Goal: Task Accomplishment & Management: Use online tool/utility

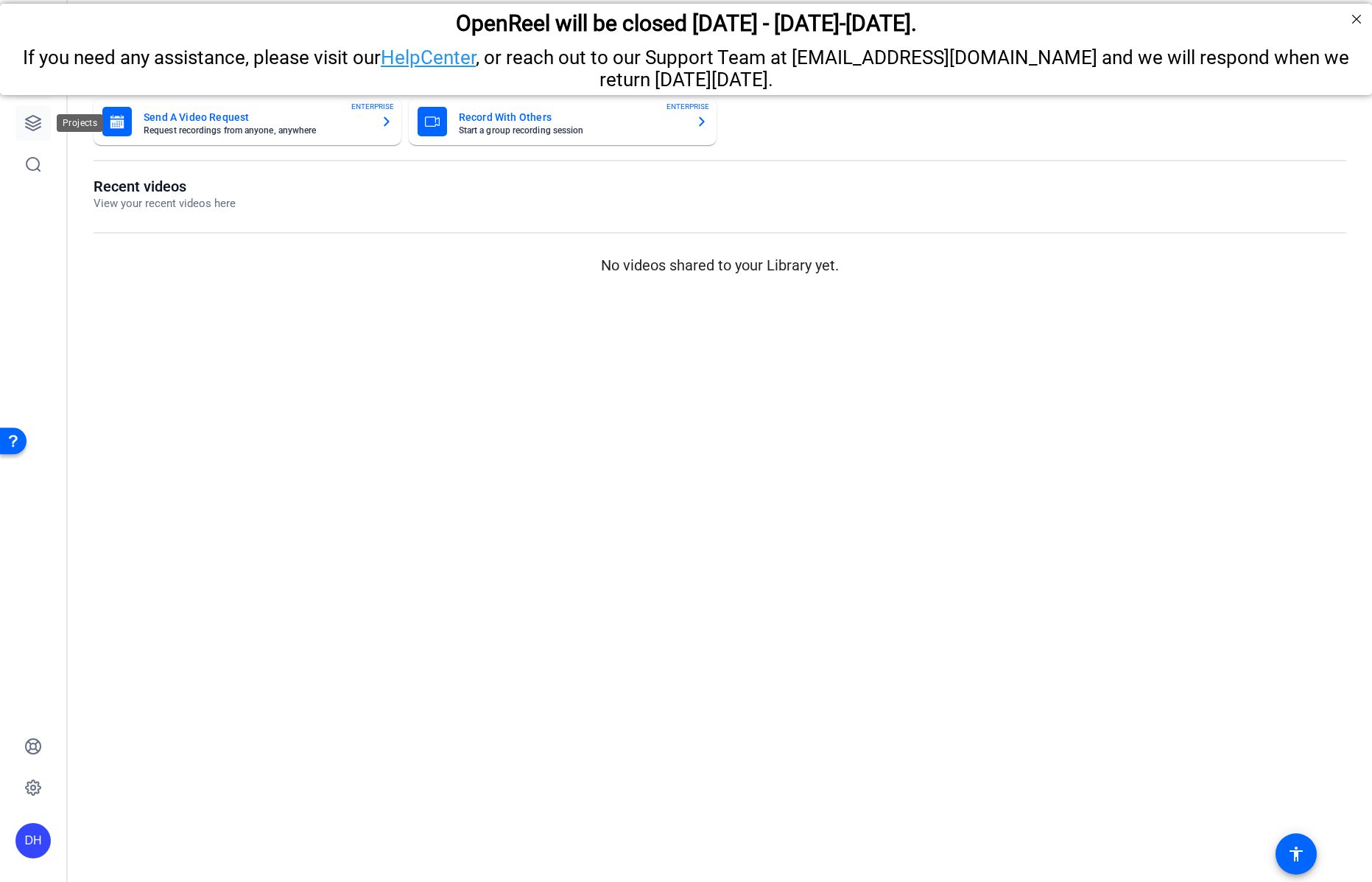
click at [28, 123] on icon at bounding box center [33, 123] width 17 height 17
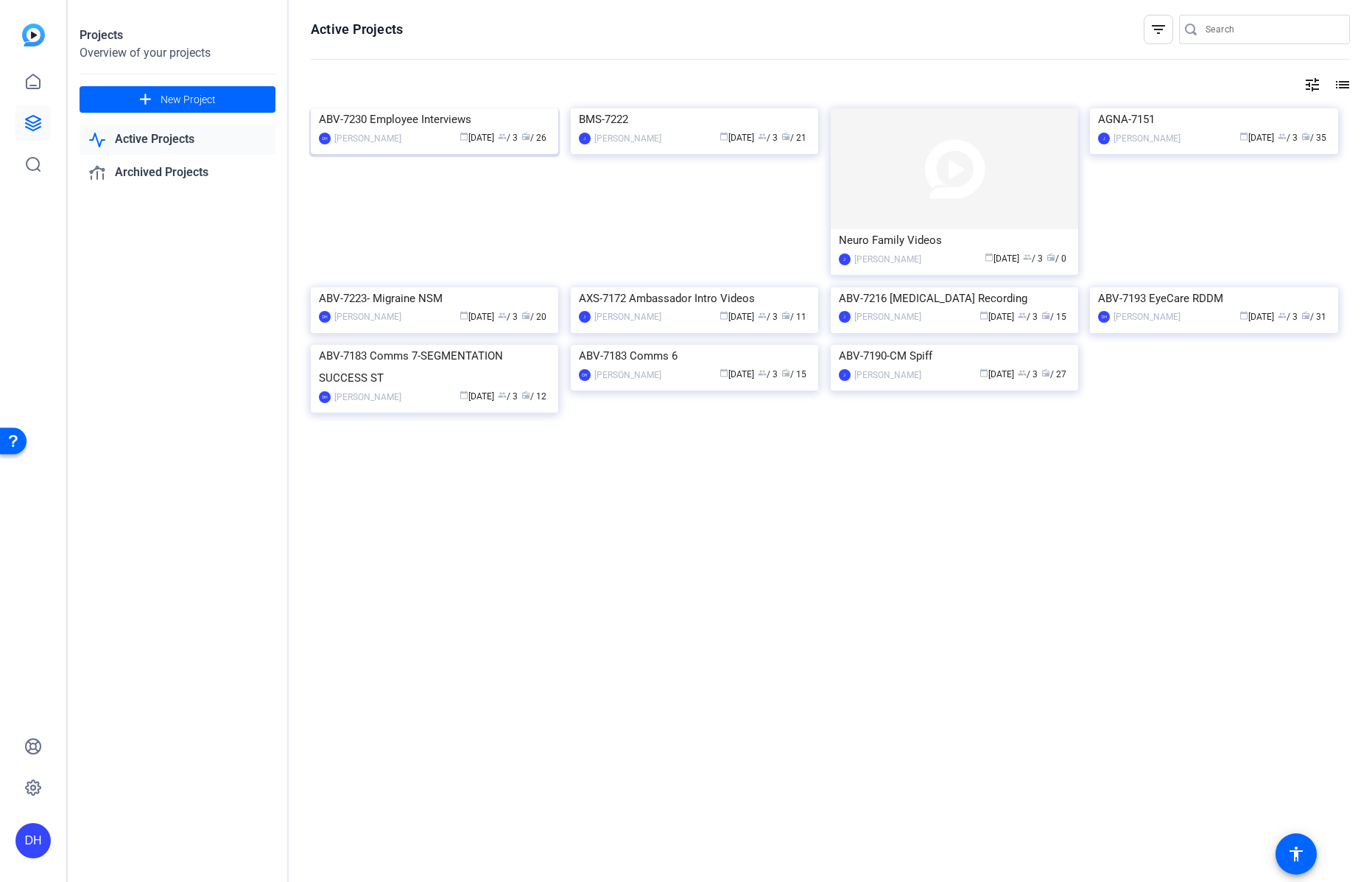
click at [425, 146] on div "calendar_today Aug 06 group / 3 radio / 26" at bounding box center [479, 138] width 141 height 16
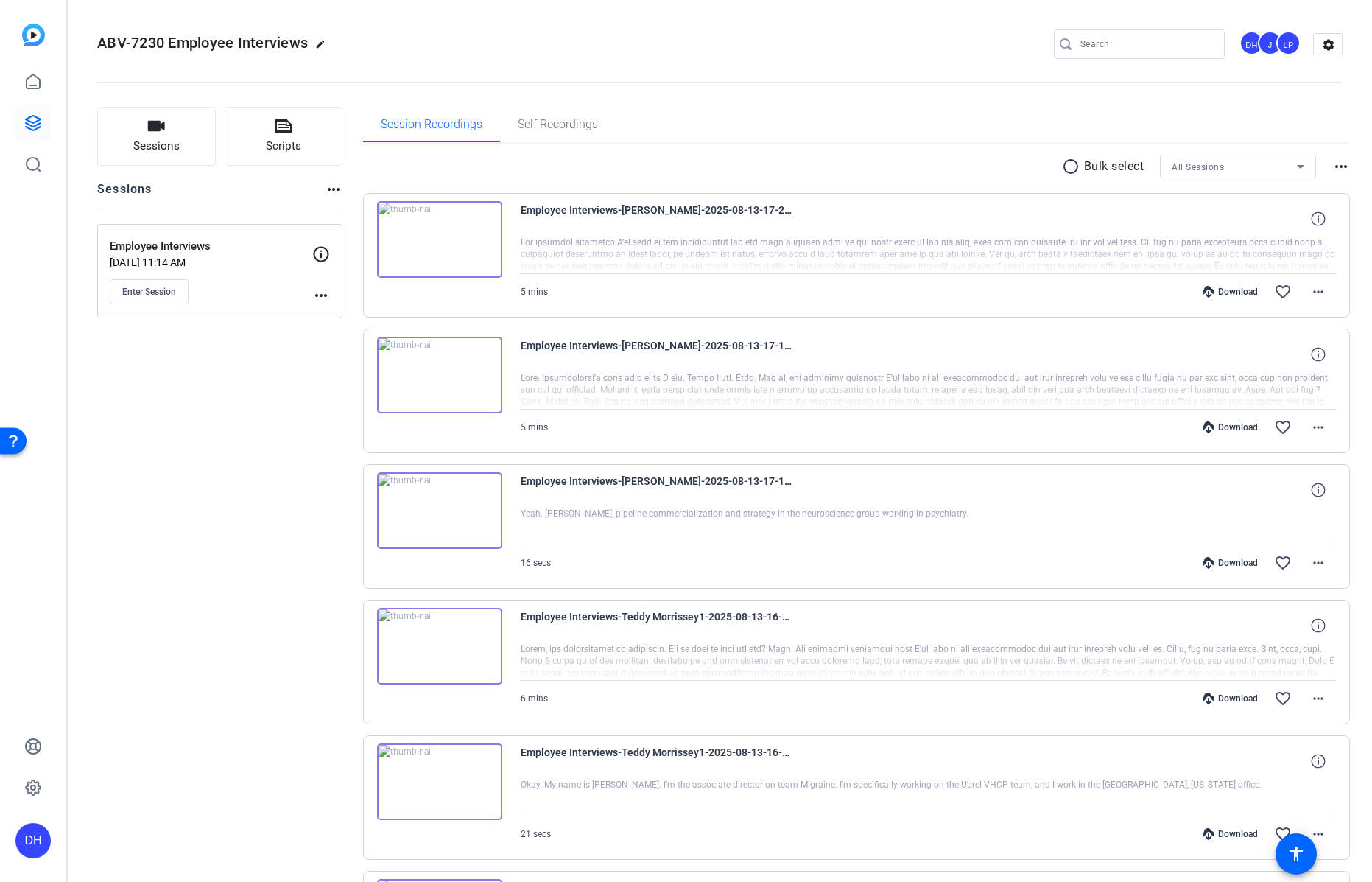
scroll to position [748, 0]
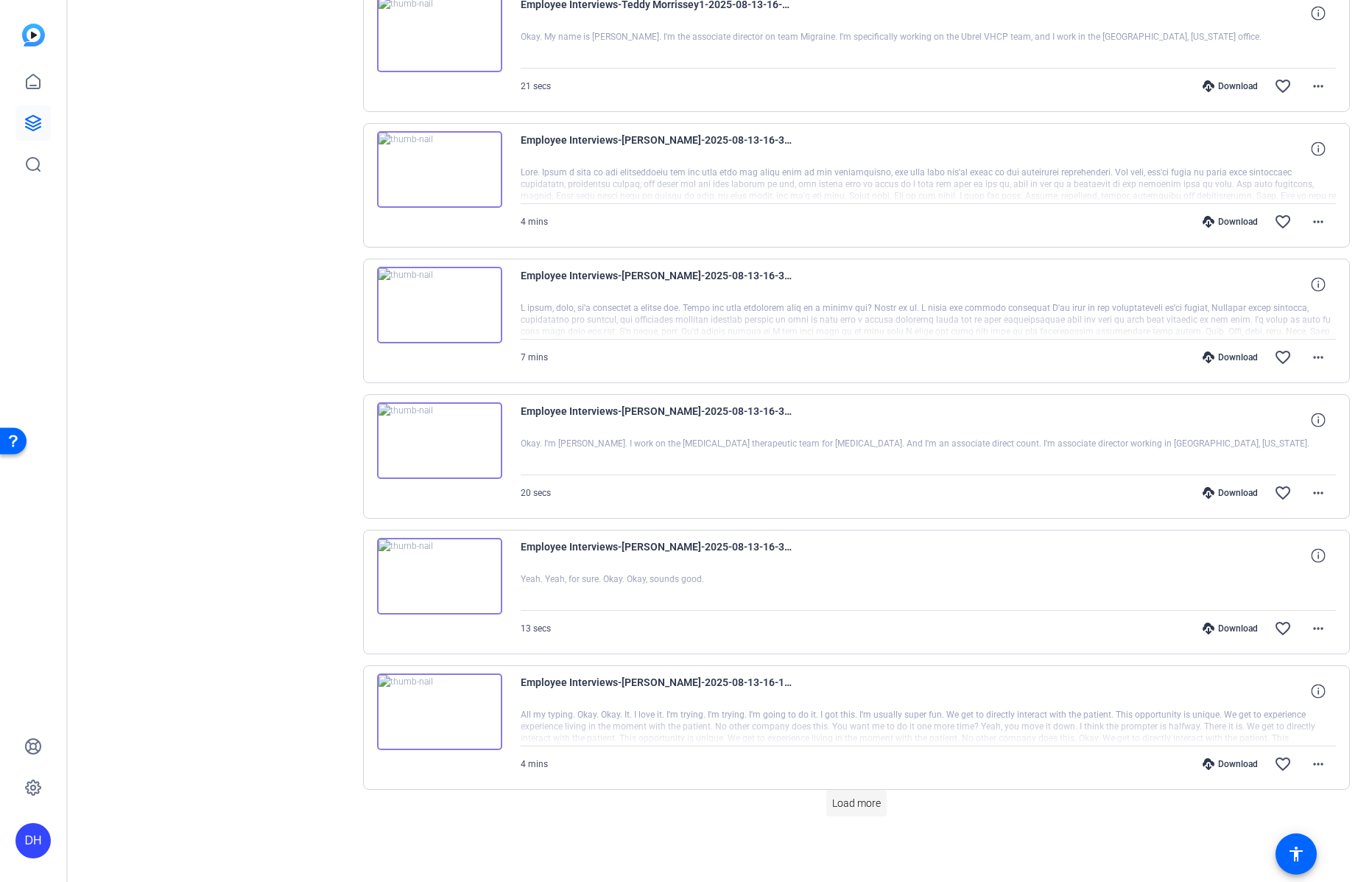
click at [857, 801] on span "Load more" at bounding box center [857, 804] width 49 height 16
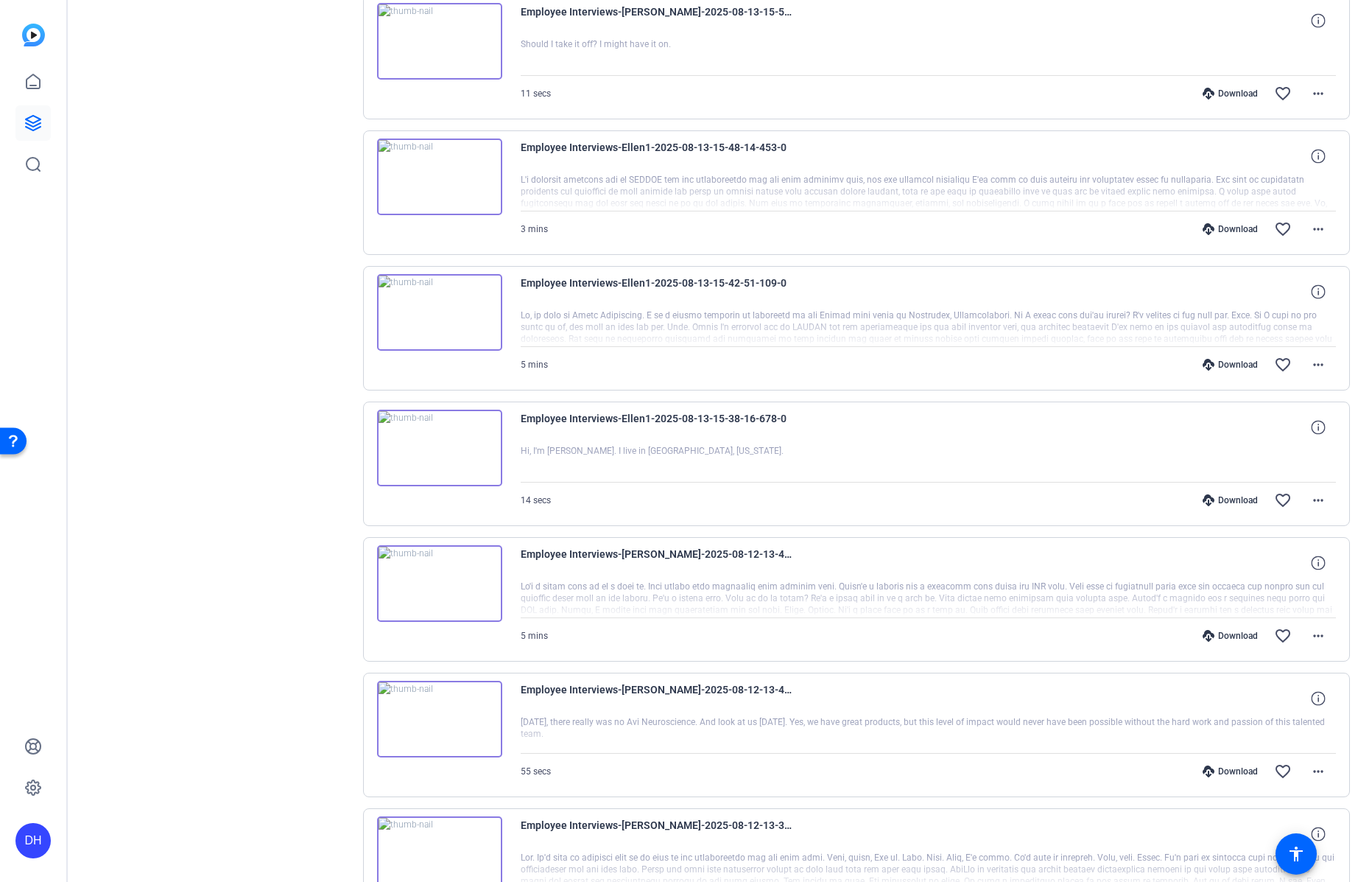
scroll to position [2104, 0]
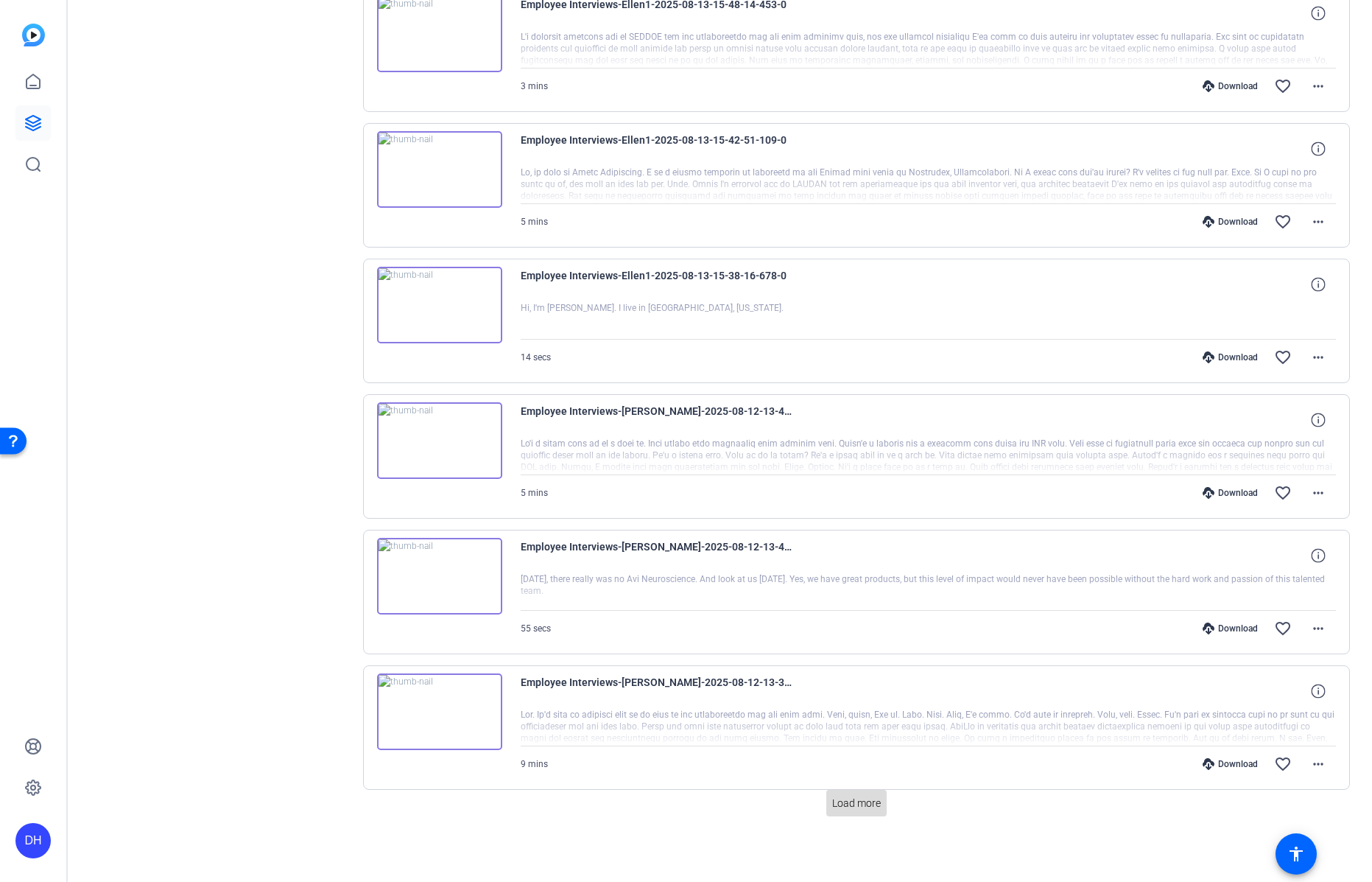
click at [866, 801] on span "Load more" at bounding box center [857, 804] width 49 height 16
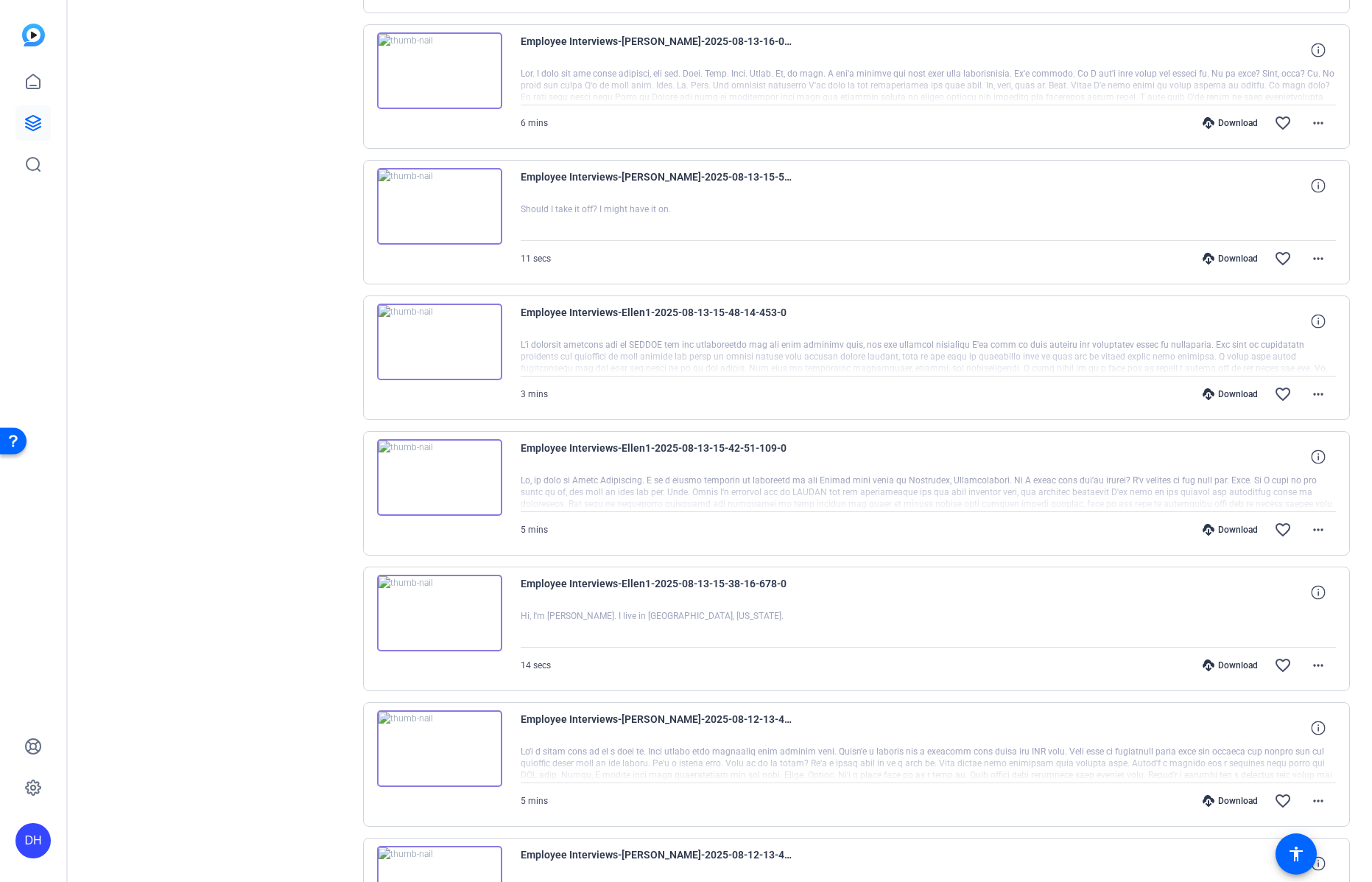
scroll to position [1788, 0]
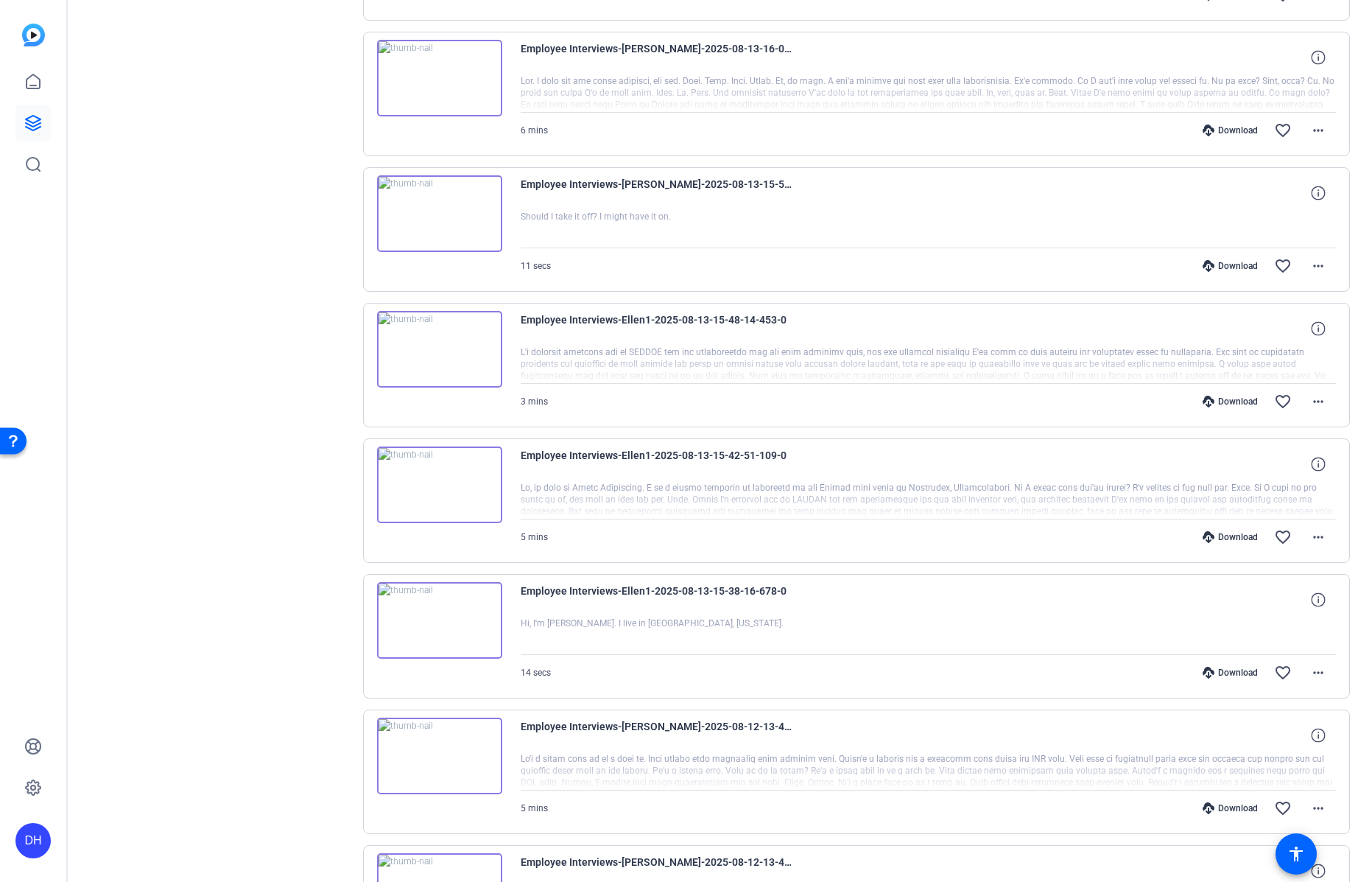
click at [1220, 671] on div "Download" at bounding box center [1230, 672] width 70 height 12
click at [1224, 532] on div "Download" at bounding box center [1230, 537] width 70 height 12
click at [1232, 397] on div "Download" at bounding box center [1230, 401] width 70 height 12
click at [1223, 265] on div "Download" at bounding box center [1230, 265] width 70 height 12
click at [1230, 126] on div "Download" at bounding box center [1230, 130] width 70 height 12
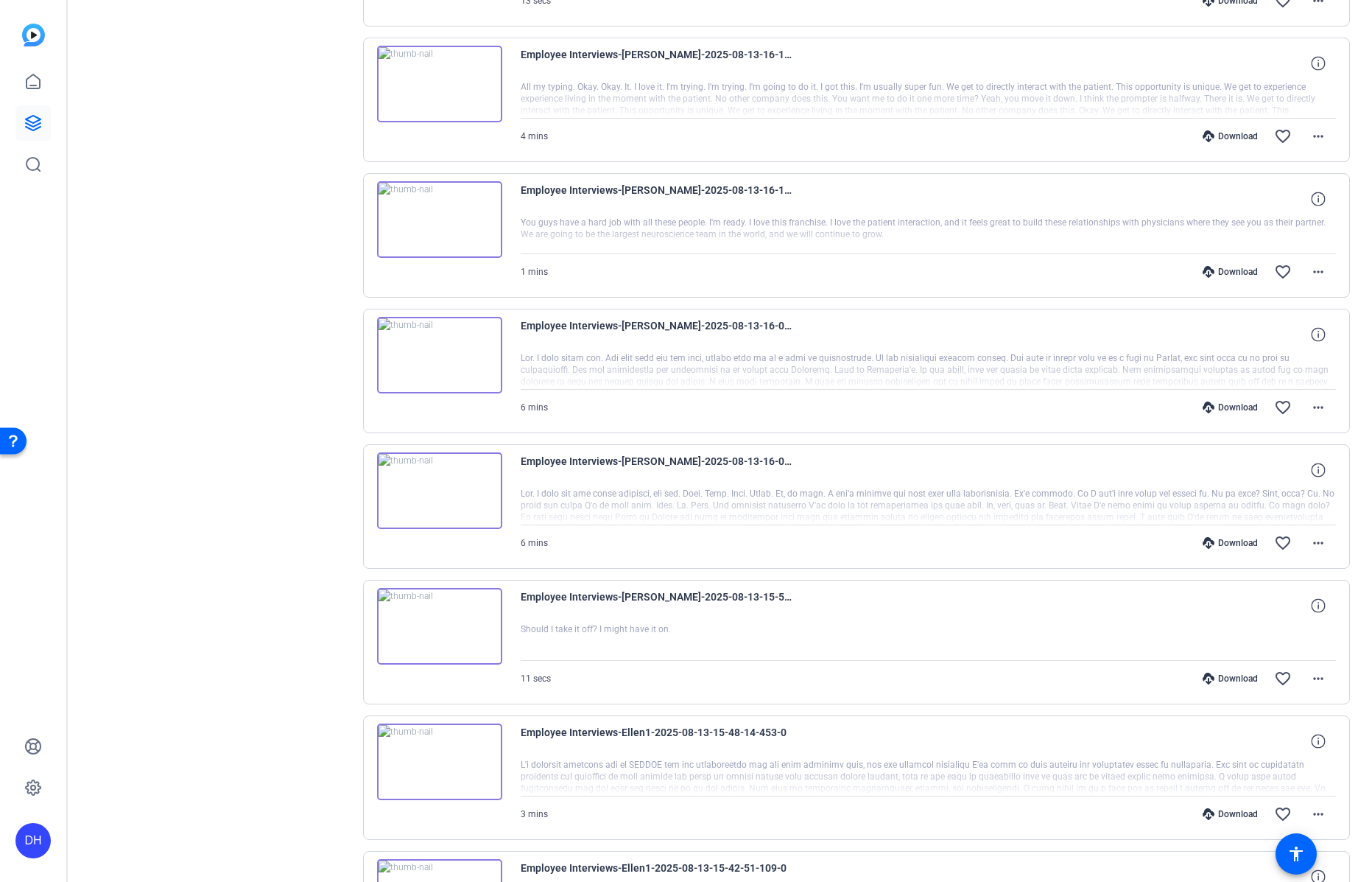
scroll to position [1373, 0]
click at [1233, 407] on div "Download" at bounding box center [1230, 409] width 70 height 12
click at [1231, 269] on div "Download" at bounding box center [1230, 274] width 70 height 12
click at [1231, 137] on div "Download" at bounding box center [1230, 138] width 70 height 12
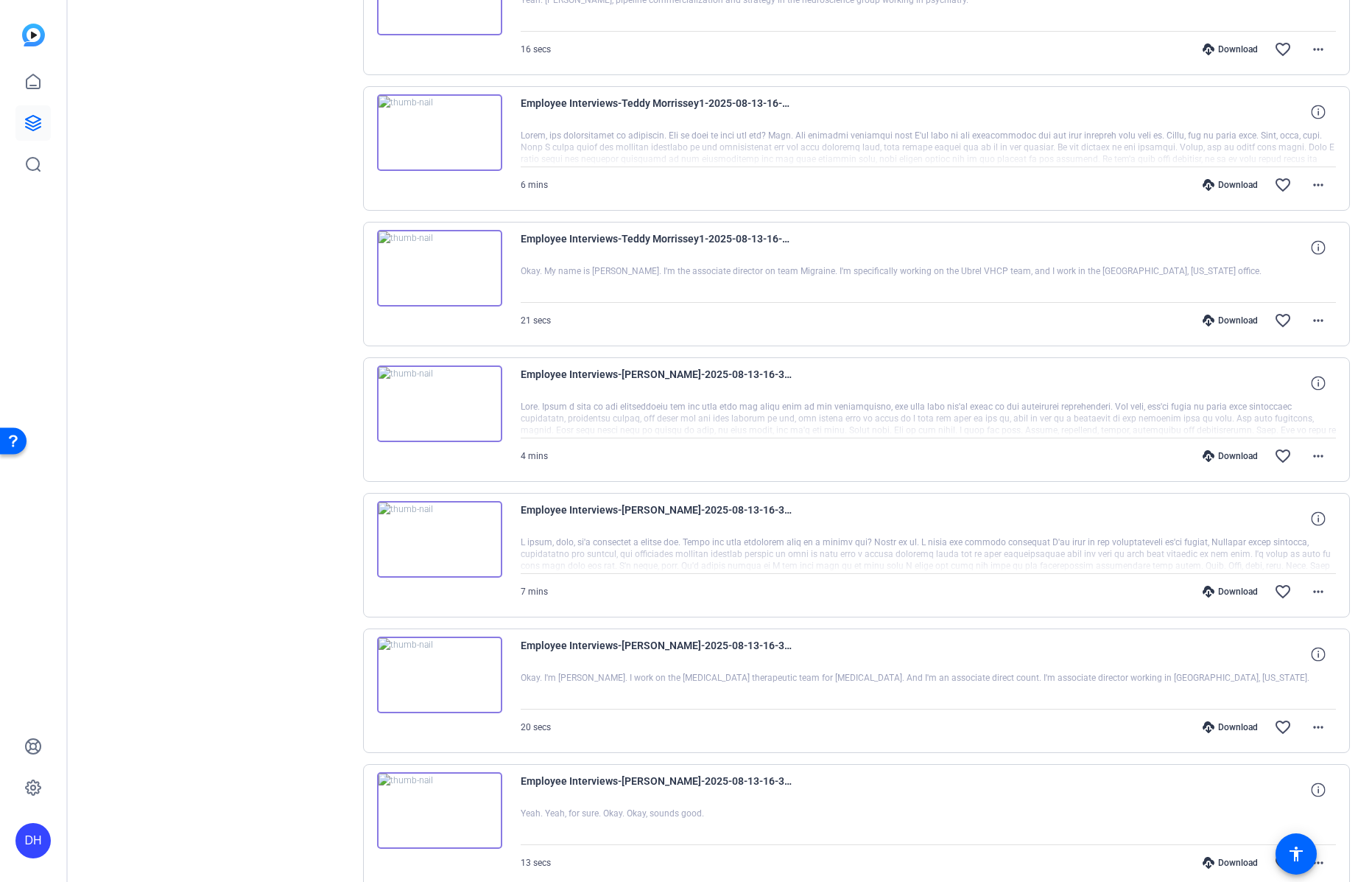
scroll to position [536, 0]
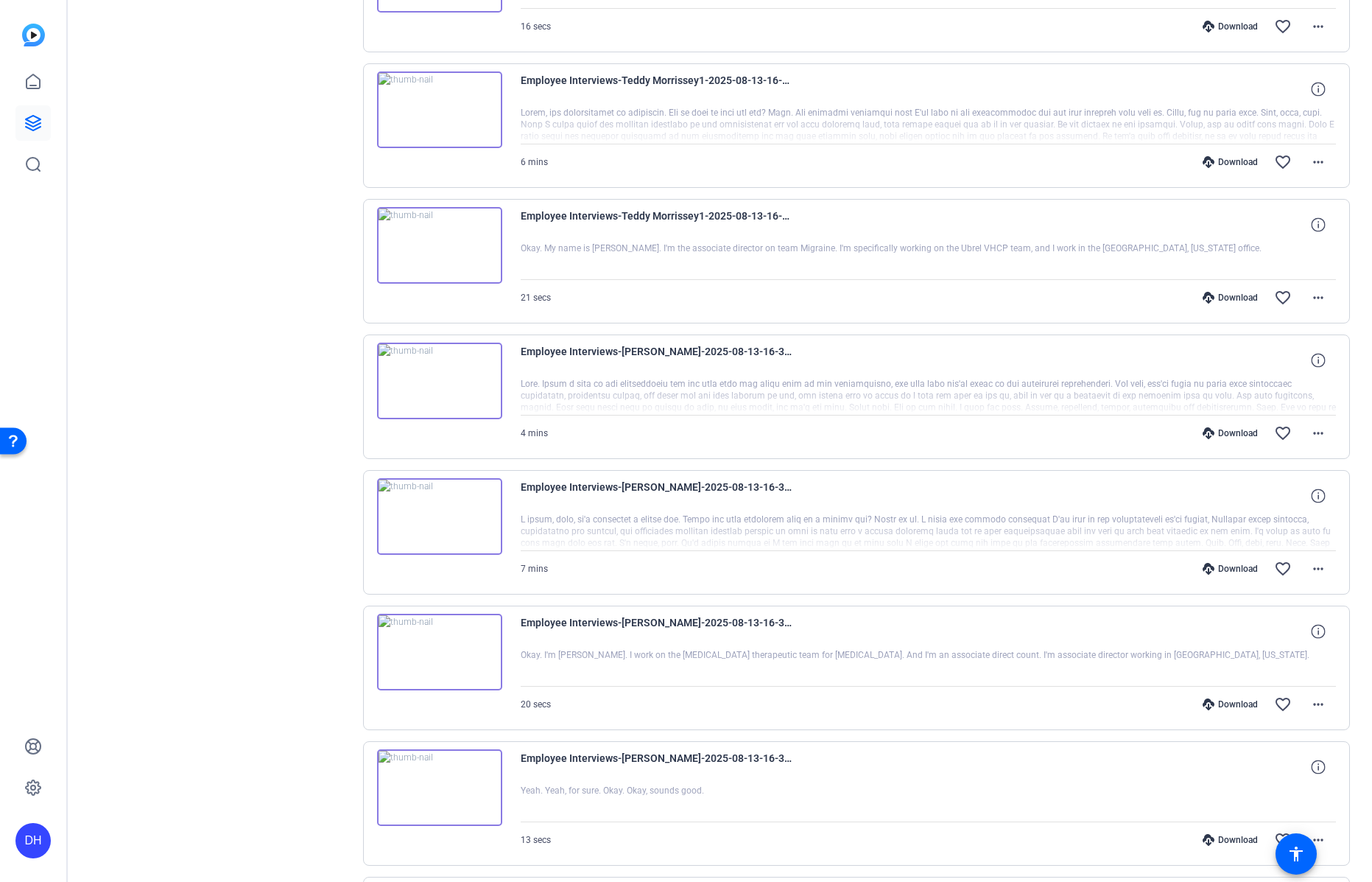
click at [1225, 700] on div "Download" at bounding box center [1230, 704] width 70 height 12
click at [1220, 700] on div "Download" at bounding box center [1230, 704] width 70 height 12
click at [1224, 567] on div "Download" at bounding box center [1230, 569] width 70 height 12
click at [1224, 430] on div "Download" at bounding box center [1230, 433] width 70 height 12
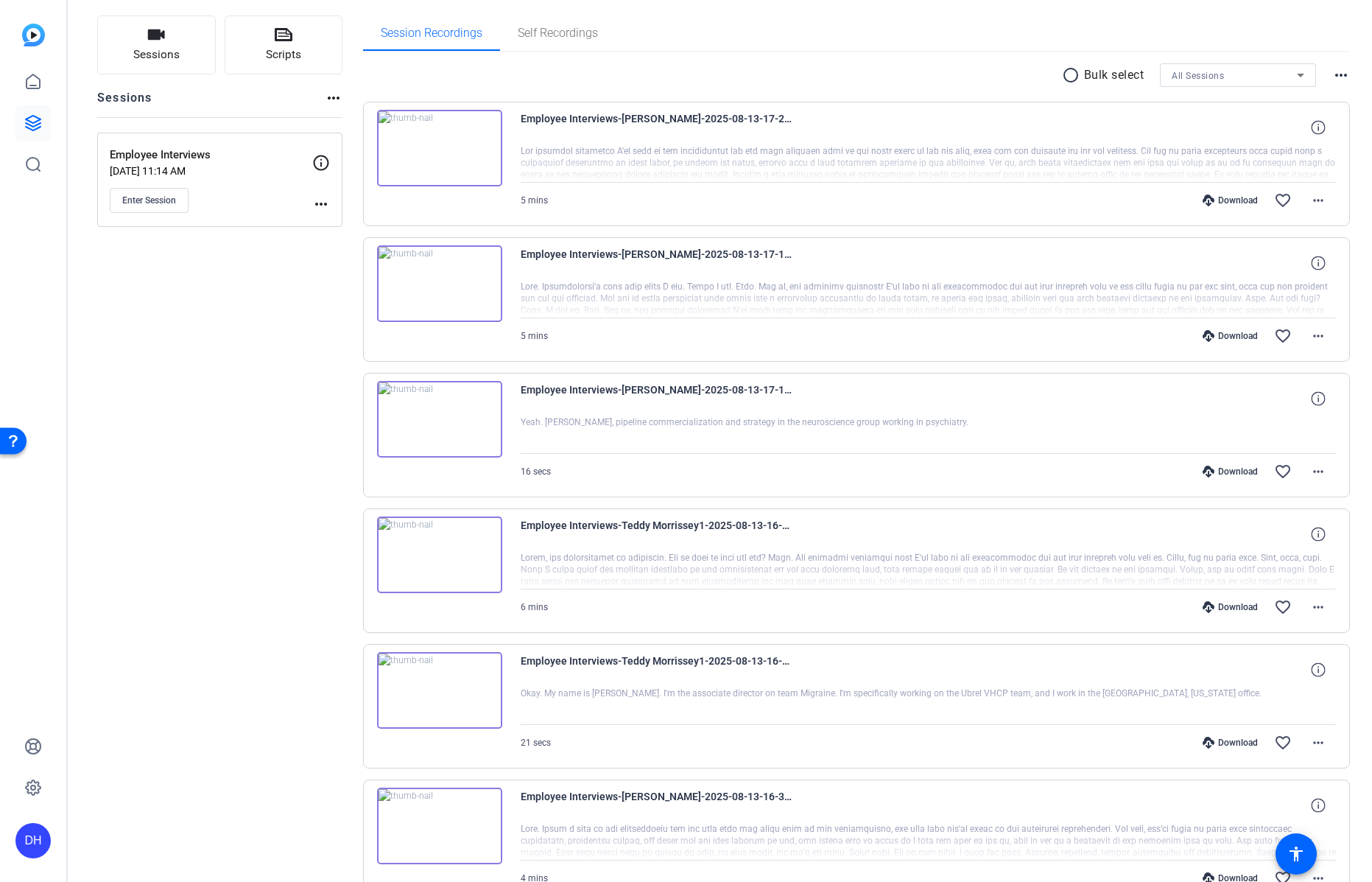
scroll to position [89, 0]
click at [1224, 741] on div "Download" at bounding box center [1230, 745] width 70 height 12
click at [1229, 606] on div "Download" at bounding box center [1230, 609] width 70 height 12
click at [1235, 473] on div "Download" at bounding box center [1230, 473] width 70 height 12
click at [1230, 333] on div "Download" at bounding box center [1230, 338] width 70 height 12
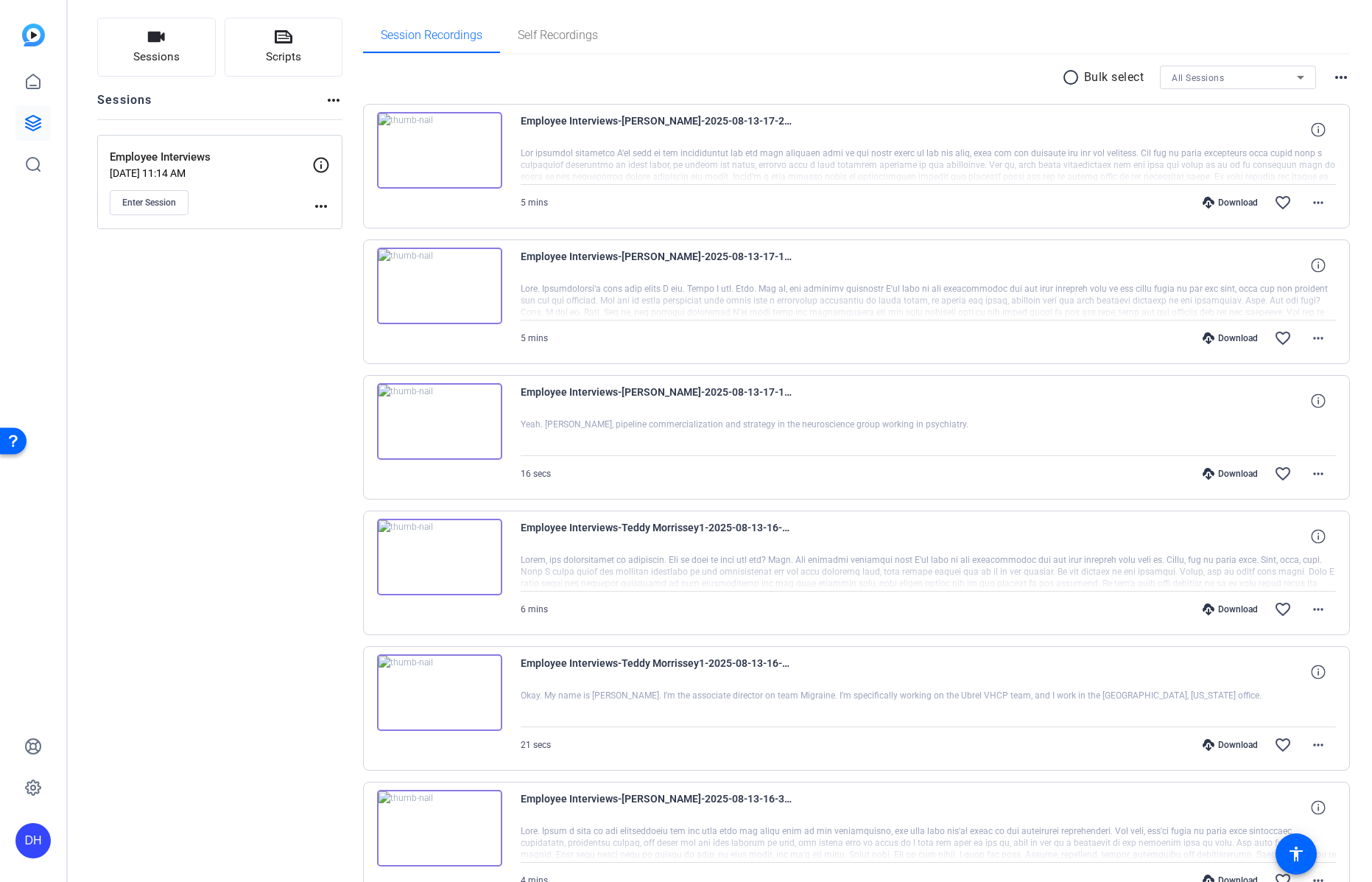
click at [1225, 201] on div "Download" at bounding box center [1230, 202] width 70 height 12
click at [248, 210] on div "Enter Session" at bounding box center [211, 203] width 203 height 25
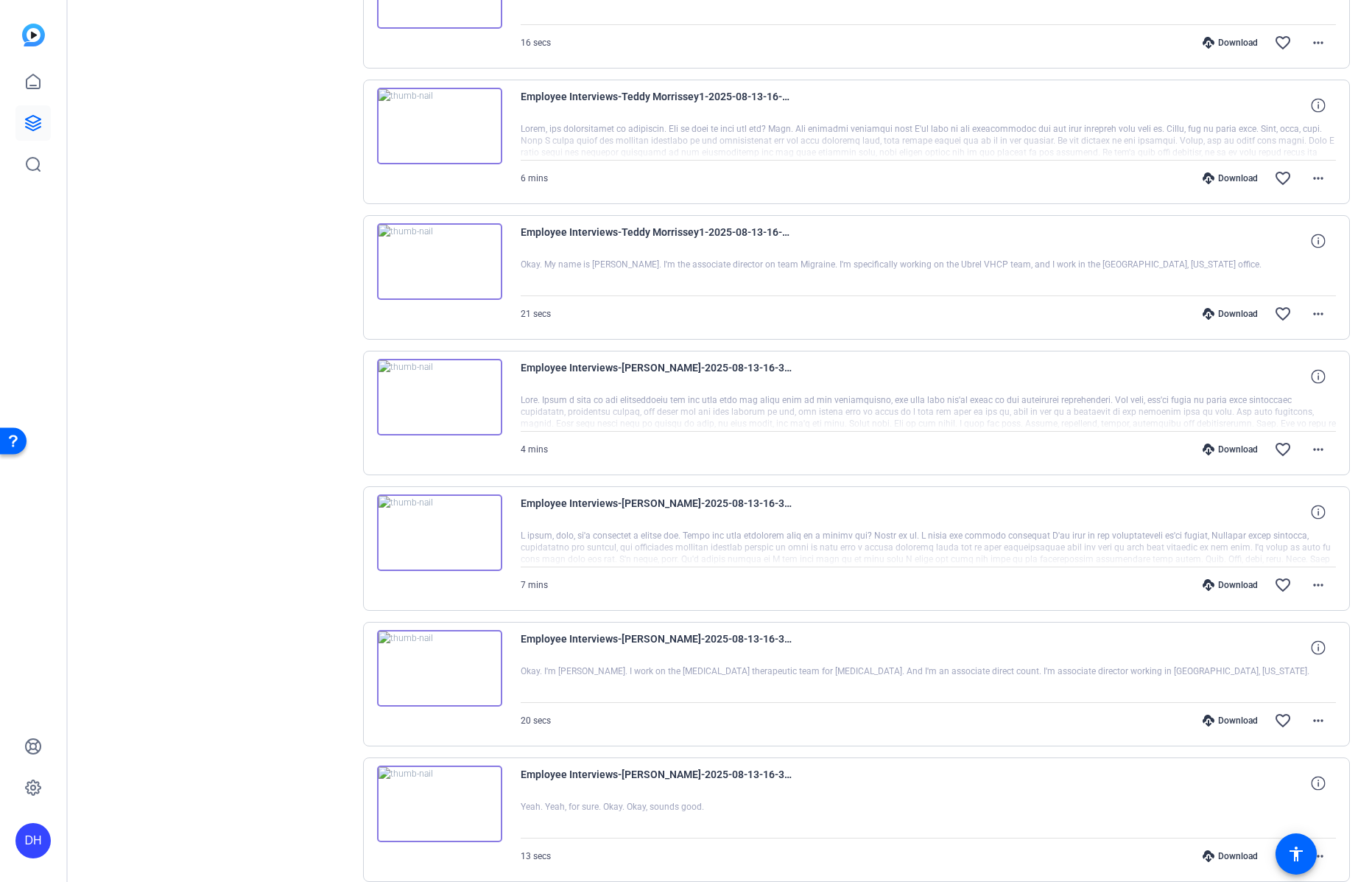
scroll to position [753, 0]
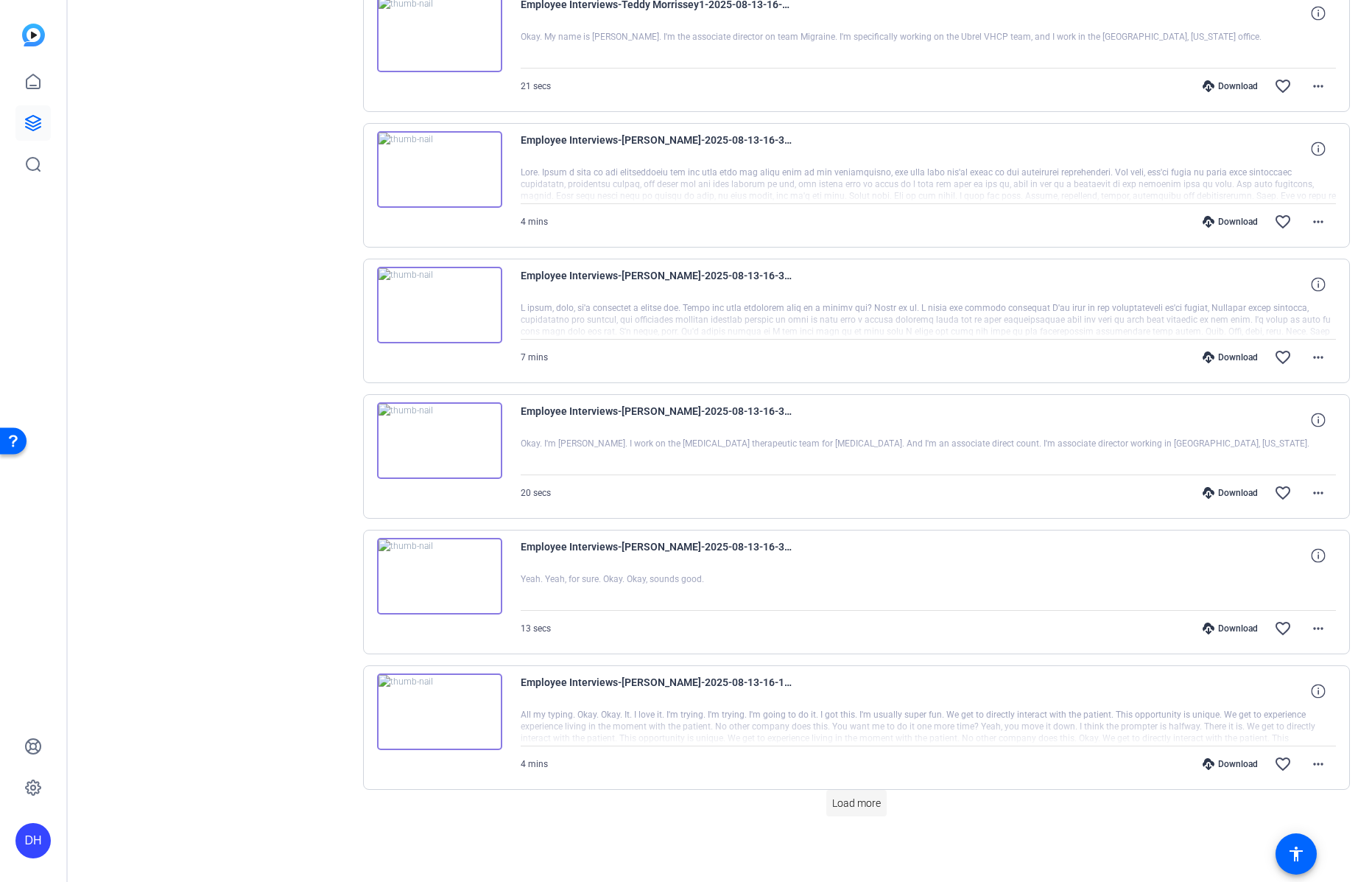
click at [845, 803] on span "Load more" at bounding box center [857, 804] width 49 height 16
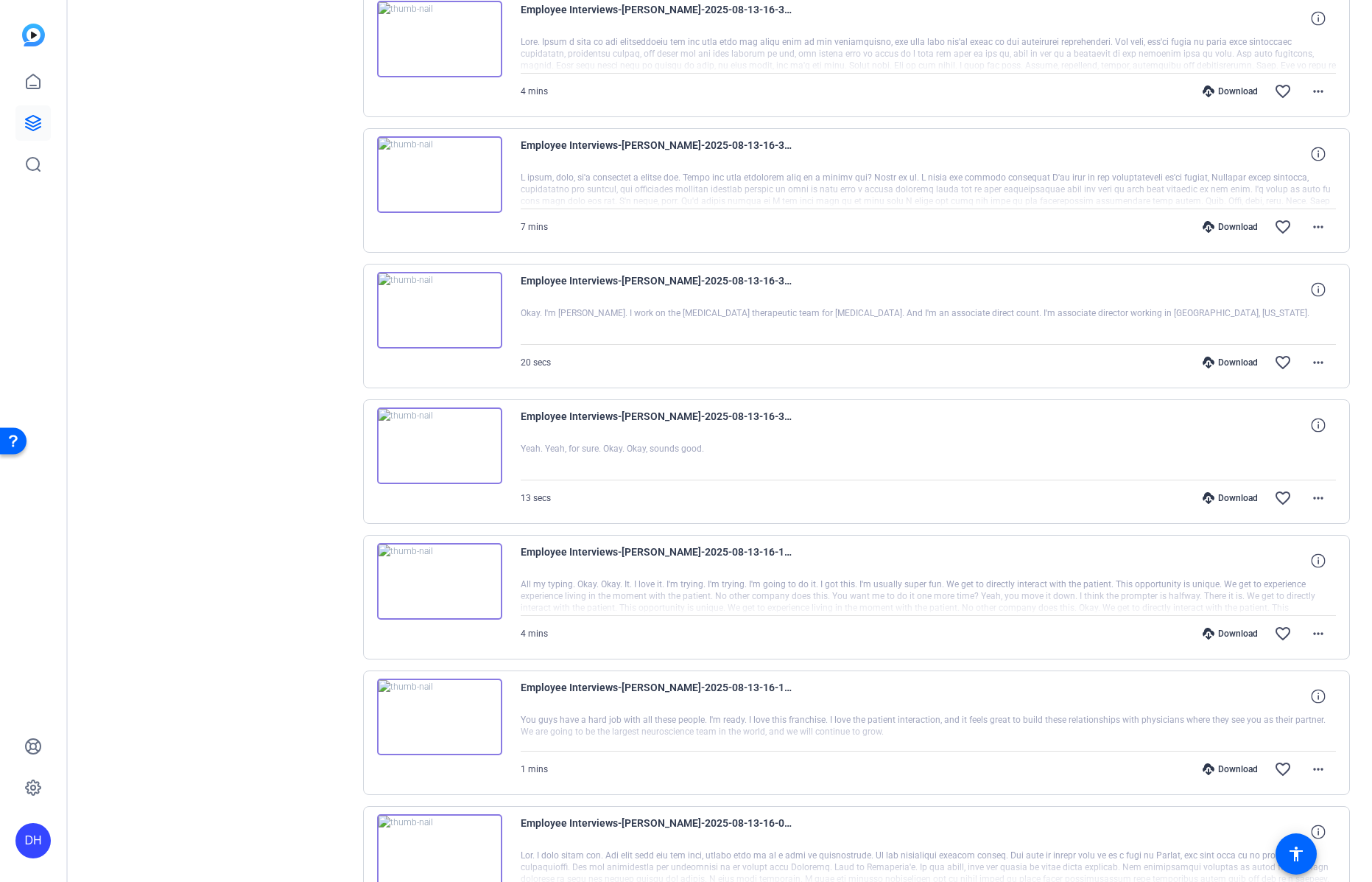
scroll to position [2109, 0]
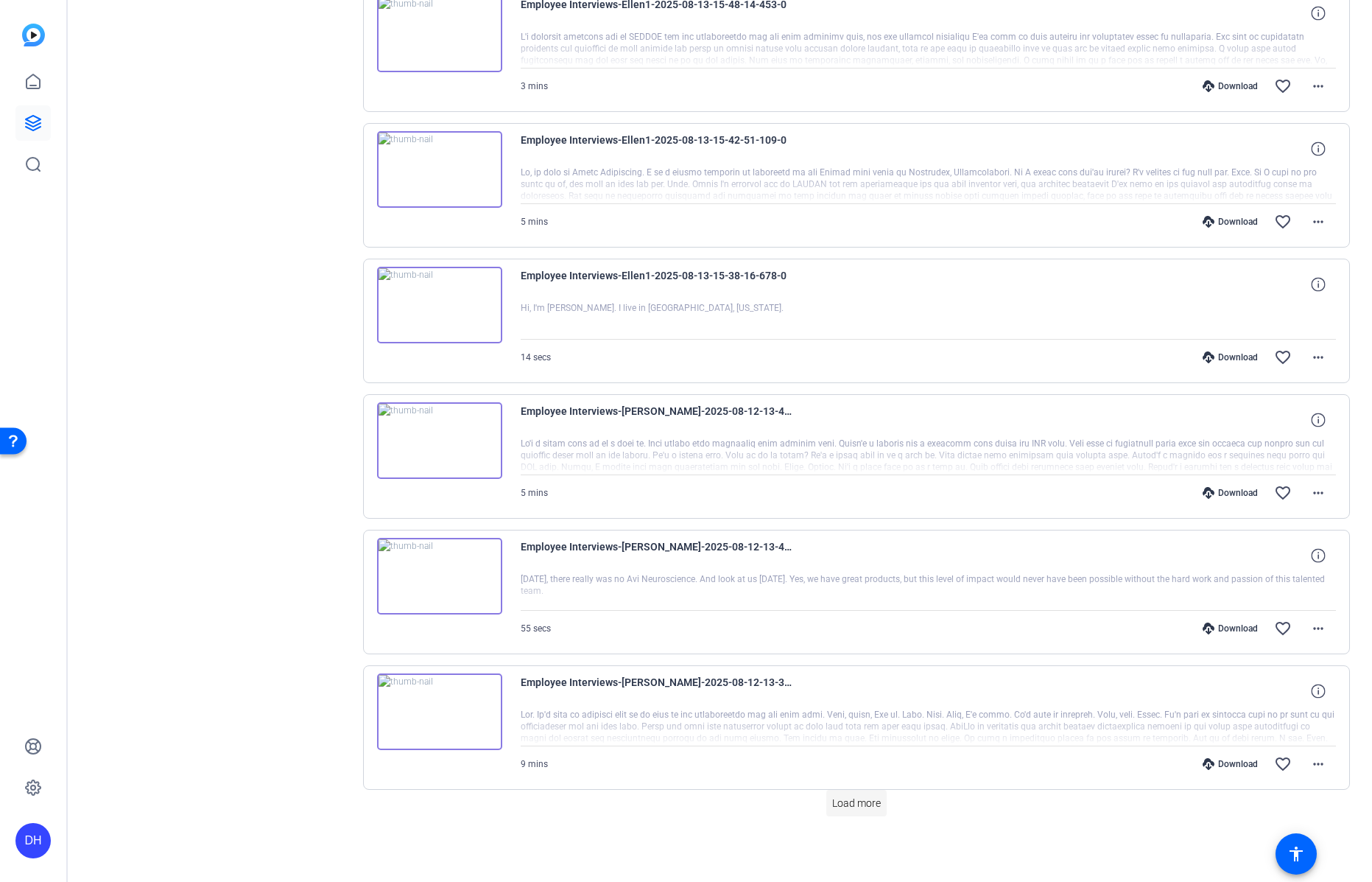
click at [860, 804] on span "Load more" at bounding box center [857, 804] width 49 height 16
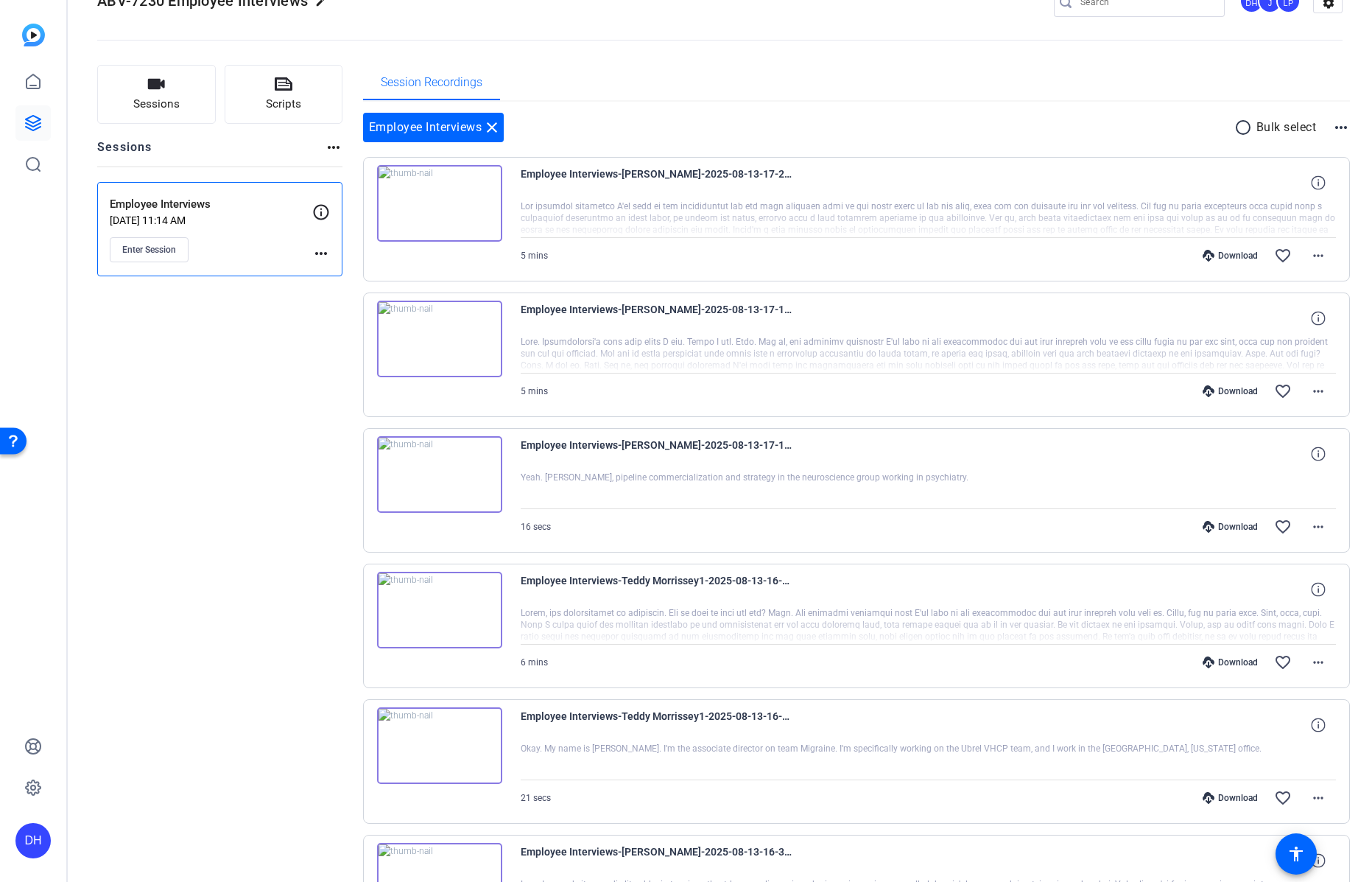
scroll to position [41, 0]
click at [144, 249] on span "Enter Session" at bounding box center [149, 250] width 54 height 12
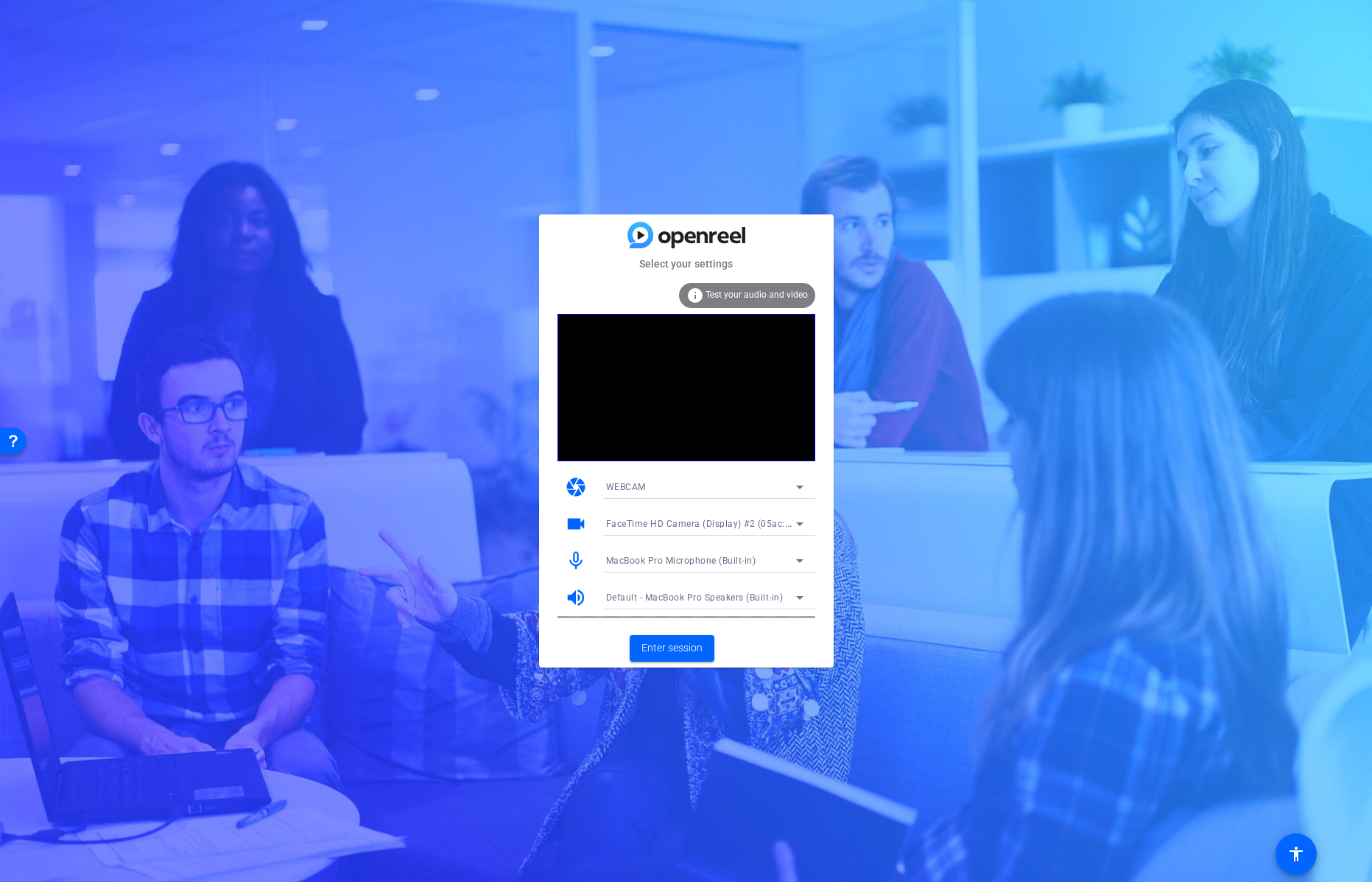
click at [743, 522] on span "FaceTime HD Camera (Display) #2 (05ac:1112)" at bounding box center [708, 523] width 204 height 12
click at [734, 576] on span "FaceTime HD Camera (Display) (05ac:1112)" at bounding box center [699, 576] width 187 height 17
click at [791, 523] on mat-form-field "FaceTime HD Camera (Display) (05ac:1112)" at bounding box center [705, 524] width 221 height 24
click at [644, 523] on mat-form-field "FaceTime HD Camera (Display) (05ac:1112)" at bounding box center [705, 524] width 221 height 24
click at [789, 250] on div "Select your settings info Test your audio and video camera WEBCAM videocam Face…" at bounding box center [686, 441] width 294 height 452
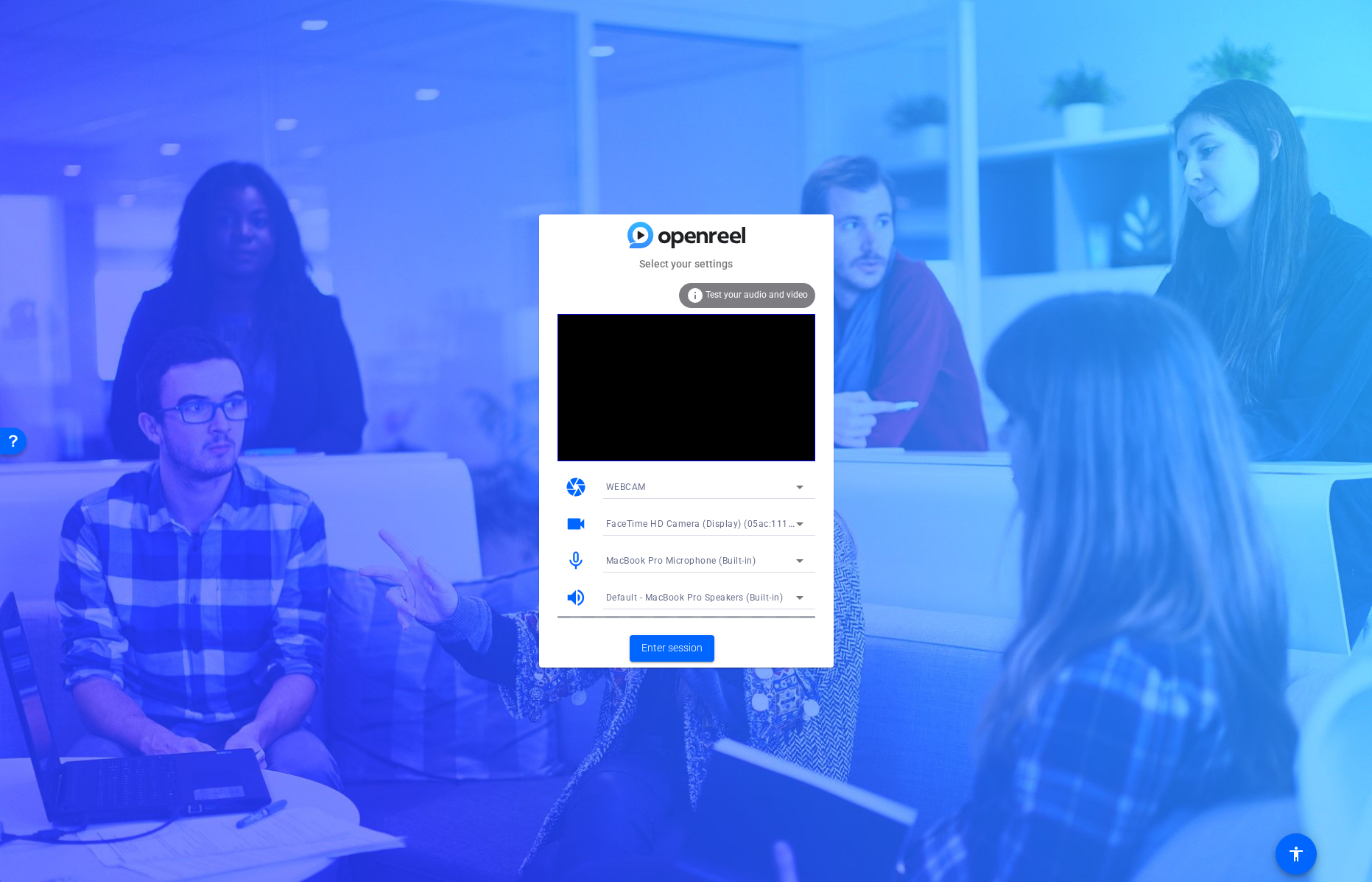
click at [775, 522] on span "FaceTime HD Camera (Display) (05ac:1112)" at bounding box center [702, 523] width 191 height 12
click at [766, 550] on span "FaceTime HD Camera (Display) #2 (05ac:1112)" at bounding box center [705, 553] width 197 height 17
click at [673, 647] on span "Enter session" at bounding box center [672, 648] width 61 height 16
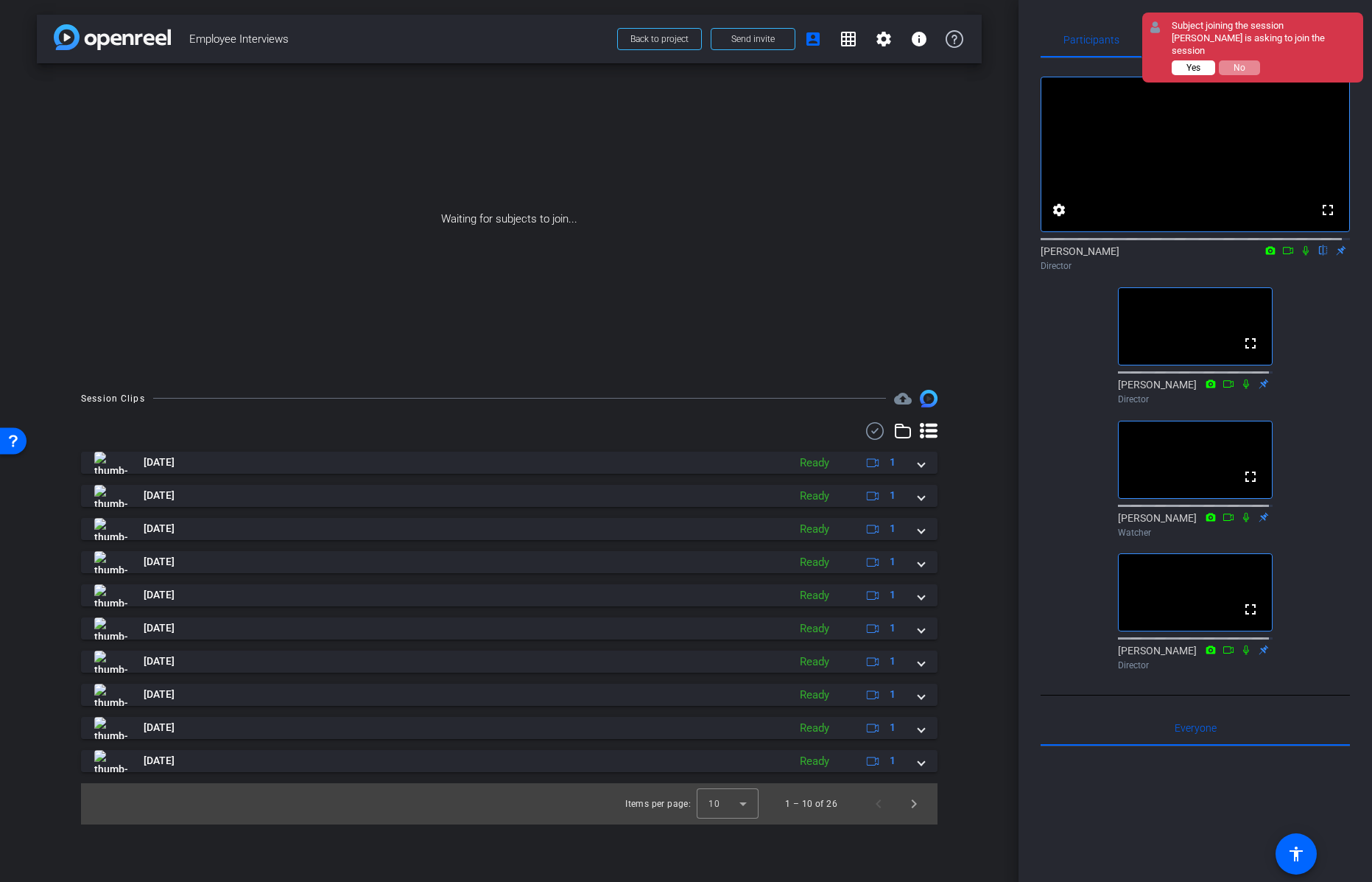
click at [1184, 61] on button "Yes" at bounding box center [1193, 68] width 43 height 15
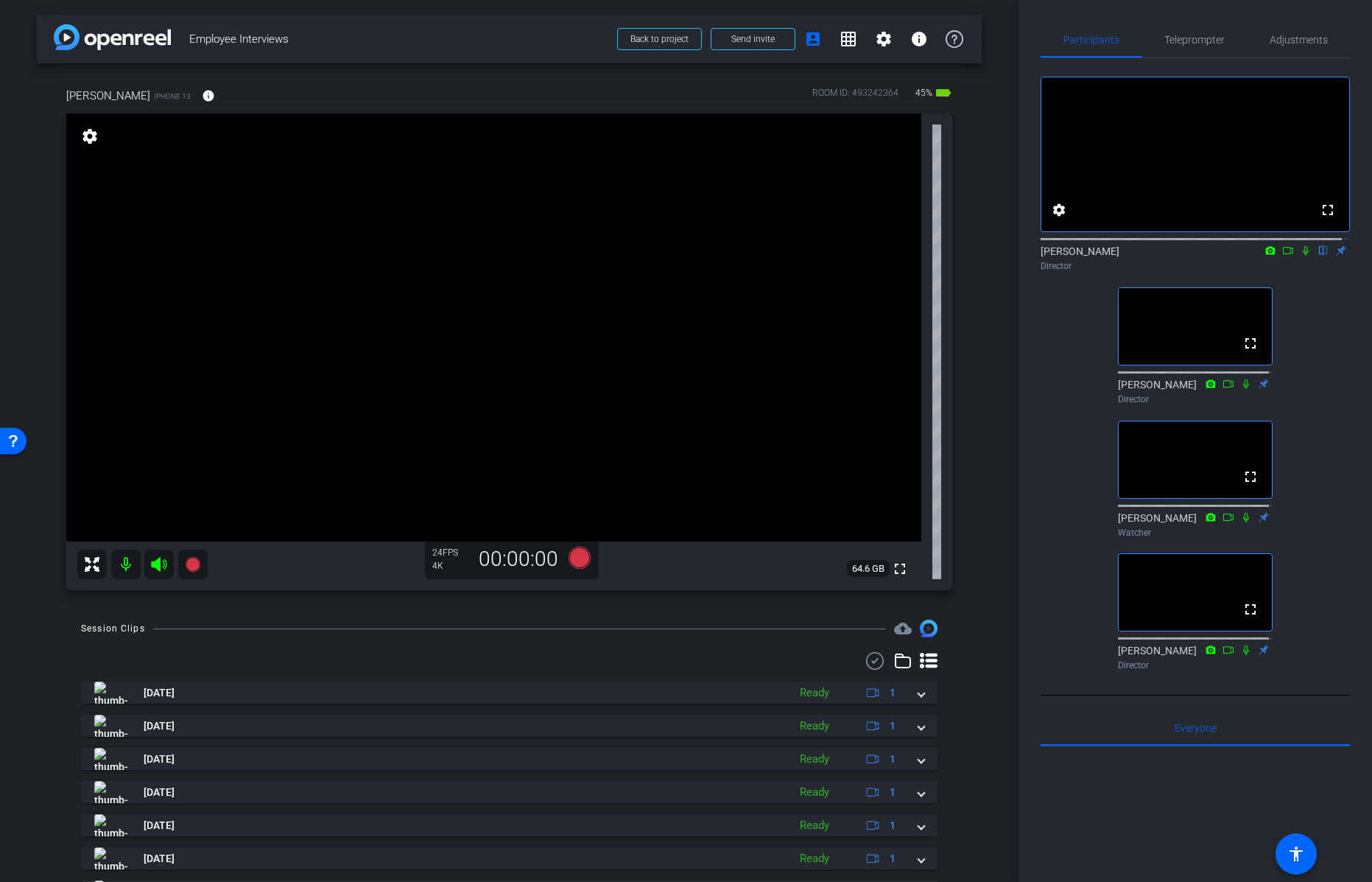
click at [88, 133] on mat-icon "settings" at bounding box center [90, 136] width 21 height 17
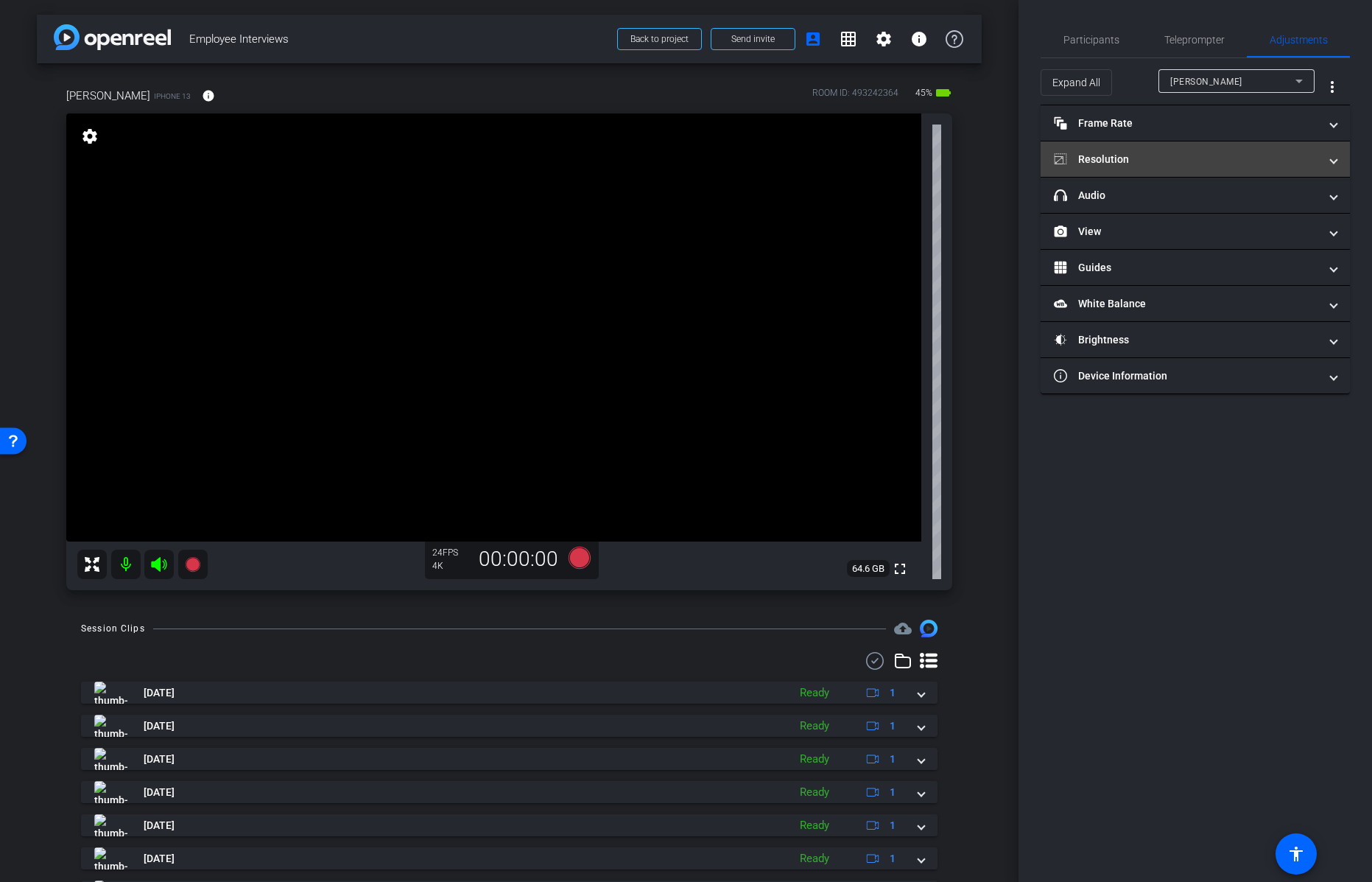
click at [1129, 160] on mat-panel-title "Resolution" at bounding box center [1186, 160] width 265 height 16
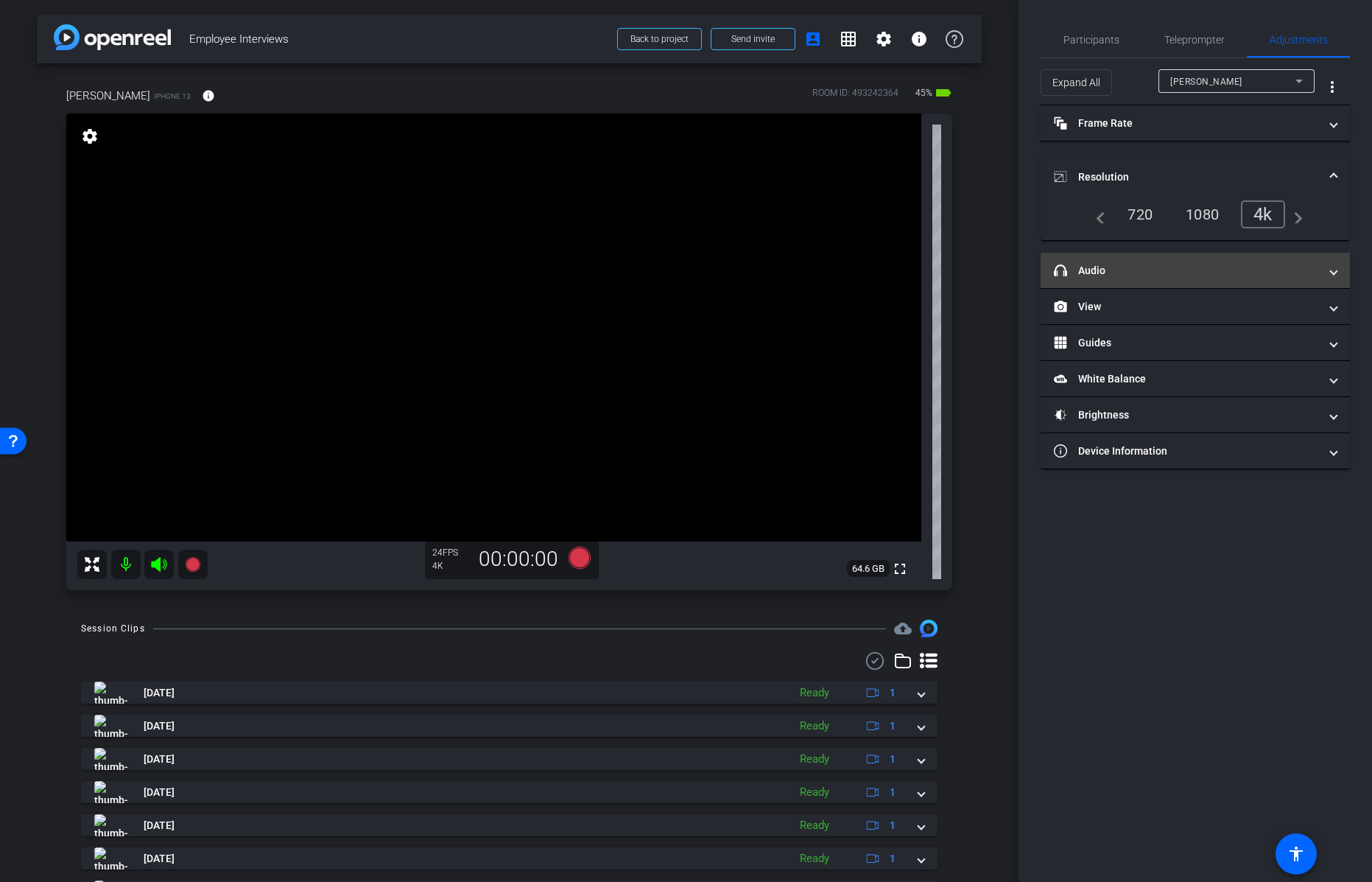
click at [1133, 272] on mat-panel-title "headphone icon Audio" at bounding box center [1186, 271] width 265 height 16
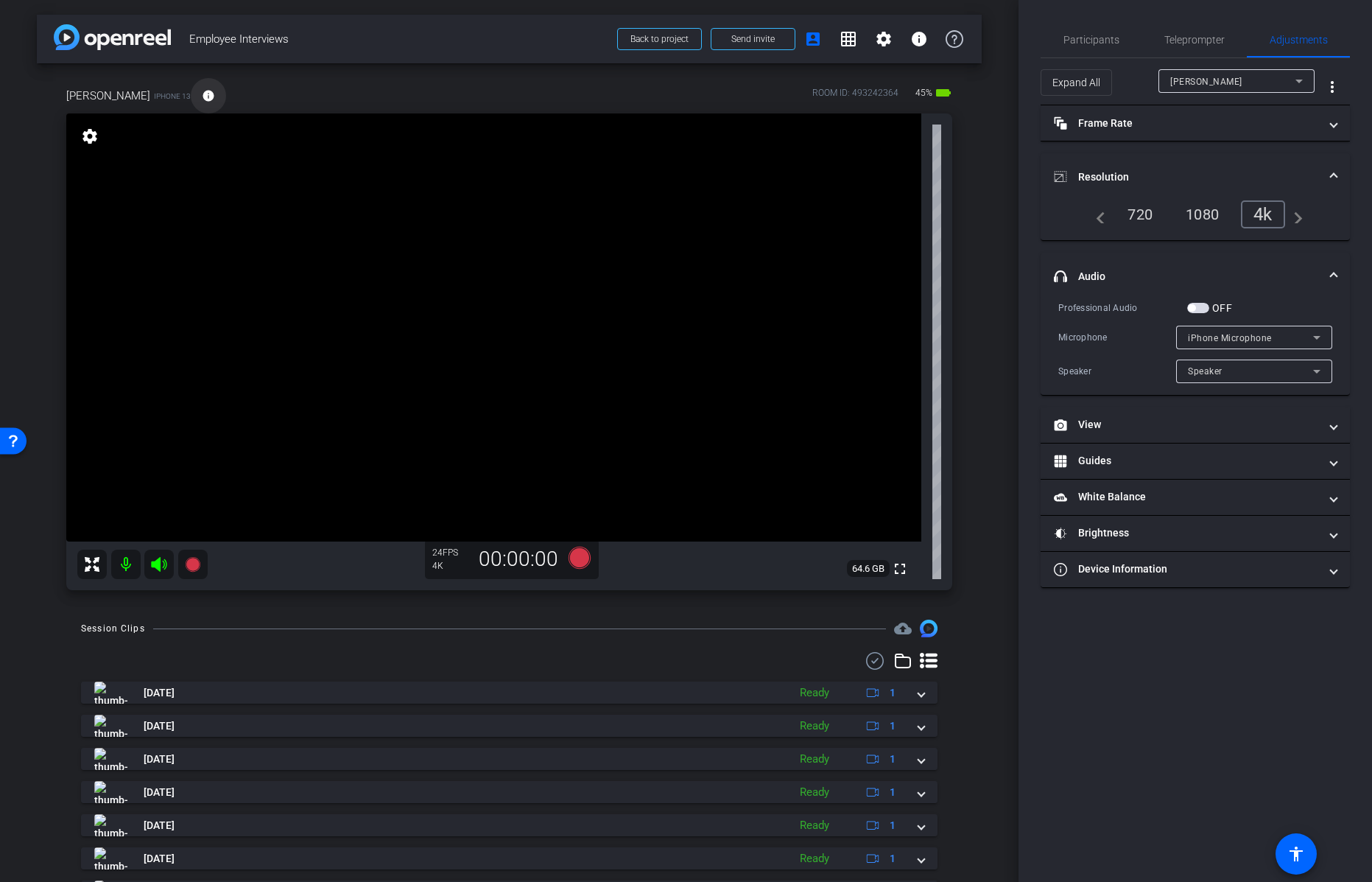
click at [202, 94] on mat-icon "info" at bounding box center [208, 96] width 13 height 13
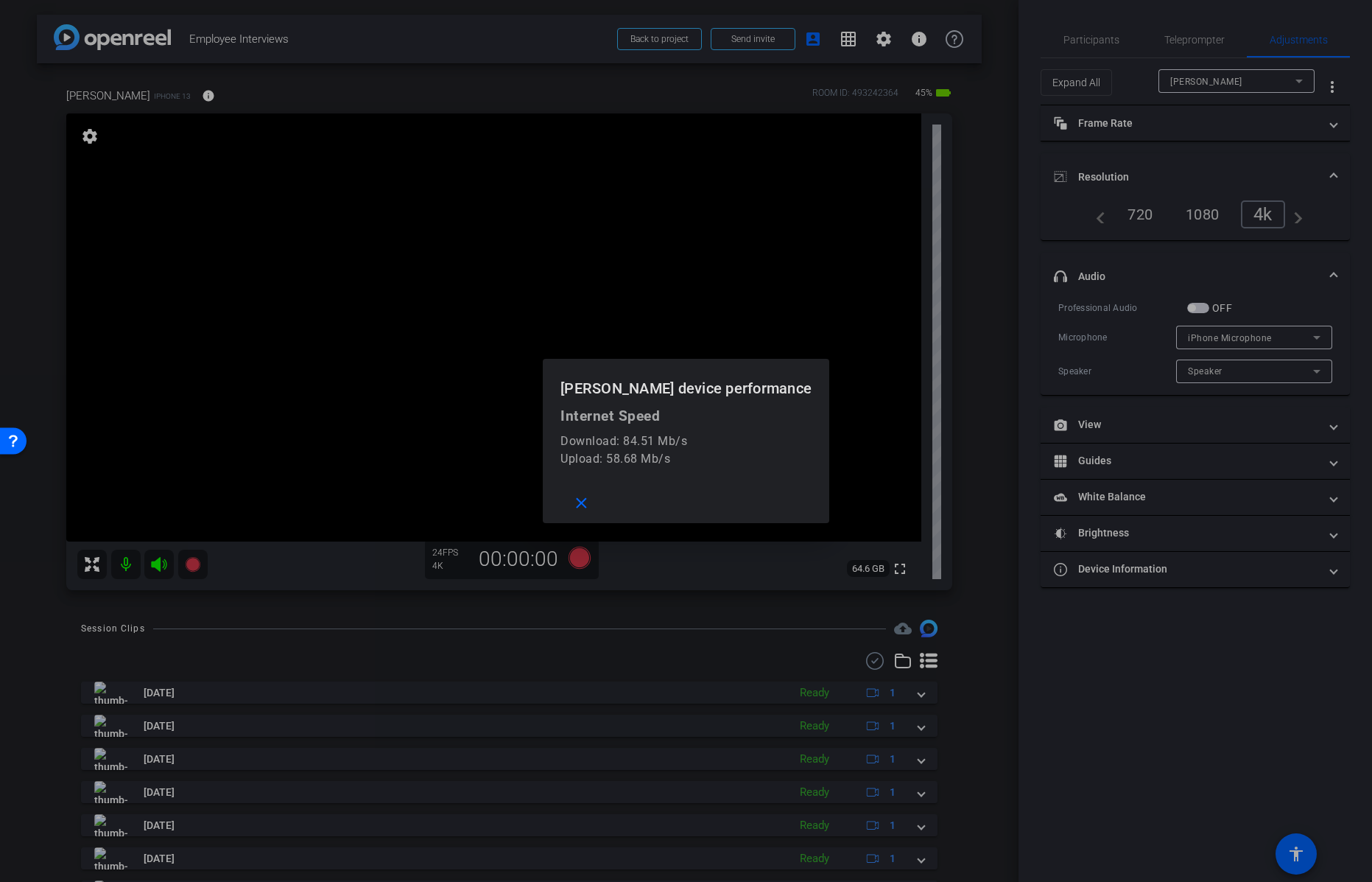
click at [1104, 45] on div at bounding box center [686, 441] width 1372 height 882
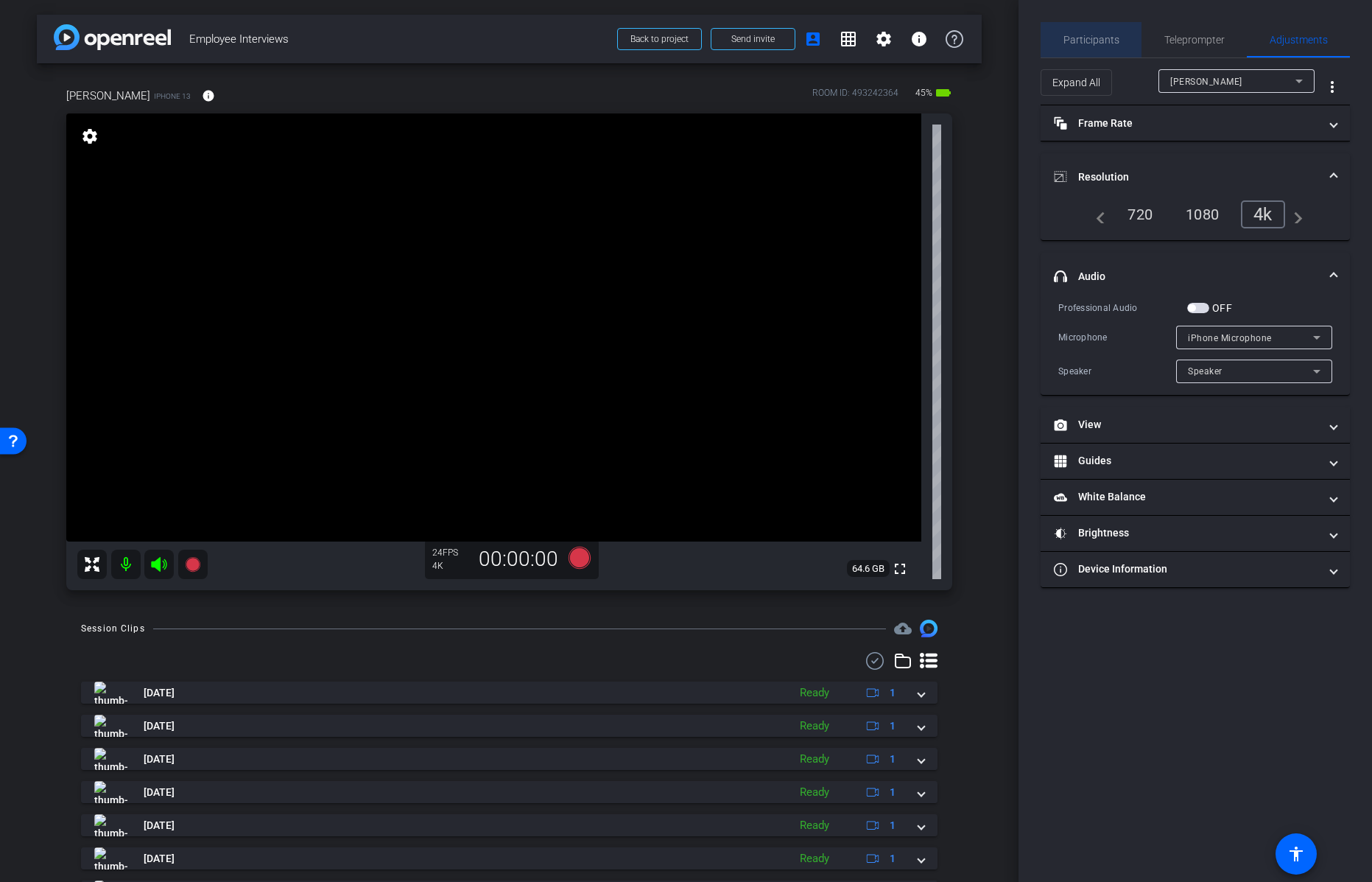
click at [1095, 39] on span "Participants" at bounding box center [1091, 39] width 56 height 10
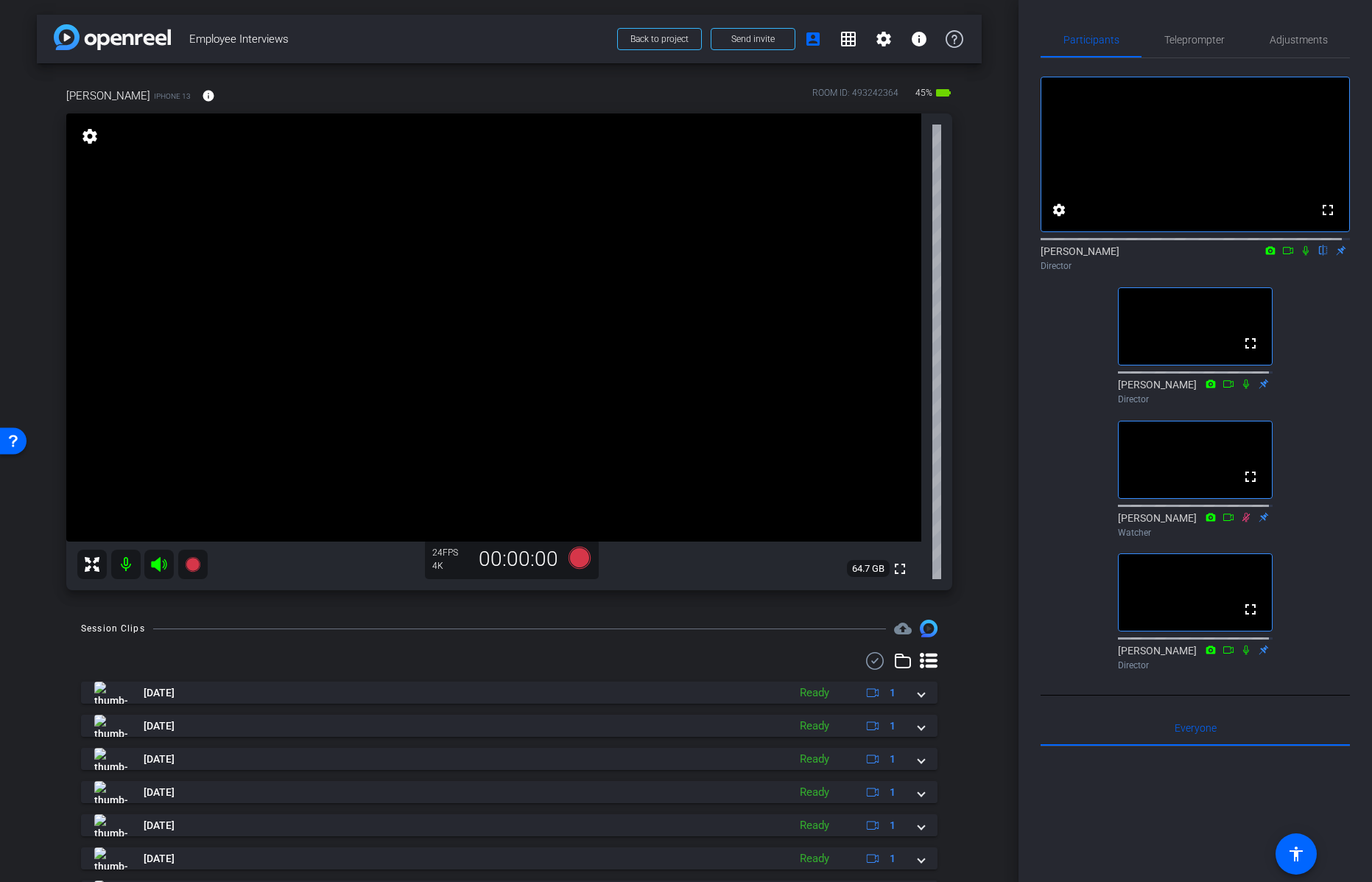
click at [27, 536] on div "arrow_back Employee Interviews Back to project Send invite account_box grid_on …" at bounding box center [509, 441] width 1018 height 882
click at [575, 555] on icon at bounding box center [579, 557] width 22 height 22
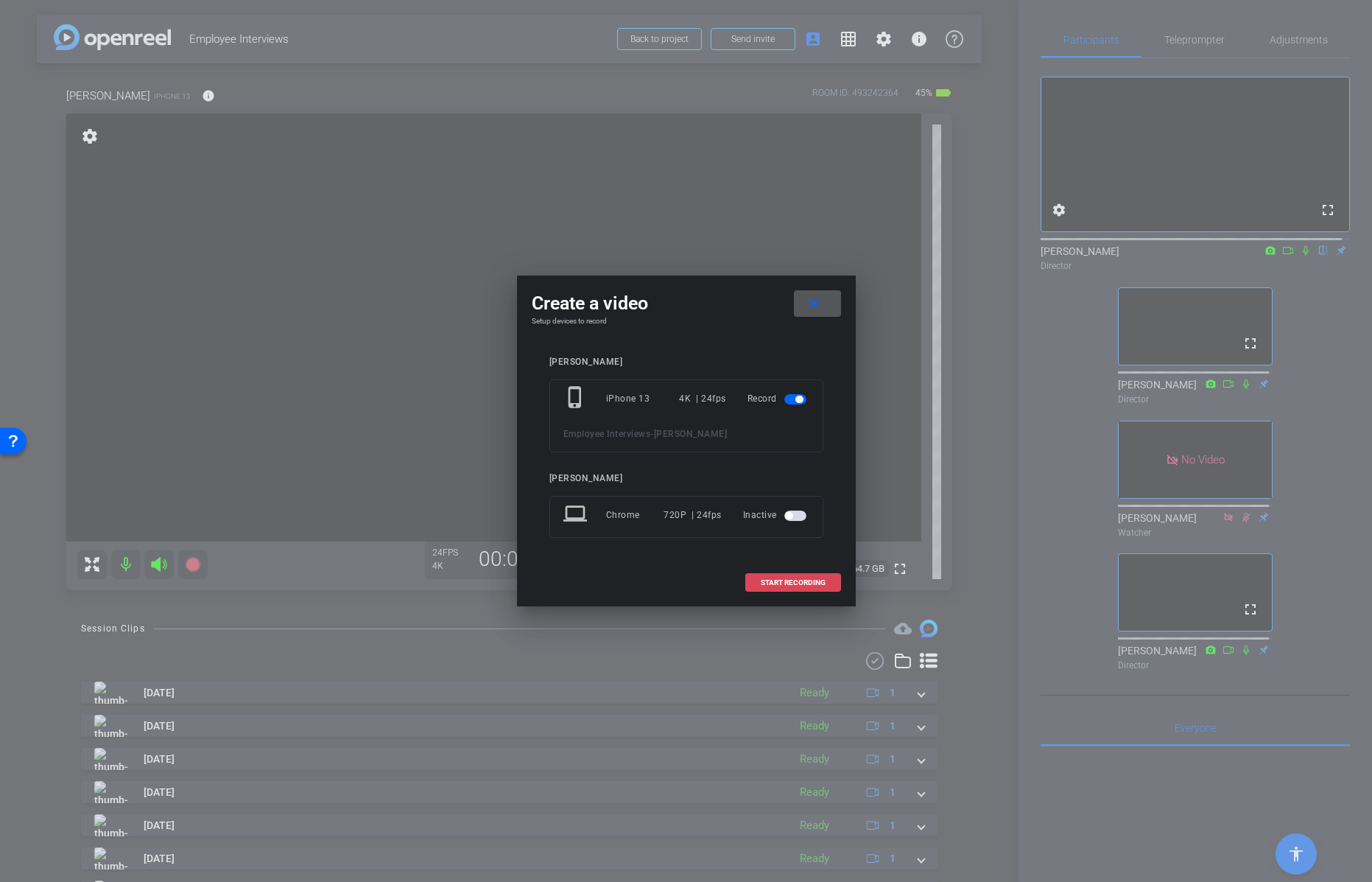
click at [803, 579] on span "START RECORDING" at bounding box center [793, 582] width 65 height 7
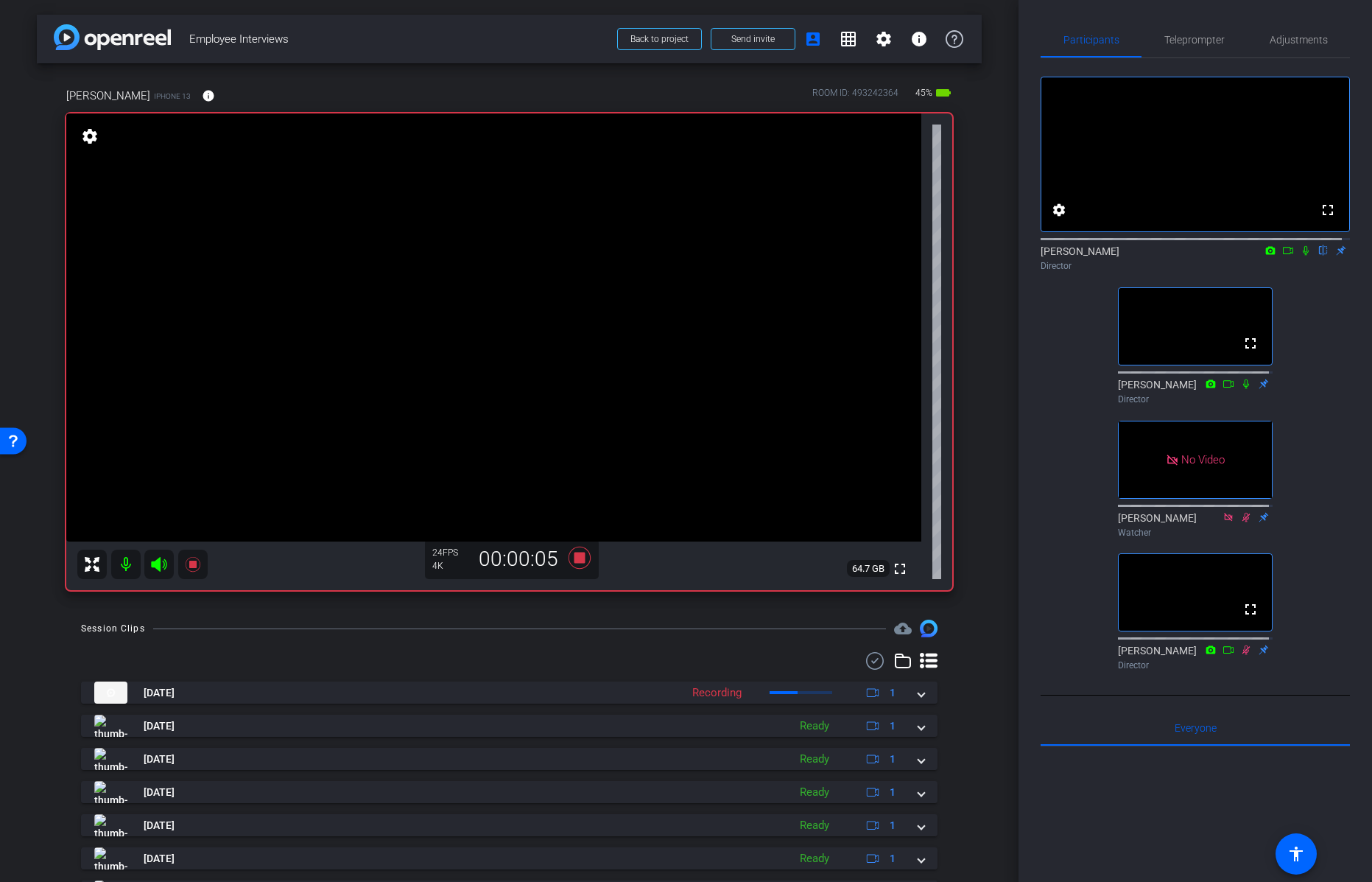
click at [1303, 256] on icon at bounding box center [1305, 251] width 6 height 9
click at [1303, 256] on icon at bounding box center [1306, 251] width 8 height 9
click at [576, 556] on icon at bounding box center [579, 557] width 22 height 22
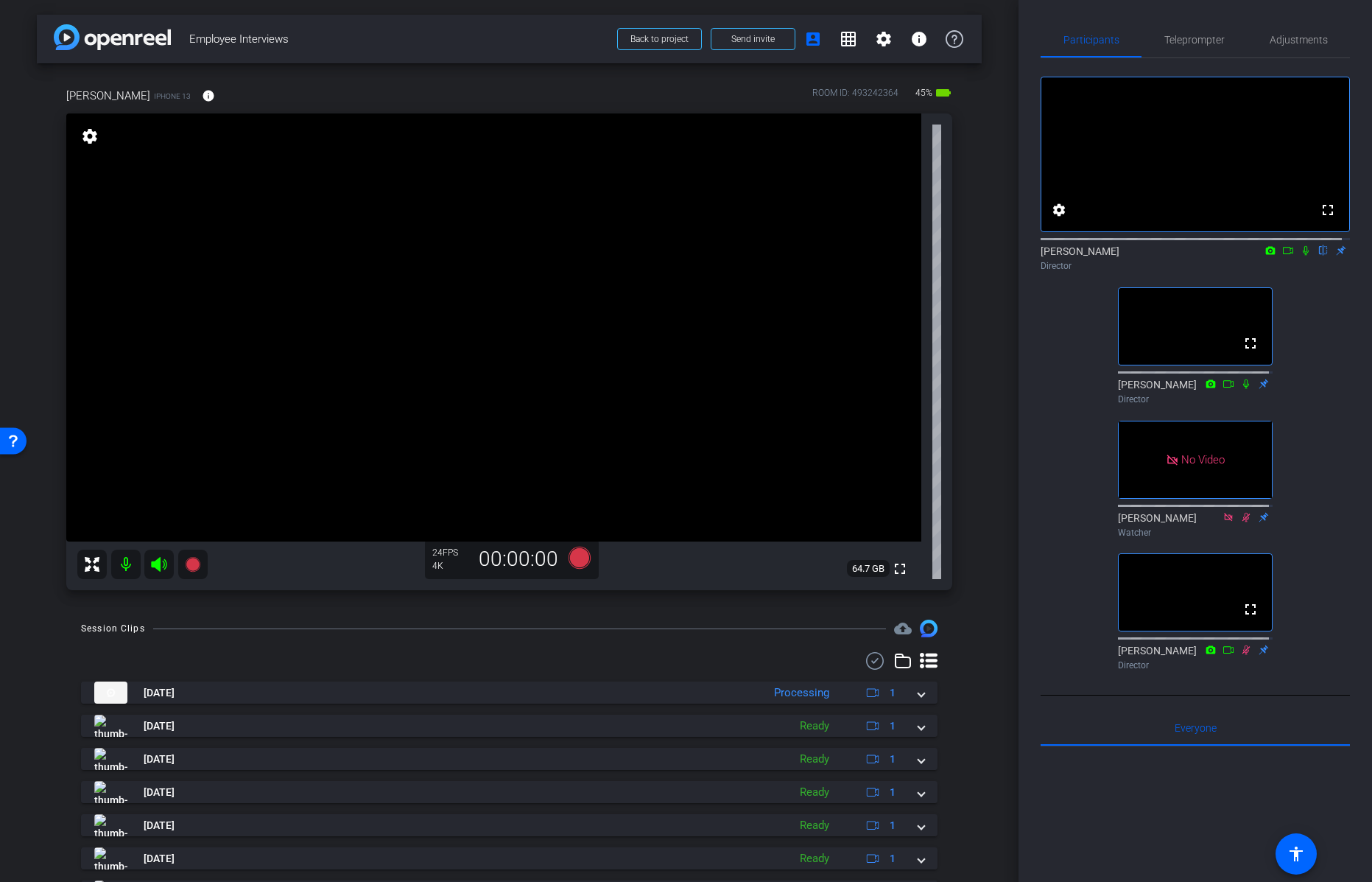
click at [1302, 256] on icon at bounding box center [1306, 250] width 12 height 10
click at [1282, 256] on icon at bounding box center [1288, 250] width 12 height 10
click at [1318, 256] on icon at bounding box center [1323, 250] width 12 height 10
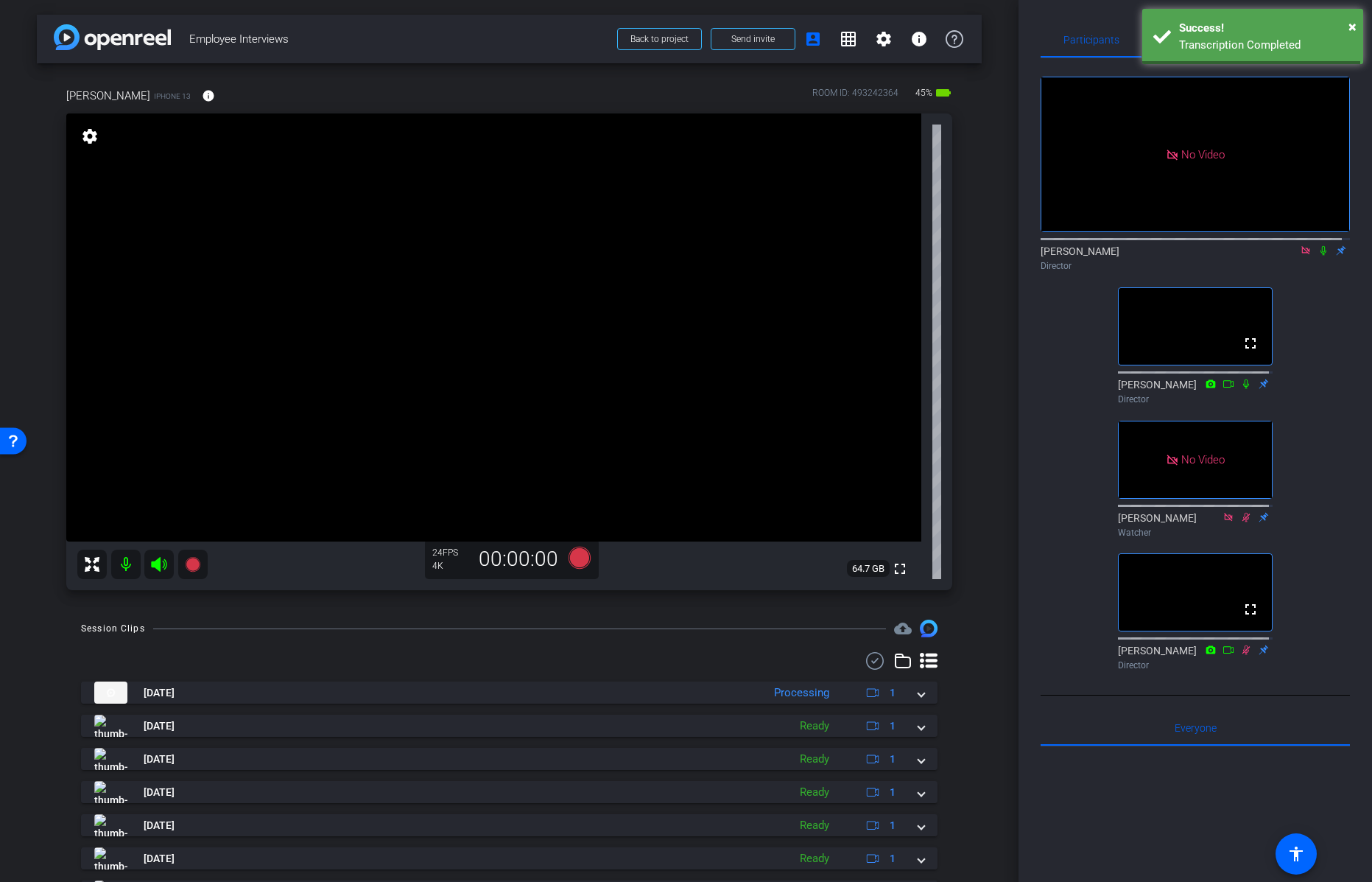
click at [1318, 256] on icon at bounding box center [1323, 250] width 12 height 10
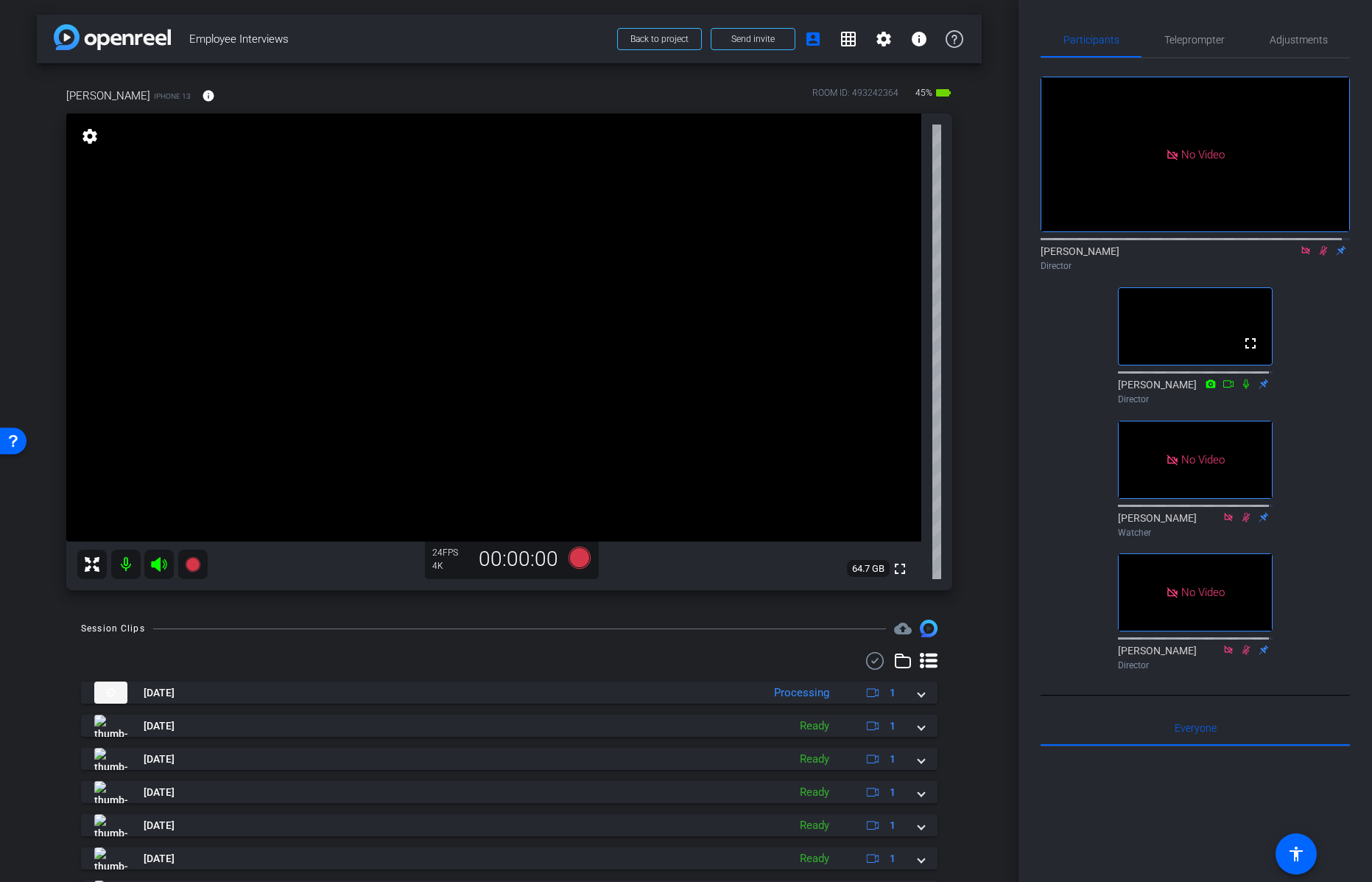
click at [1300, 256] on icon at bounding box center [1306, 250] width 12 height 10
click at [1303, 256] on icon at bounding box center [1306, 251] width 8 height 9
click at [1300, 256] on icon at bounding box center [1306, 250] width 12 height 10
click at [574, 557] on icon at bounding box center [579, 557] width 22 height 22
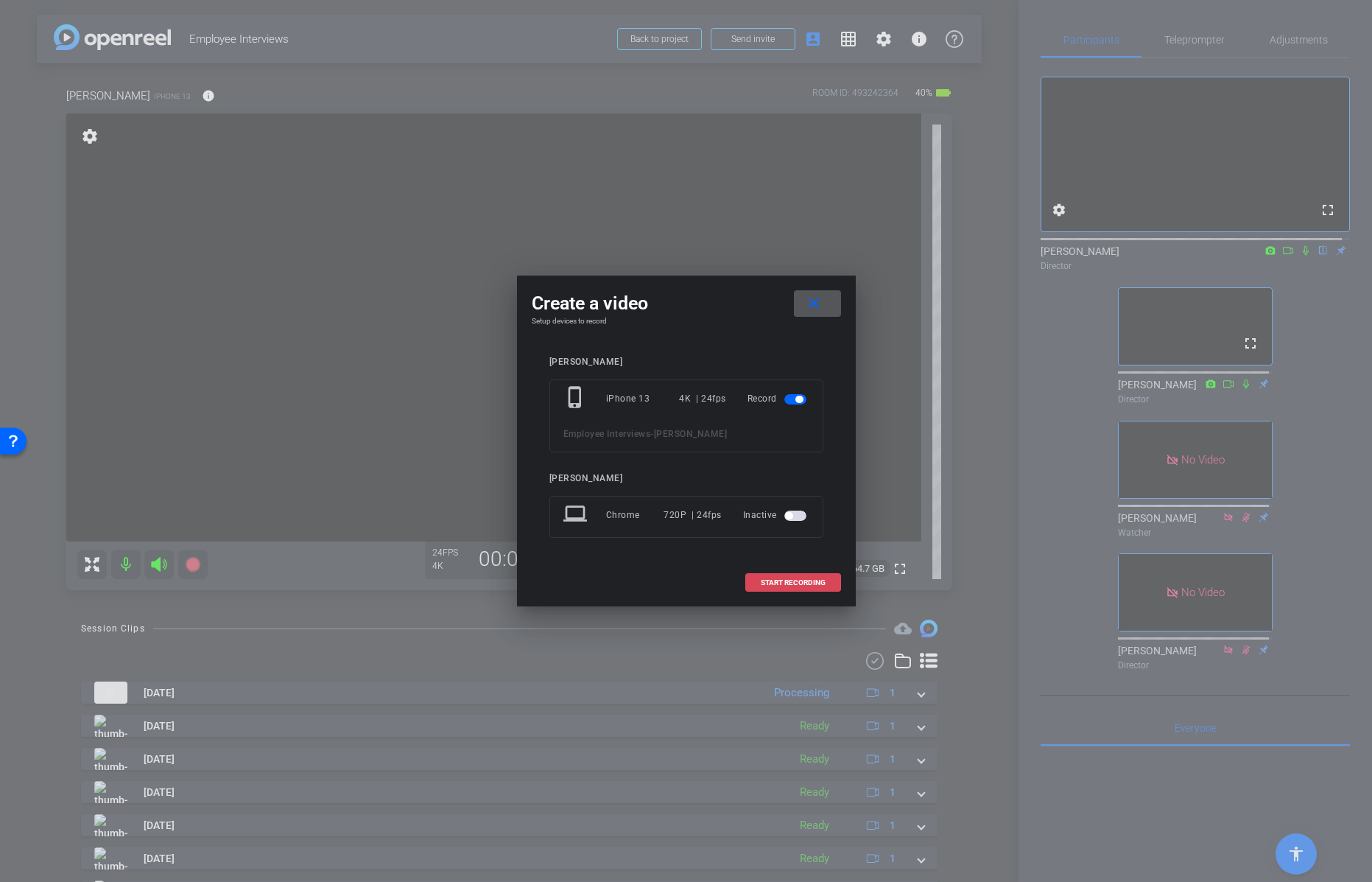
click at [776, 582] on span "START RECORDING" at bounding box center [793, 582] width 65 height 7
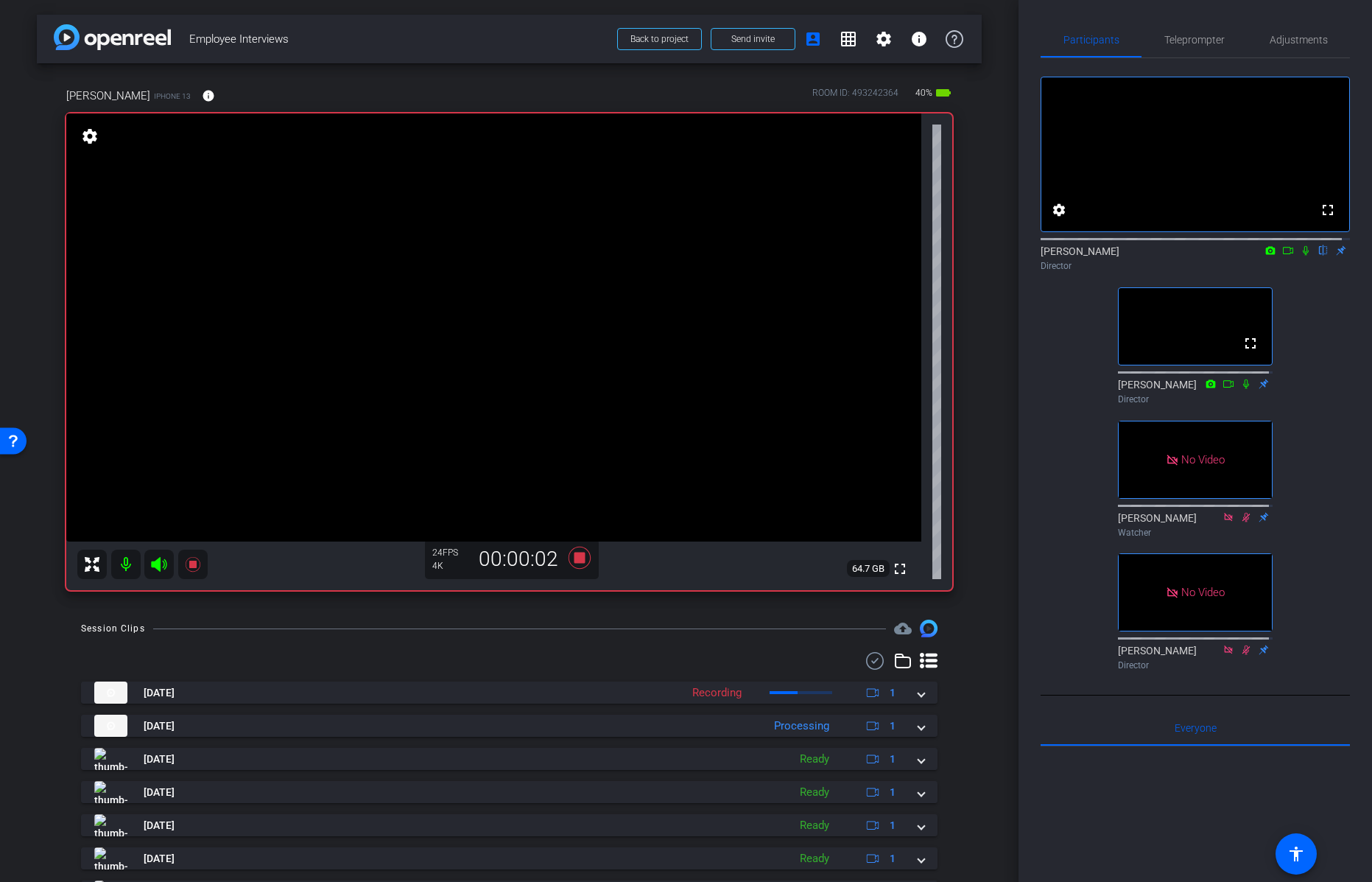
click at [1283, 254] on icon at bounding box center [1288, 250] width 10 height 7
click at [1302, 254] on icon at bounding box center [1306, 250] width 8 height 8
click at [1300, 256] on icon at bounding box center [1306, 250] width 12 height 10
click at [1282, 256] on icon at bounding box center [1288, 250] width 12 height 10
click at [1320, 256] on icon at bounding box center [1324, 251] width 8 height 9
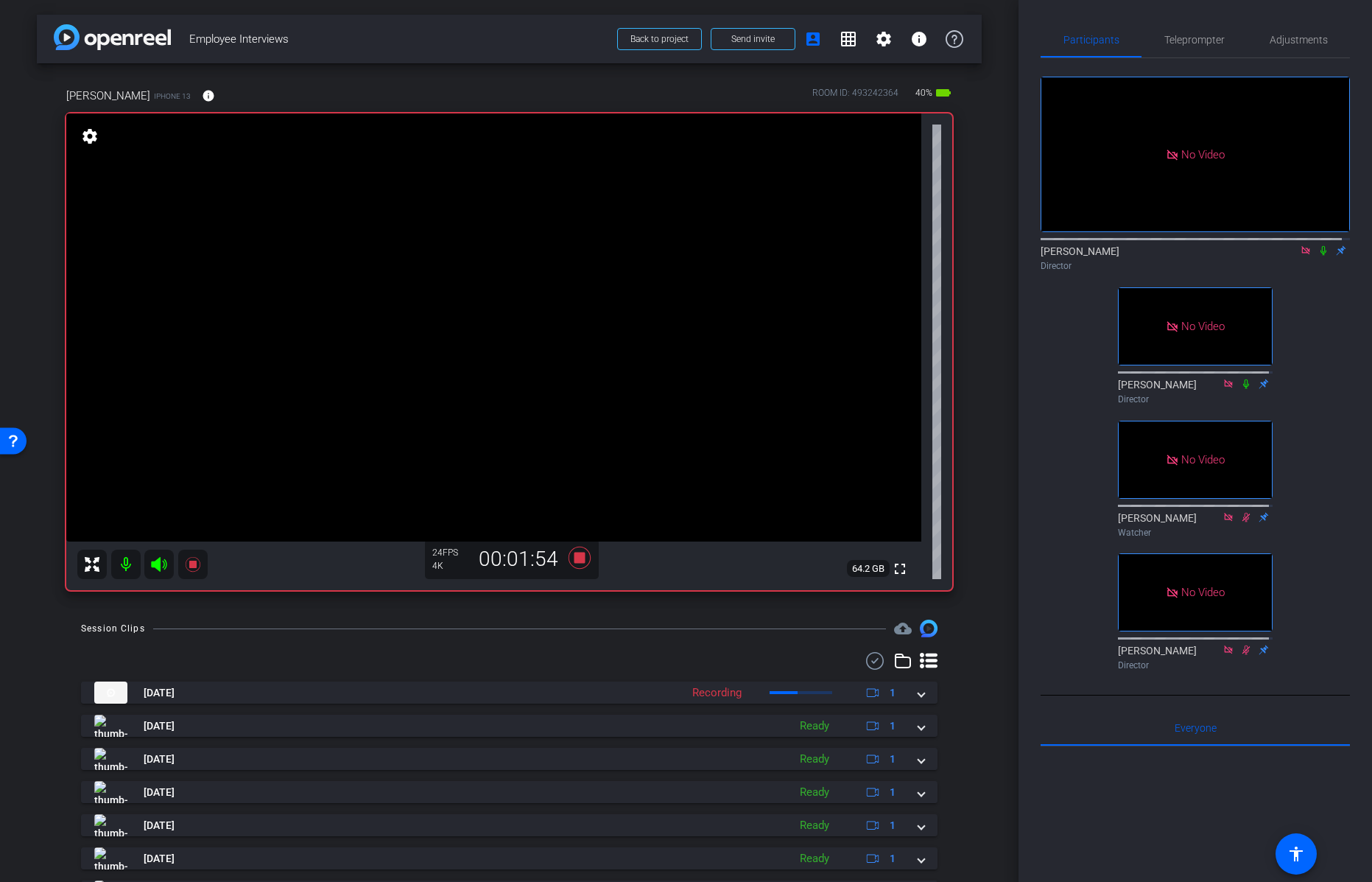
click at [1321, 256] on icon at bounding box center [1323, 251] width 6 height 9
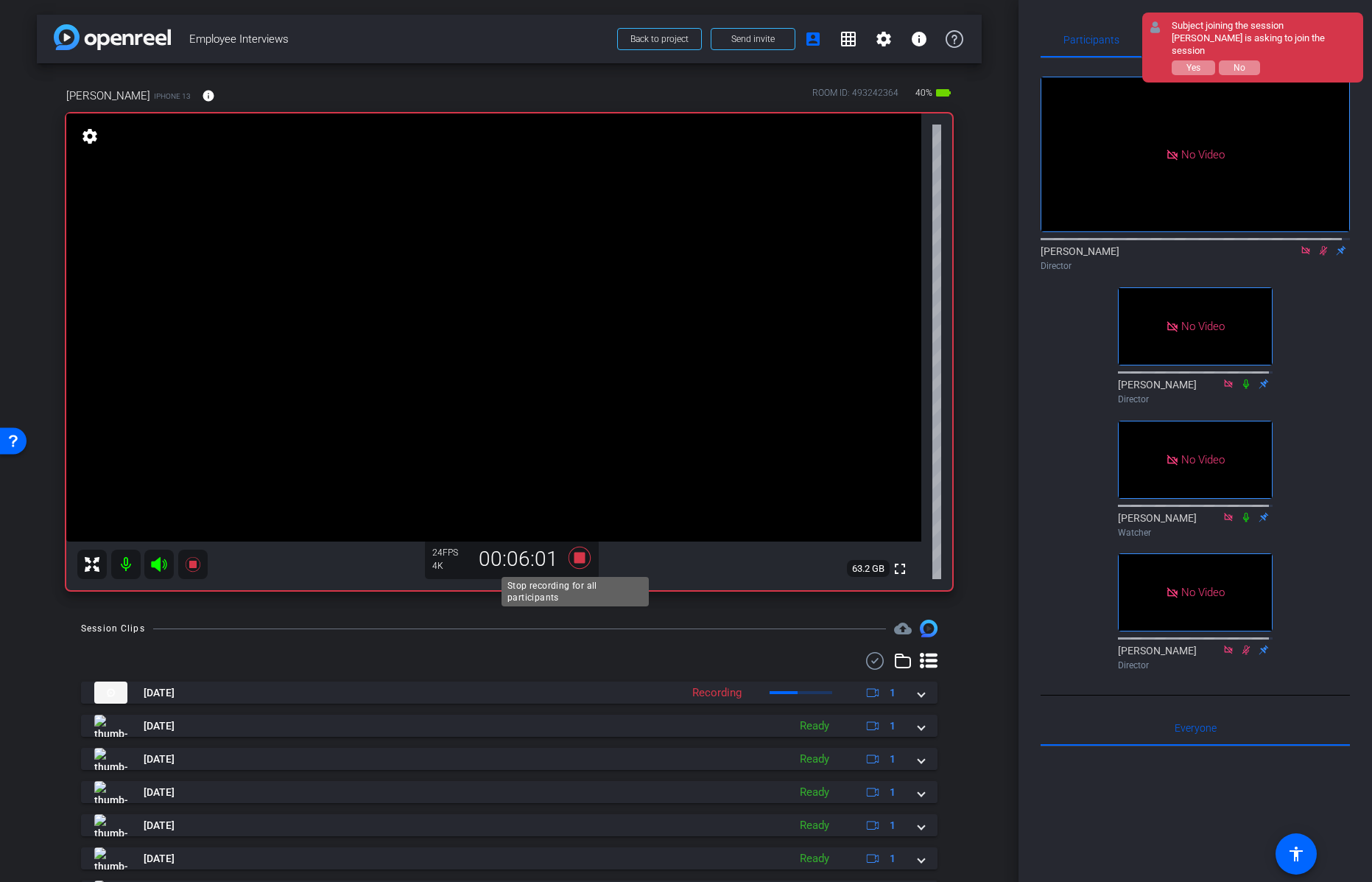
click at [575, 557] on icon at bounding box center [579, 557] width 22 height 22
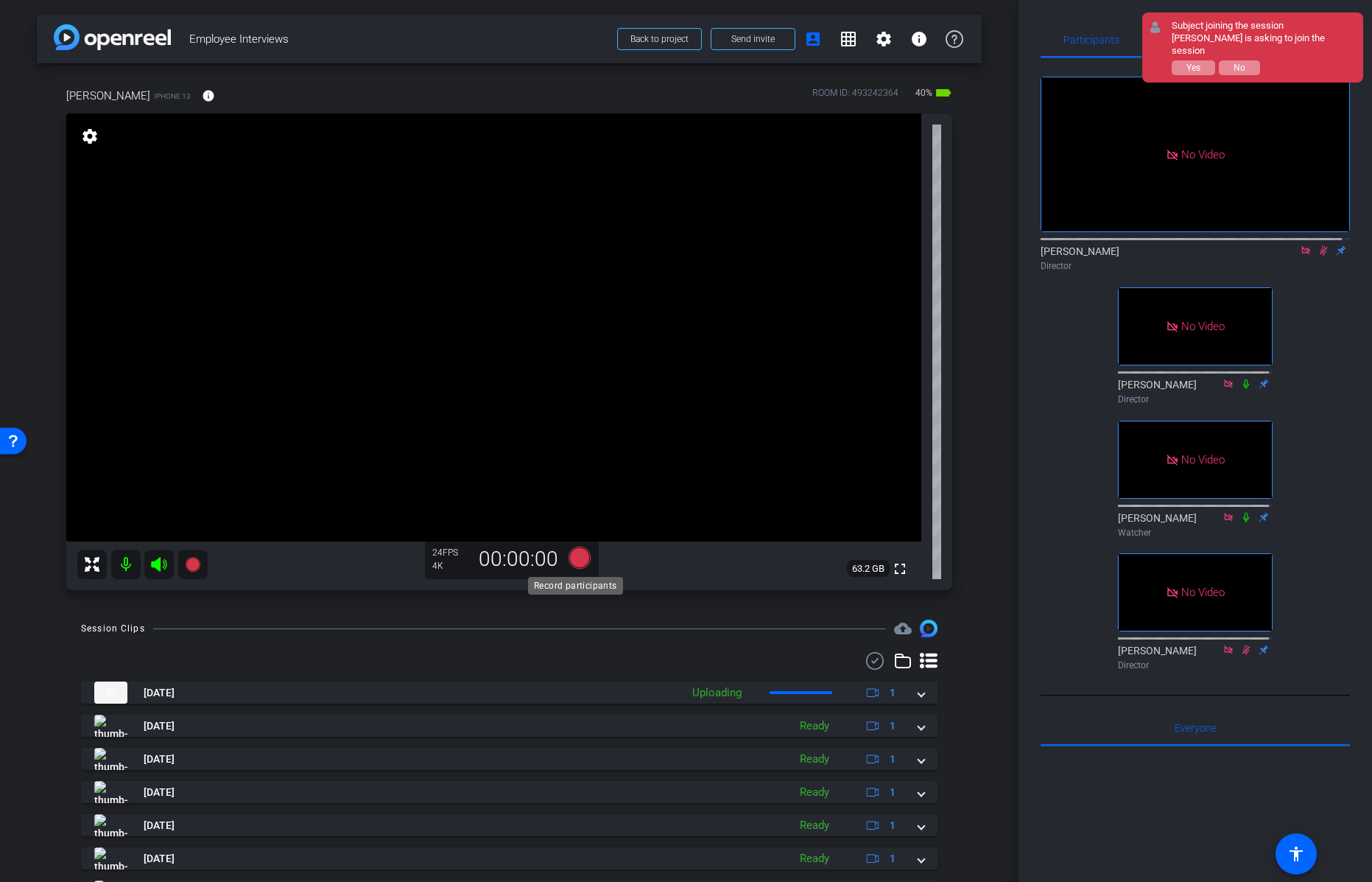
click at [572, 556] on icon at bounding box center [579, 557] width 22 height 22
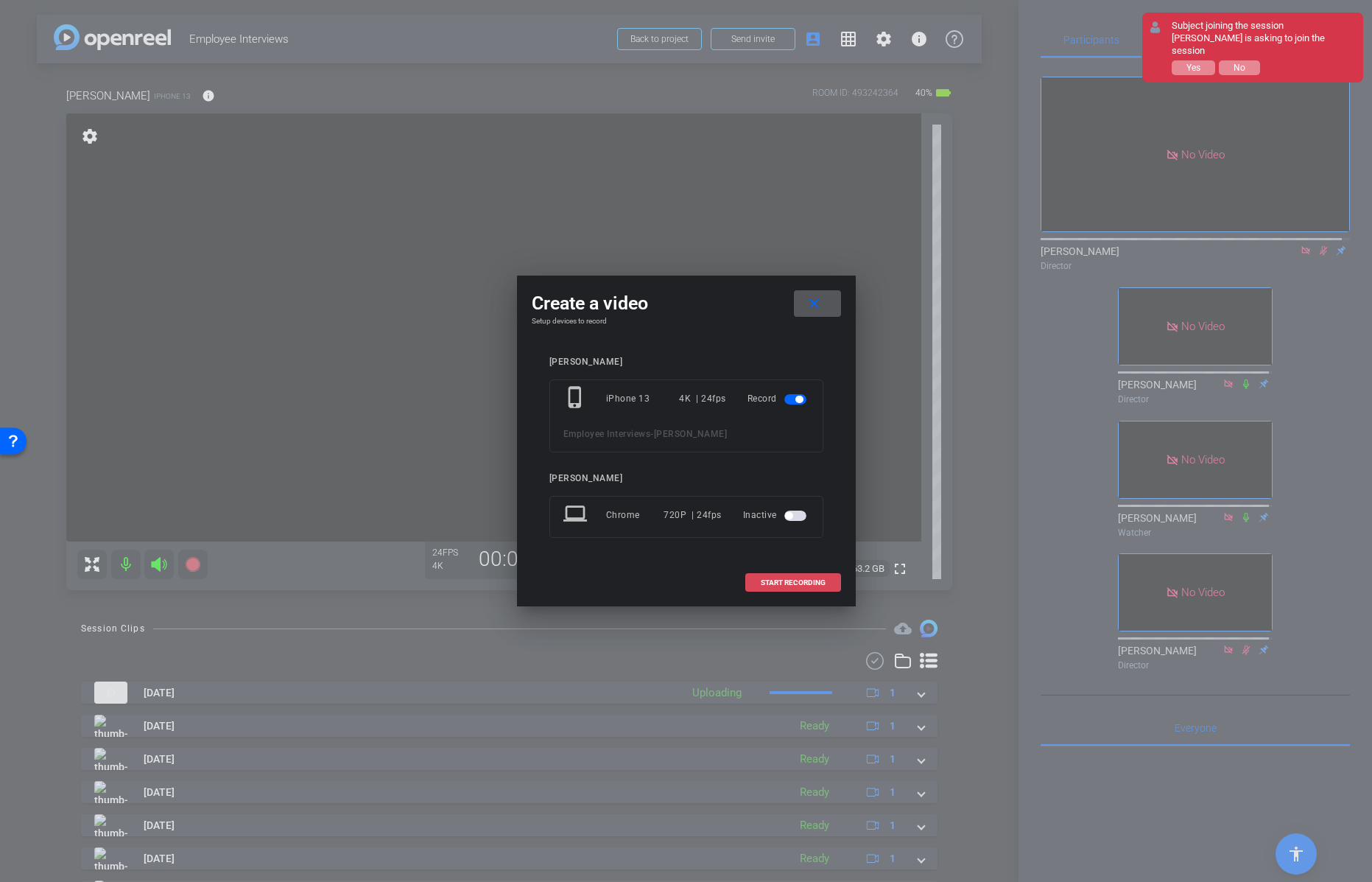
click at [780, 581] on span "START RECORDING" at bounding box center [793, 582] width 65 height 7
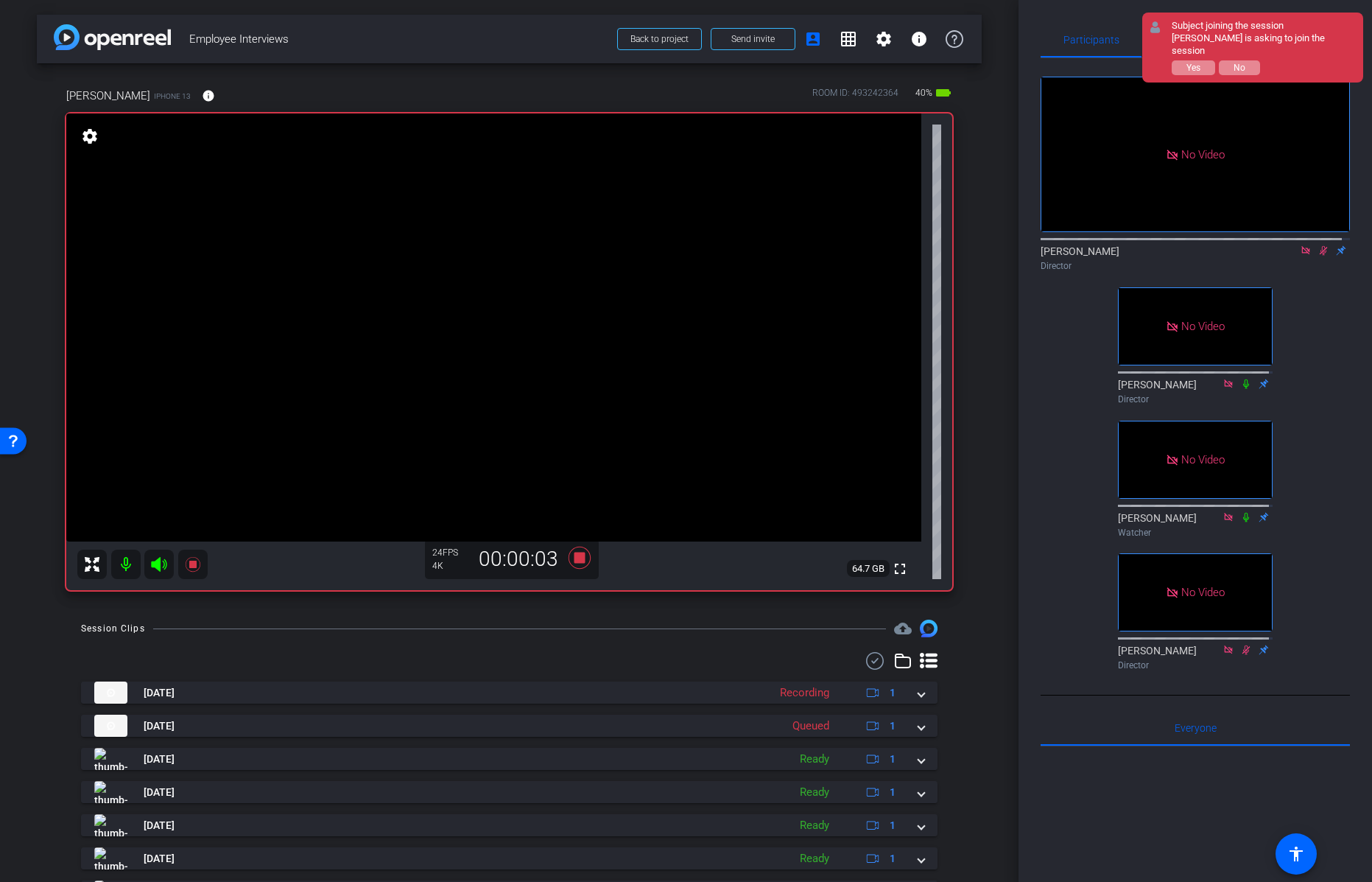
click at [1320, 256] on icon at bounding box center [1324, 251] width 8 height 9
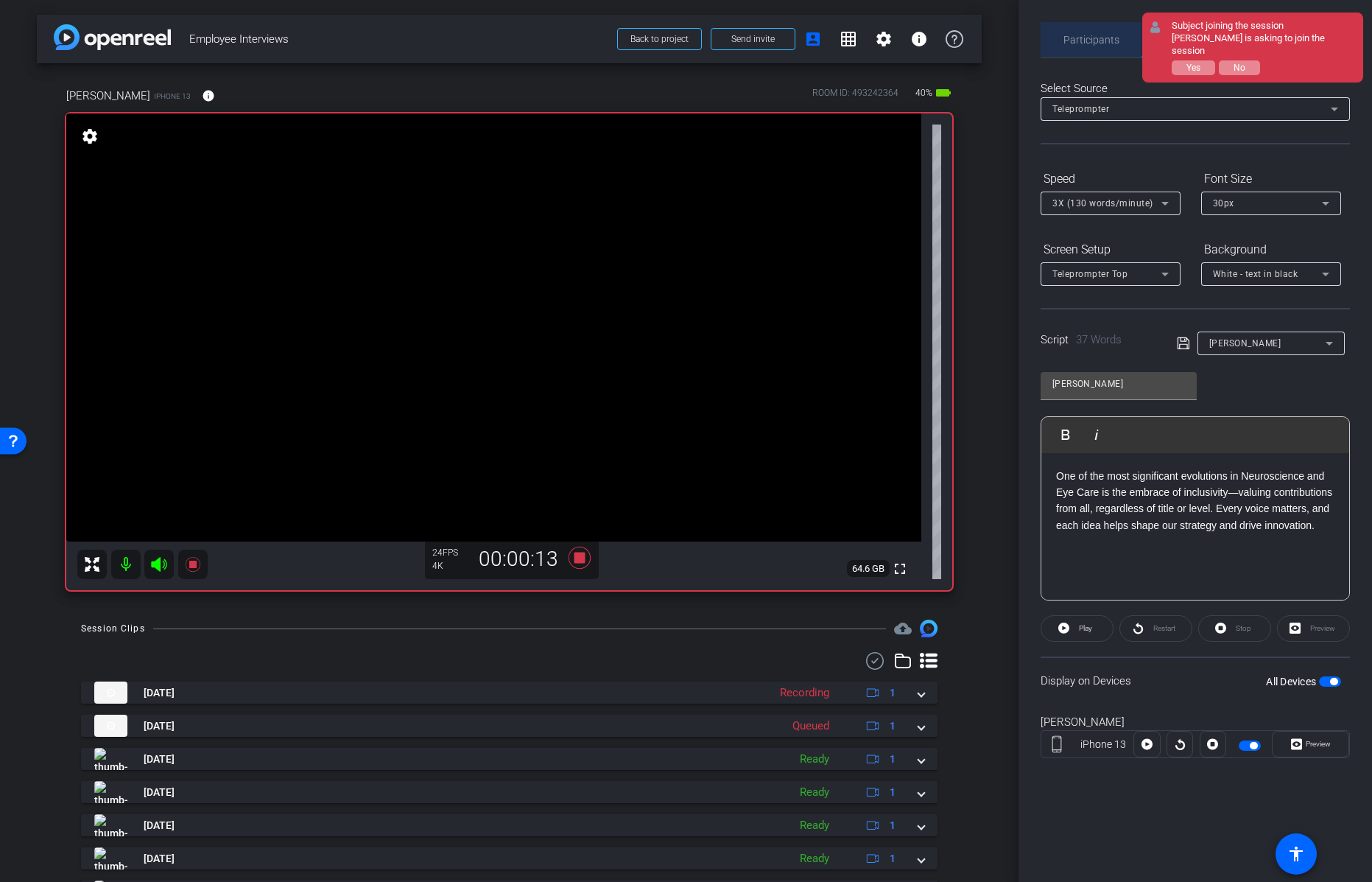
click at [1080, 43] on span "Participants" at bounding box center [1091, 39] width 56 height 10
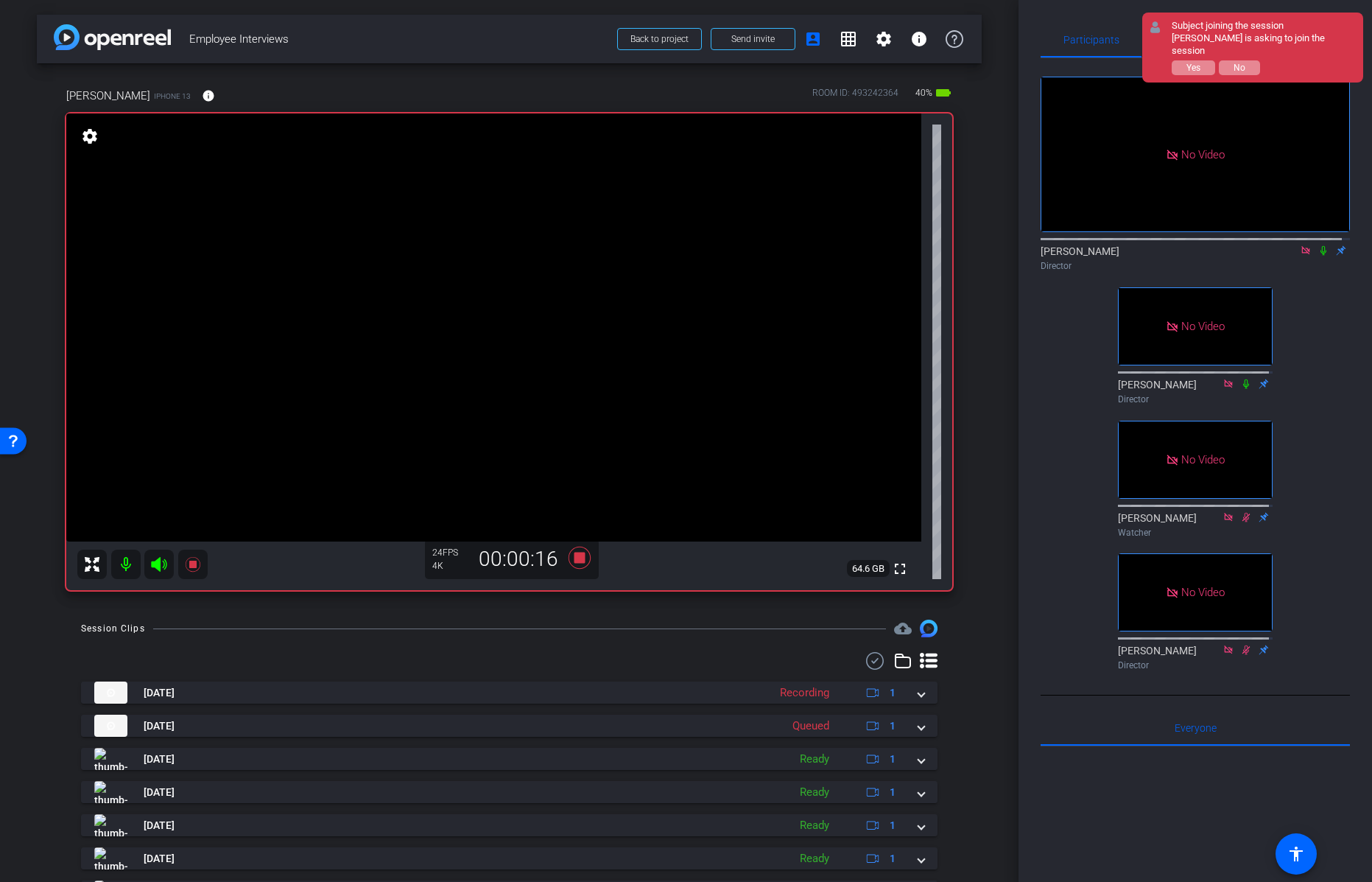
click at [1318, 246] on icon at bounding box center [1323, 250] width 12 height 10
click at [1320, 246] on icon at bounding box center [1324, 251] width 8 height 9
click at [1321, 246] on icon at bounding box center [1323, 251] width 6 height 9
click at [1318, 246] on icon at bounding box center [1323, 250] width 12 height 10
click at [1321, 247] on icon at bounding box center [1323, 251] width 6 height 9
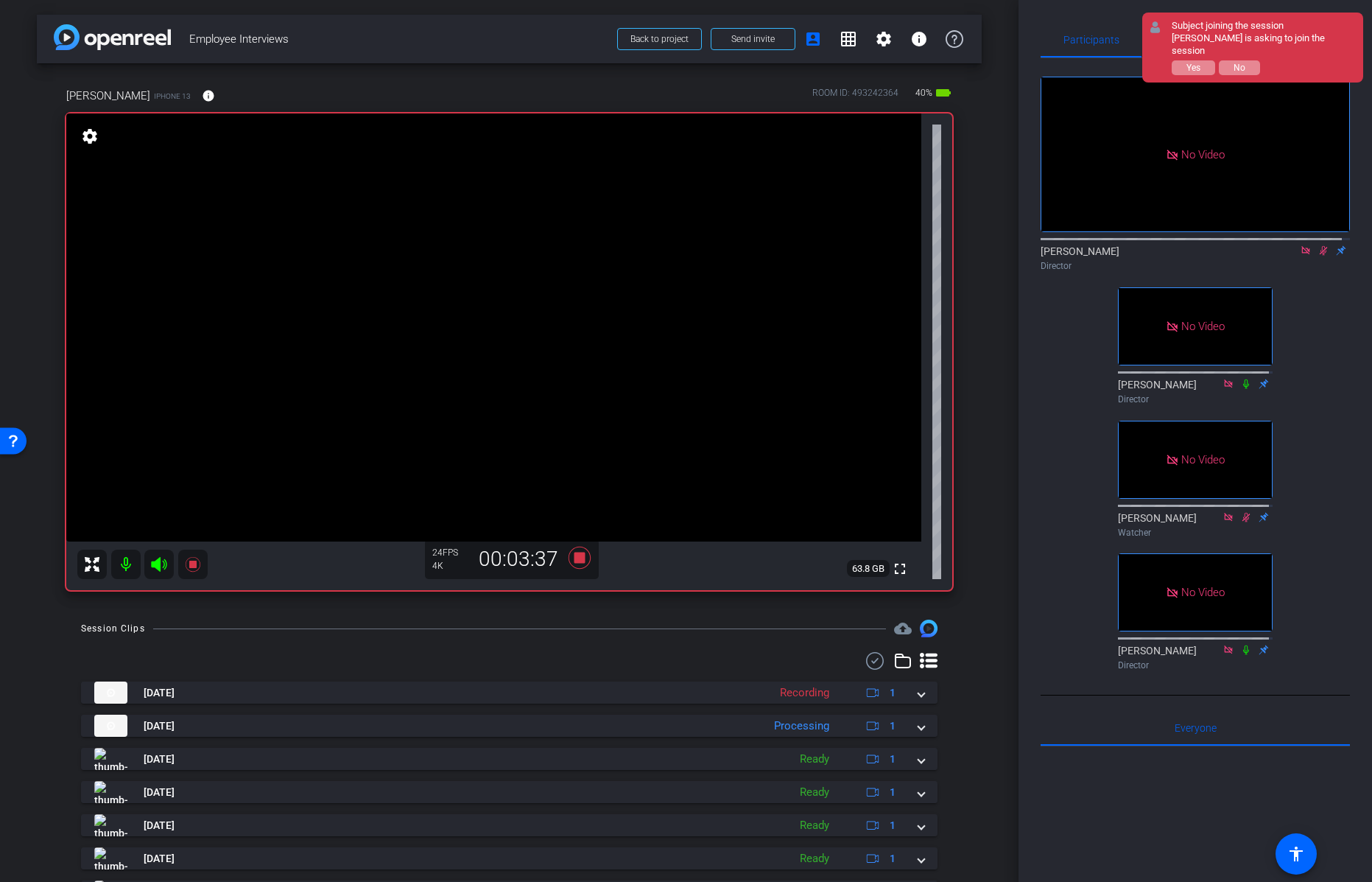
click at [1320, 246] on icon at bounding box center [1324, 251] width 8 height 9
click at [1318, 246] on icon at bounding box center [1323, 250] width 12 height 10
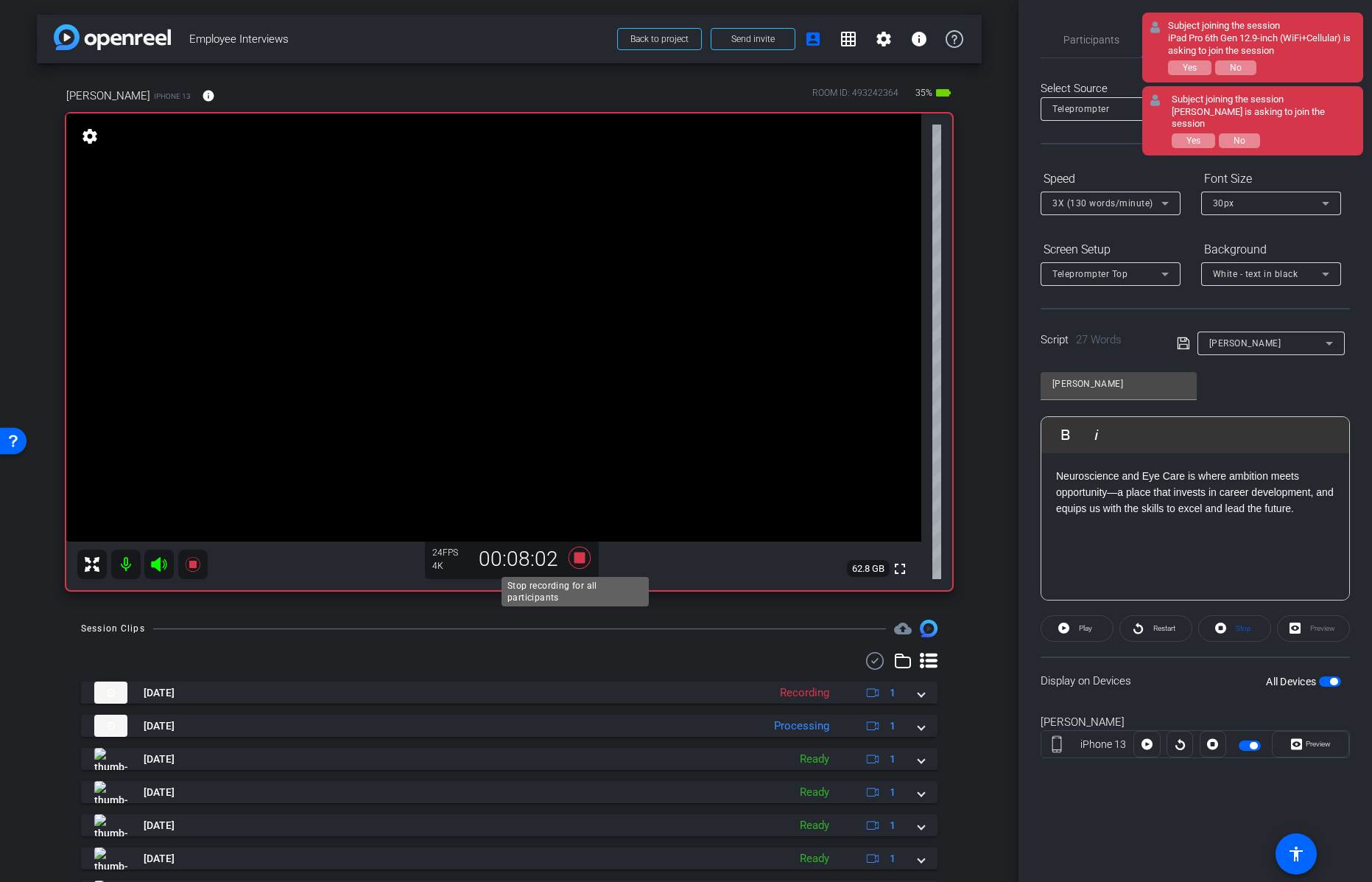
click at [575, 556] on icon at bounding box center [579, 557] width 22 height 22
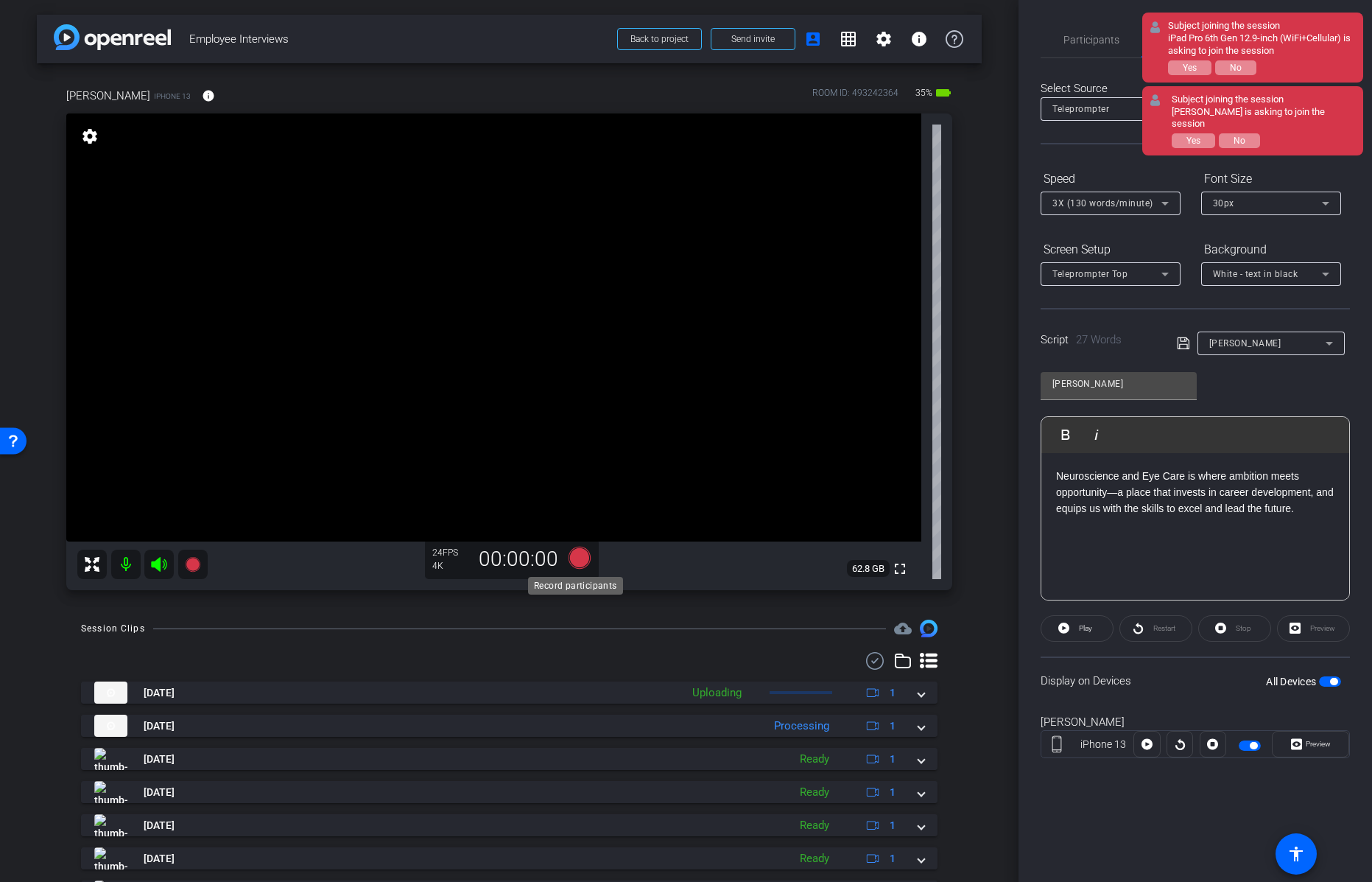
click at [575, 556] on icon at bounding box center [579, 557] width 22 height 22
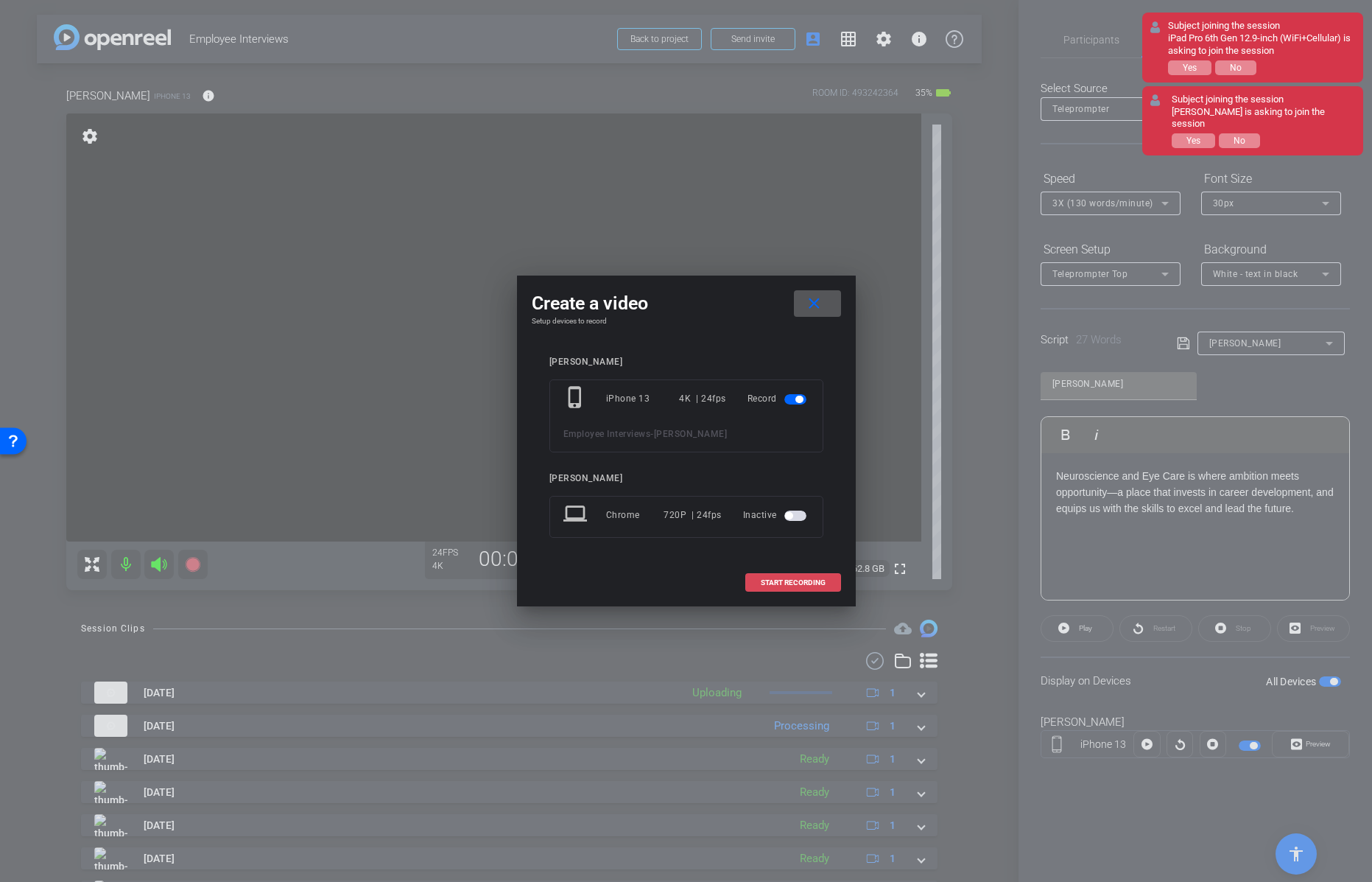
click at [805, 579] on span "START RECORDING" at bounding box center [793, 582] width 65 height 7
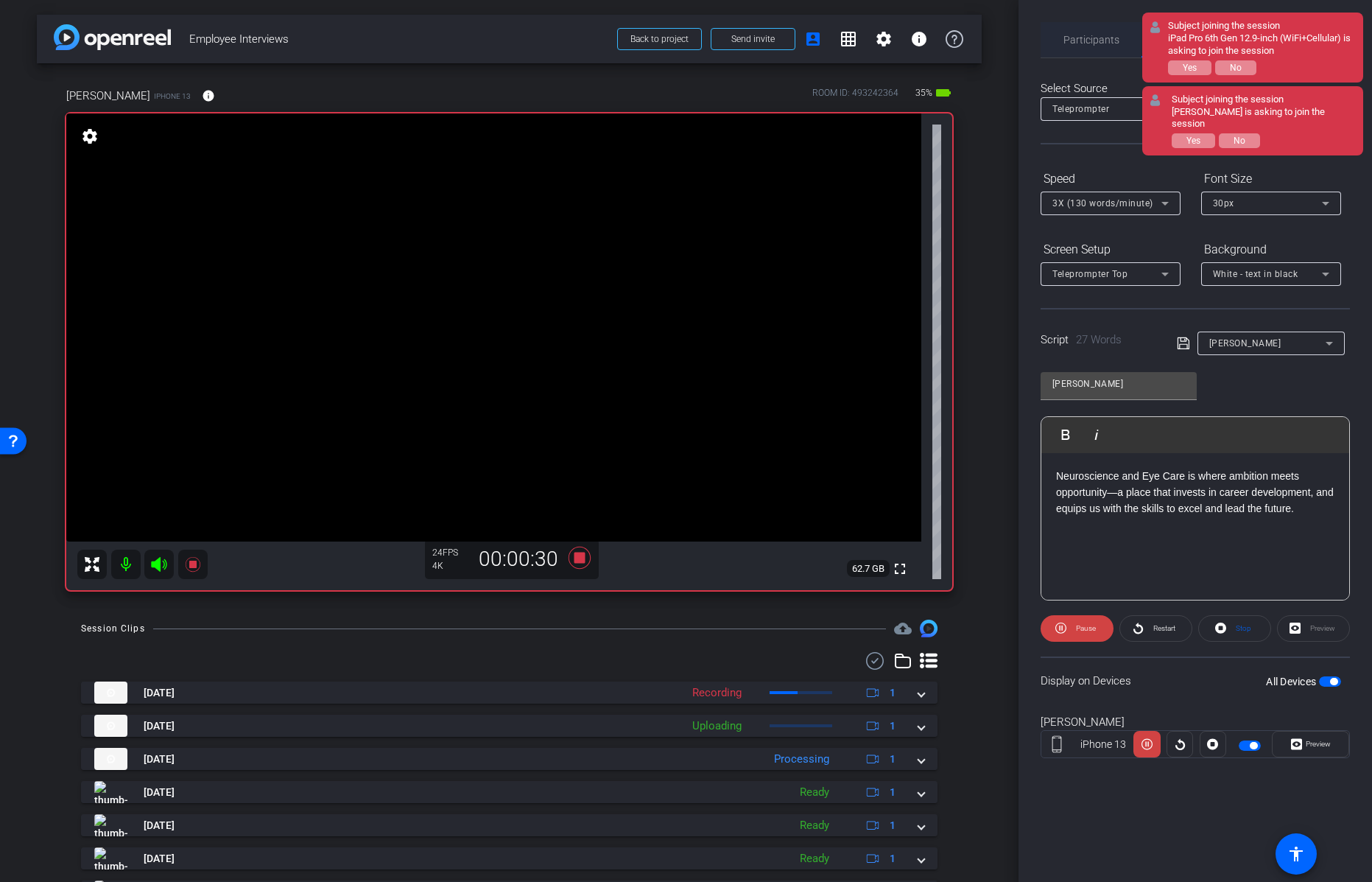
click at [1088, 37] on span "Participants" at bounding box center [1091, 39] width 56 height 10
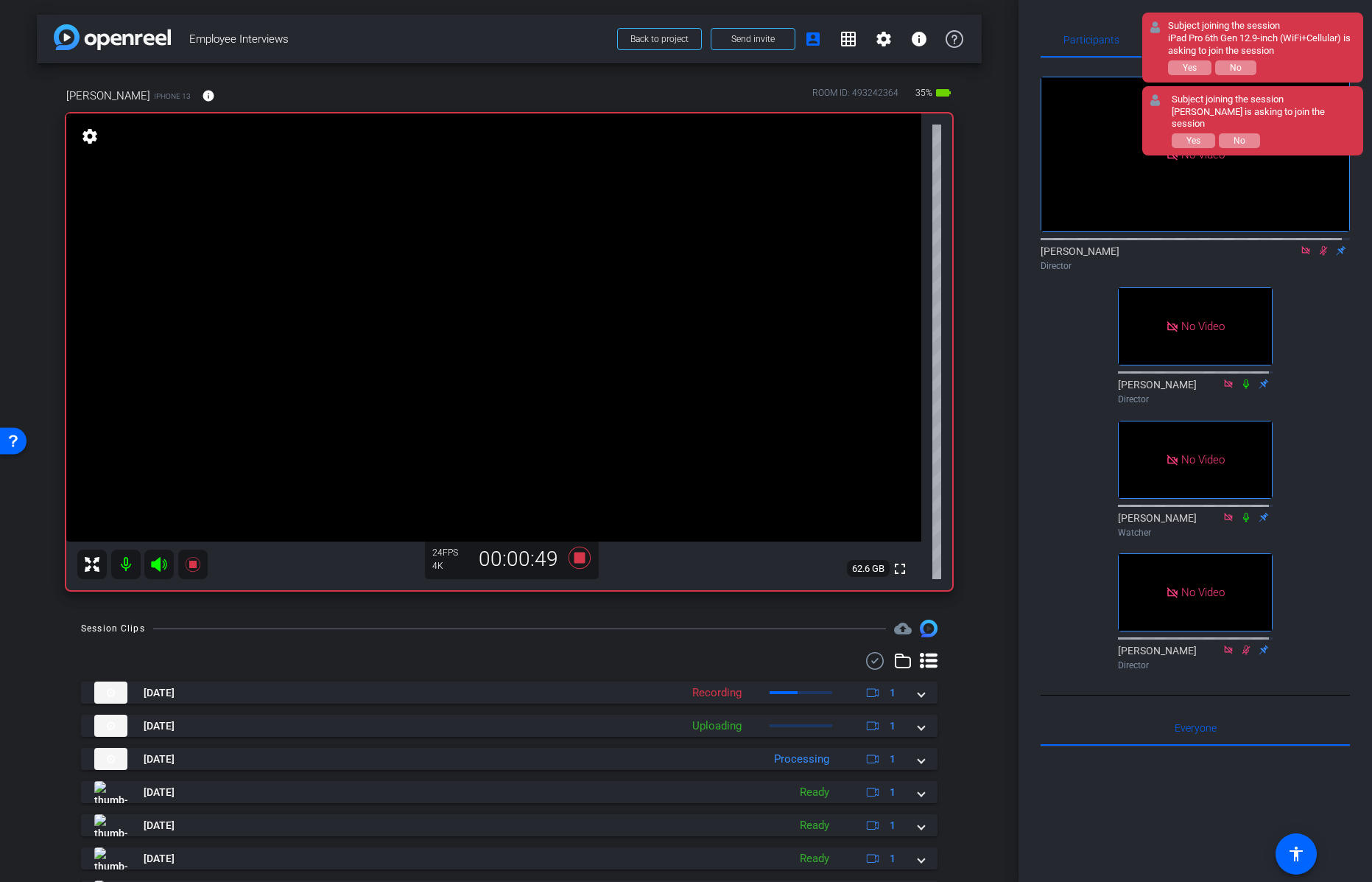
click at [1318, 246] on icon at bounding box center [1323, 250] width 12 height 10
click at [575, 556] on icon at bounding box center [579, 557] width 22 height 22
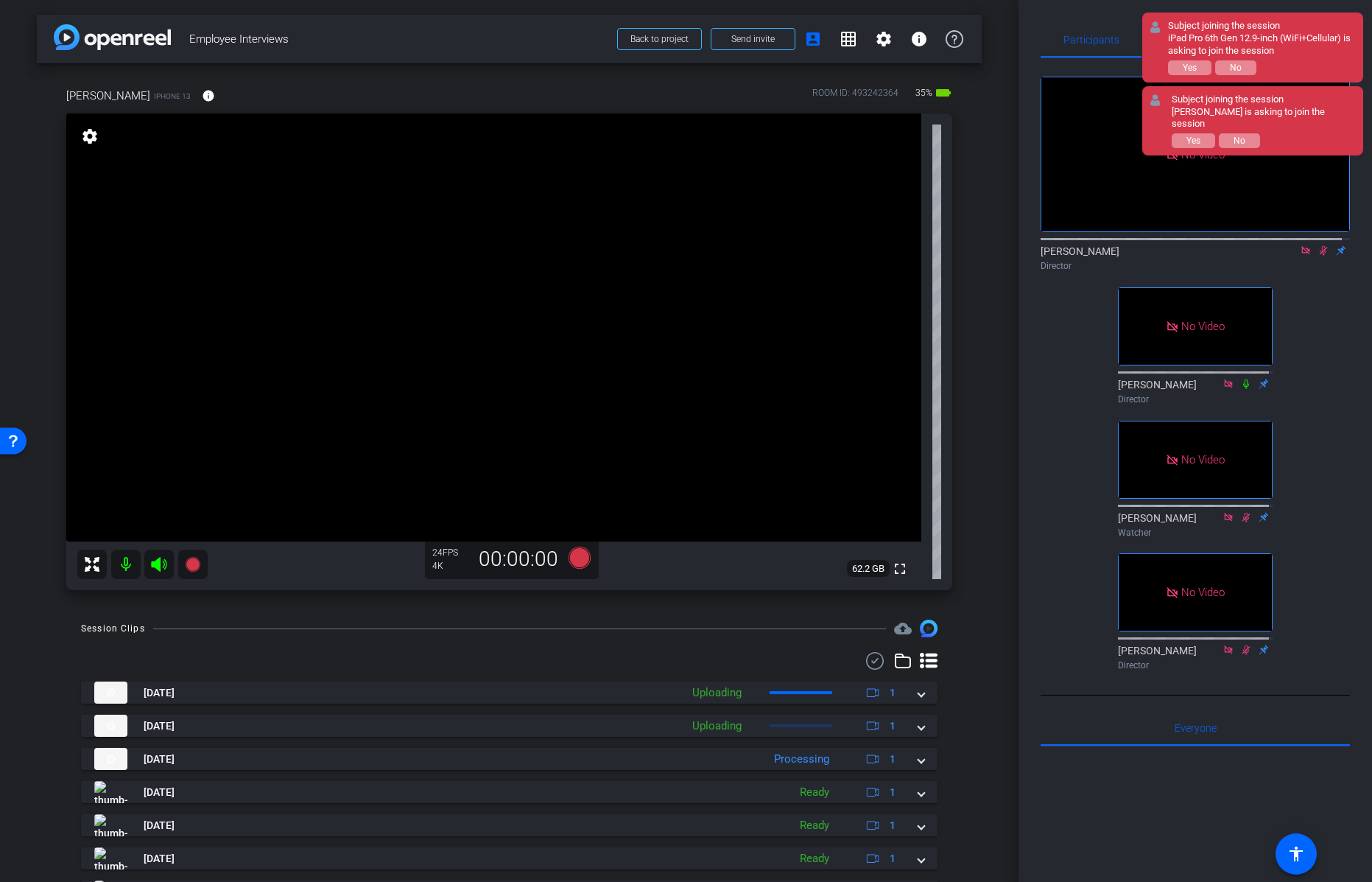
click at [1318, 247] on icon at bounding box center [1323, 250] width 12 height 10
click at [1300, 246] on icon at bounding box center [1306, 250] width 12 height 10
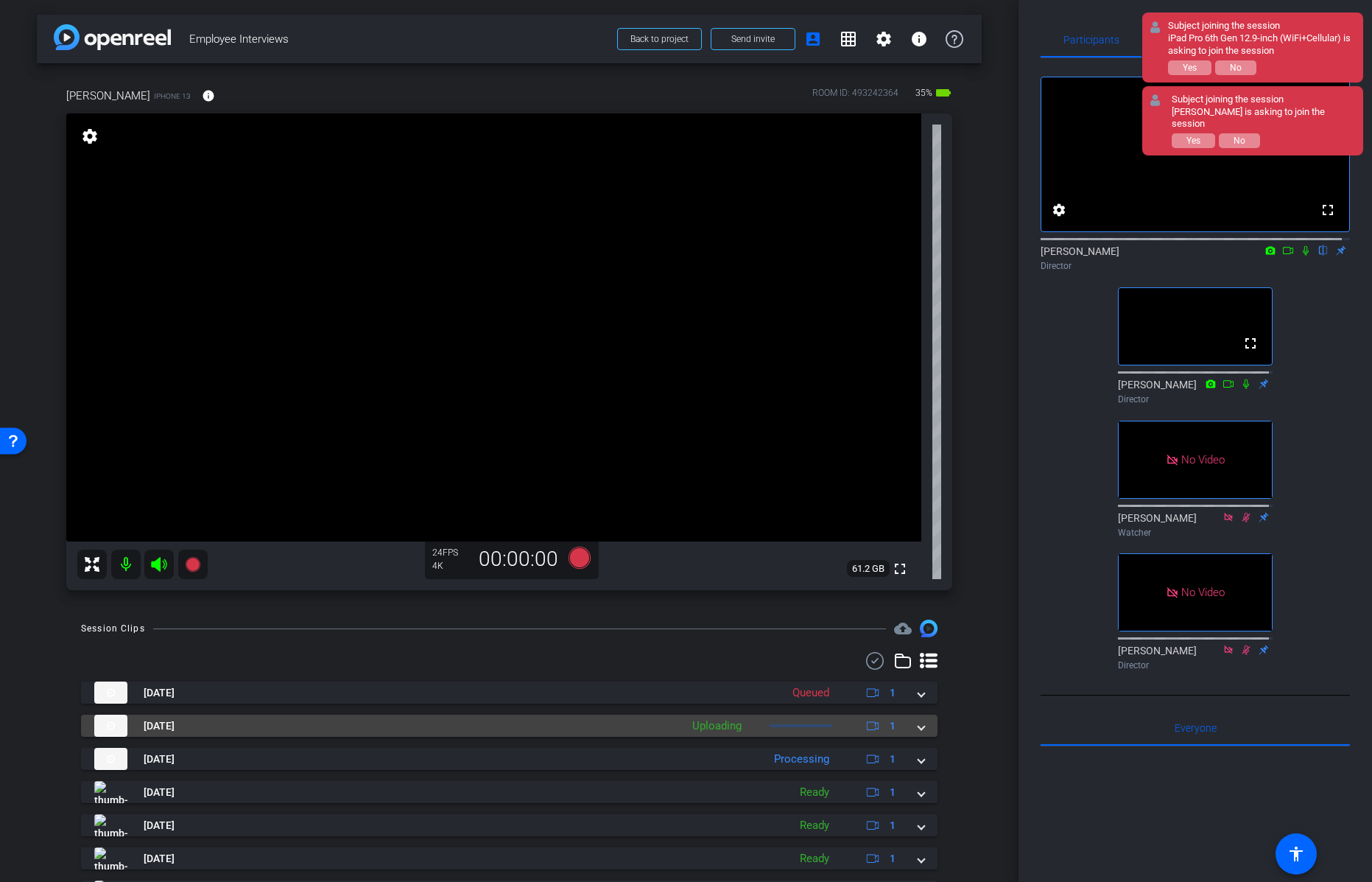
click at [918, 725] on span at bounding box center [920, 726] width 6 height 16
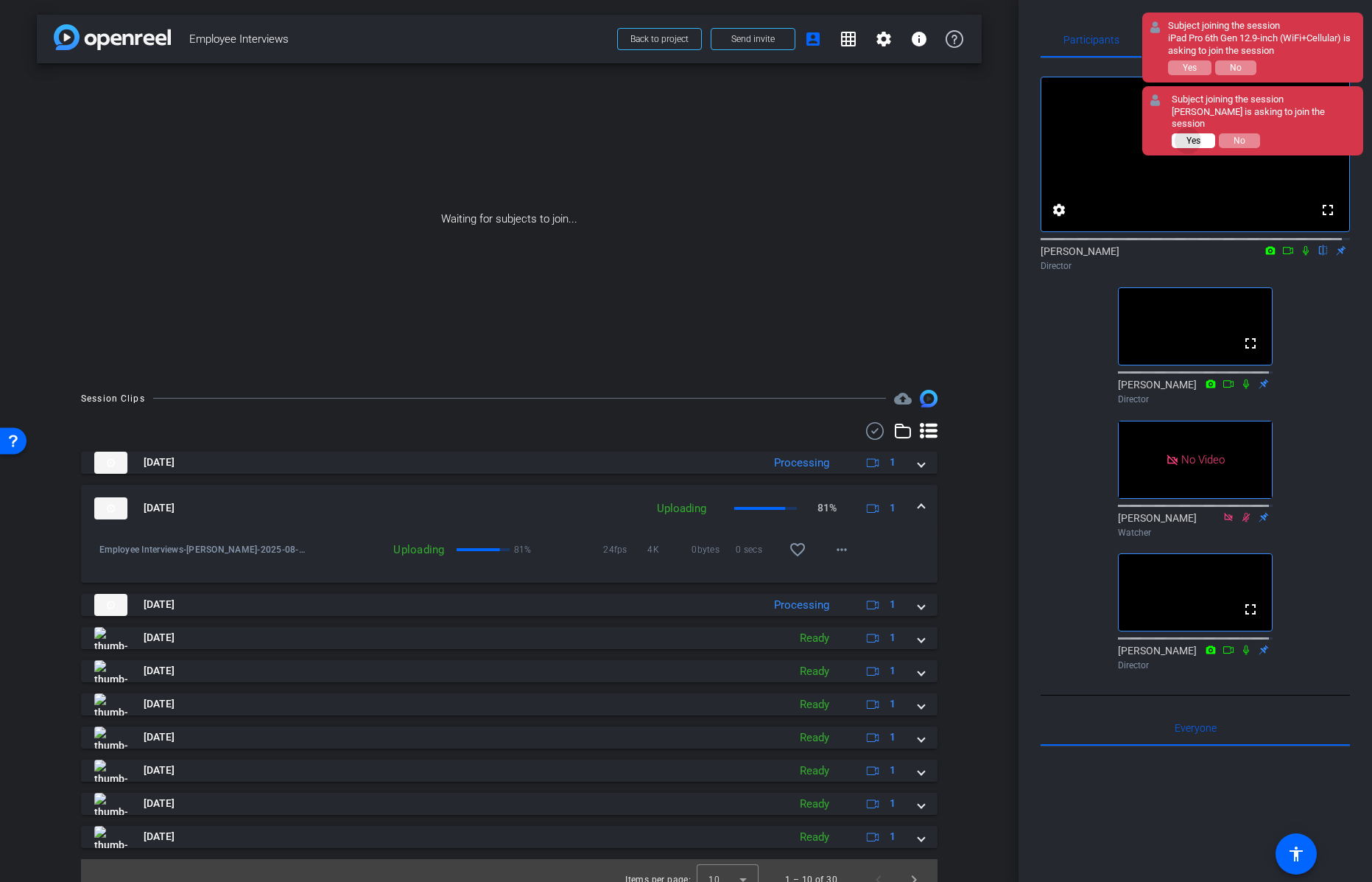
click at [1189, 136] on span "Yes" at bounding box center [1194, 141] width 14 height 10
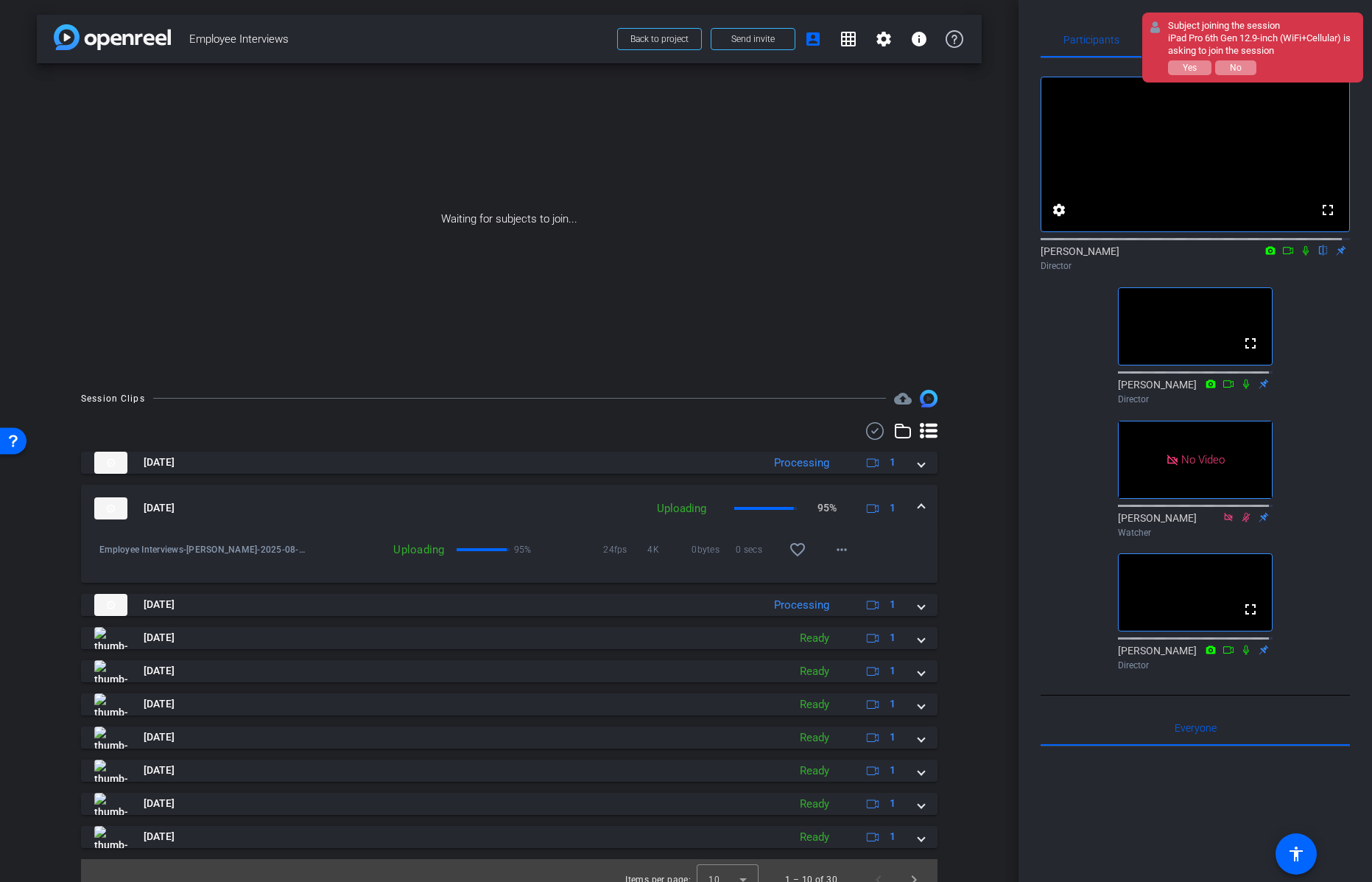
click at [984, 325] on div "arrow_back Employee Interviews Back to project Send invite account_box grid_on …" at bounding box center [509, 441] width 1018 height 882
click at [1188, 70] on span "Yes" at bounding box center [1190, 67] width 14 height 10
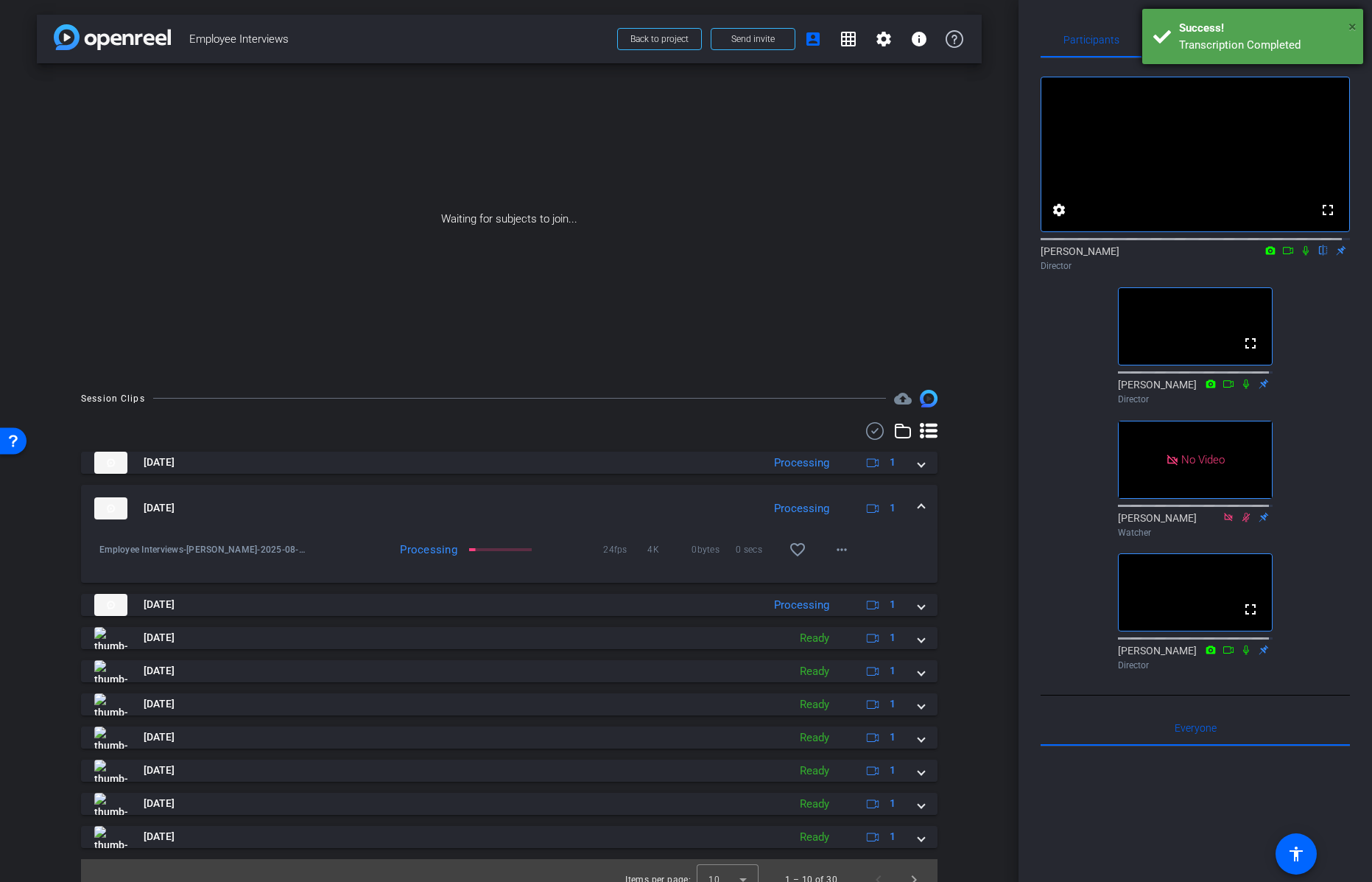
click at [1352, 26] on span "×" at bounding box center [1352, 26] width 8 height 17
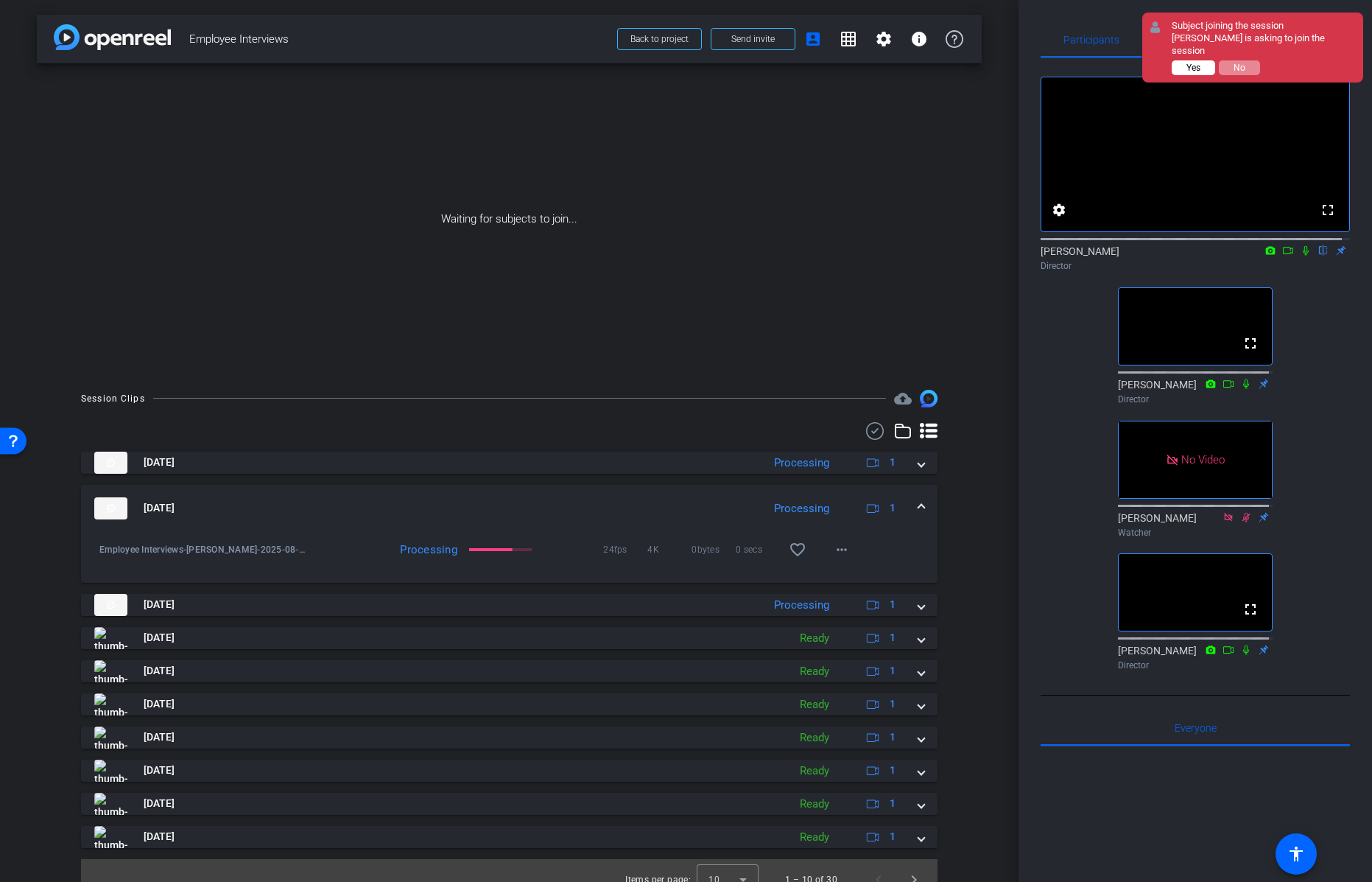
click at [1198, 62] on span "Yes" at bounding box center [1194, 67] width 14 height 10
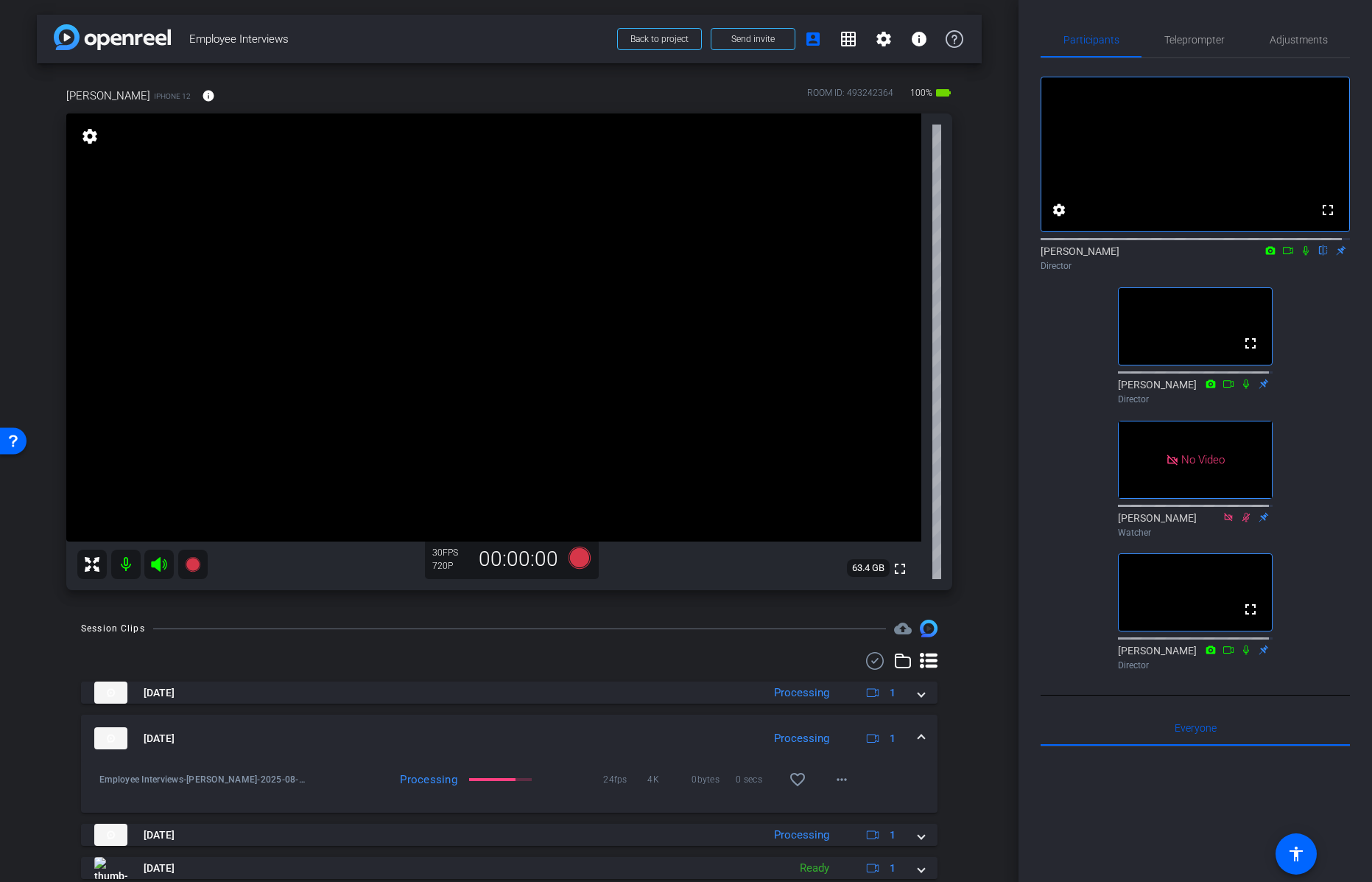
click at [86, 135] on mat-icon "settings" at bounding box center [90, 136] width 21 height 17
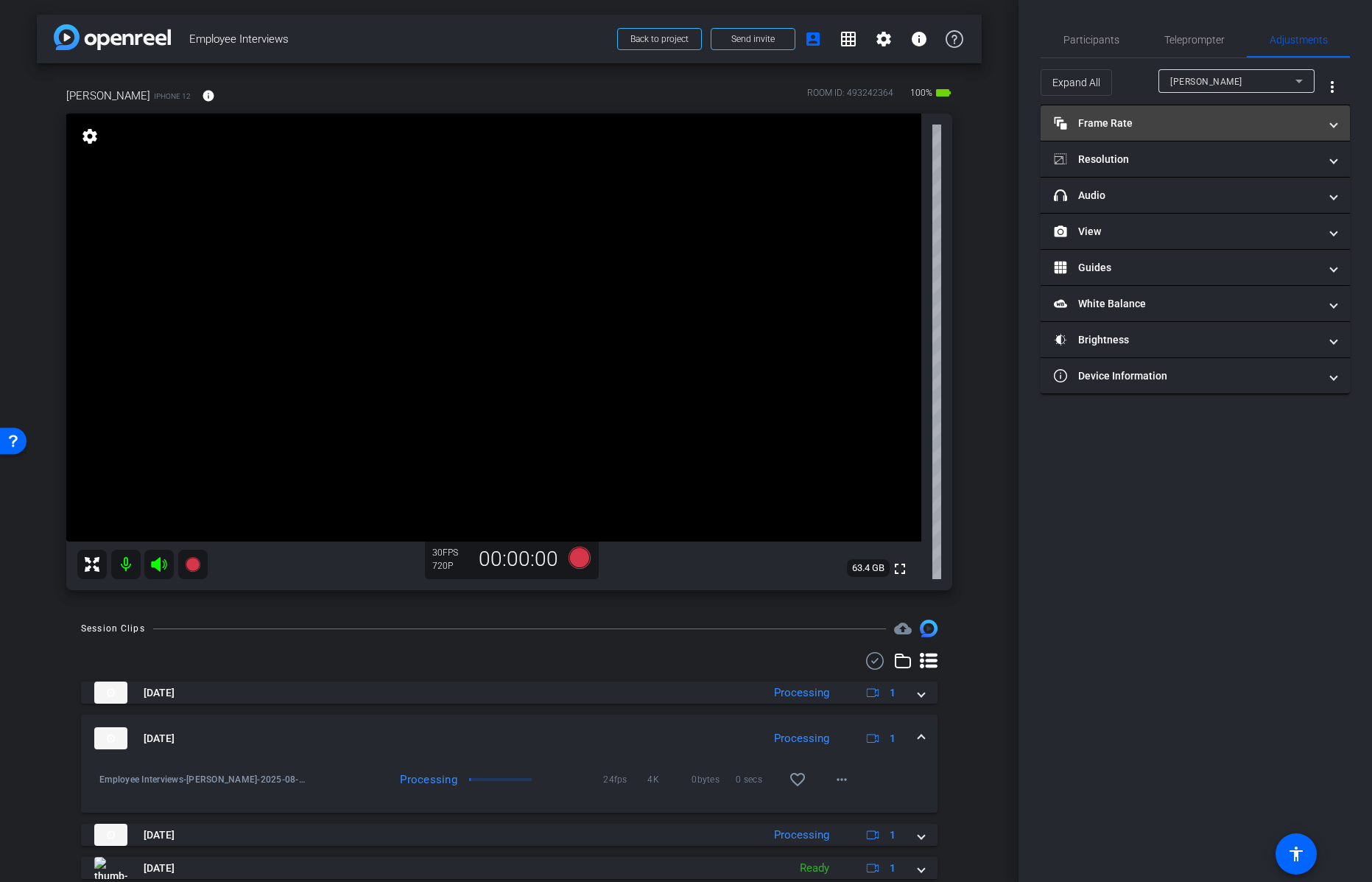
click at [1108, 119] on mat-panel-title "Frame Rate Frame Rate" at bounding box center [1186, 123] width 265 height 16
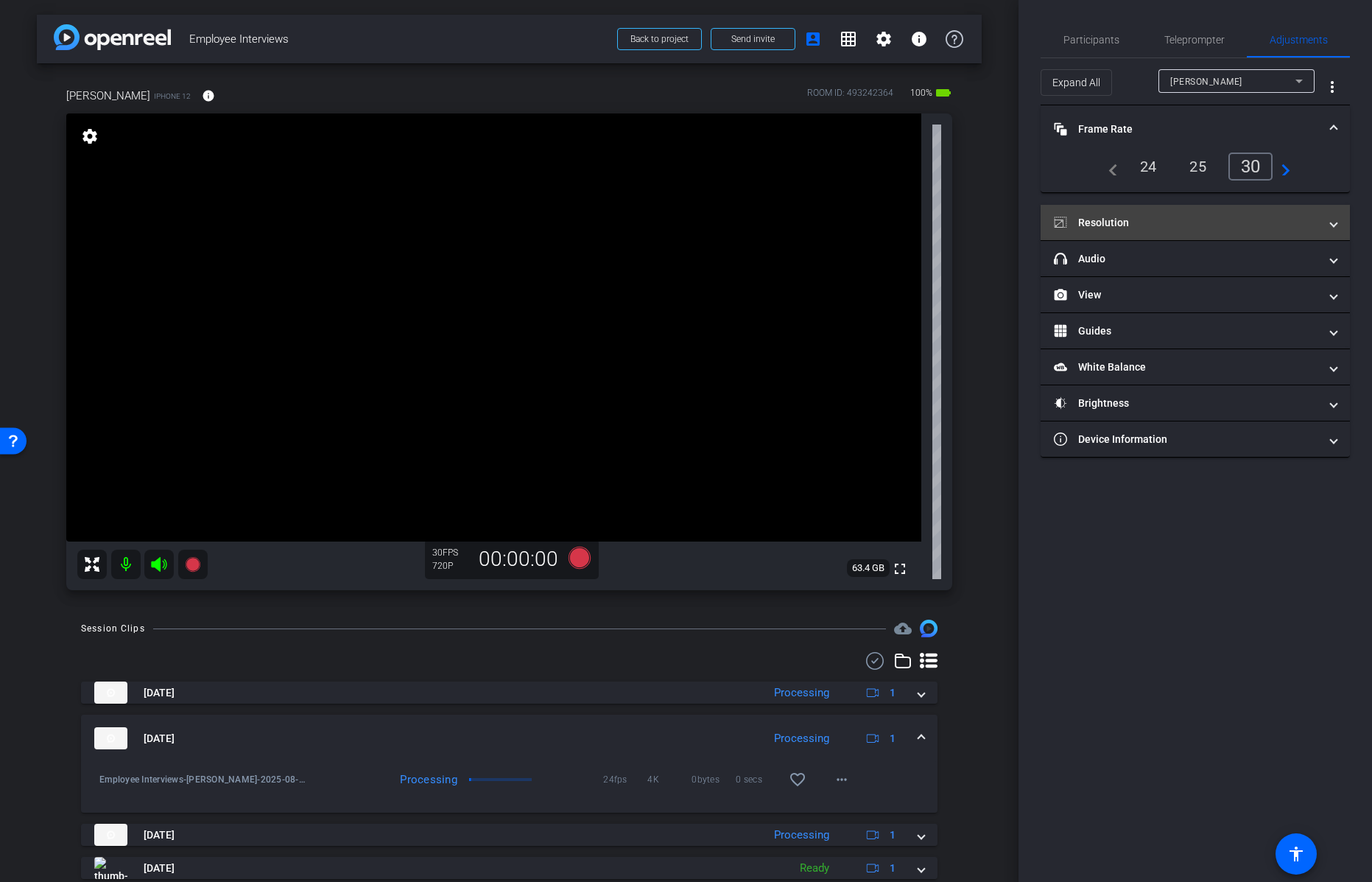
click at [1115, 225] on mat-panel-title "Resolution" at bounding box center [1186, 223] width 265 height 16
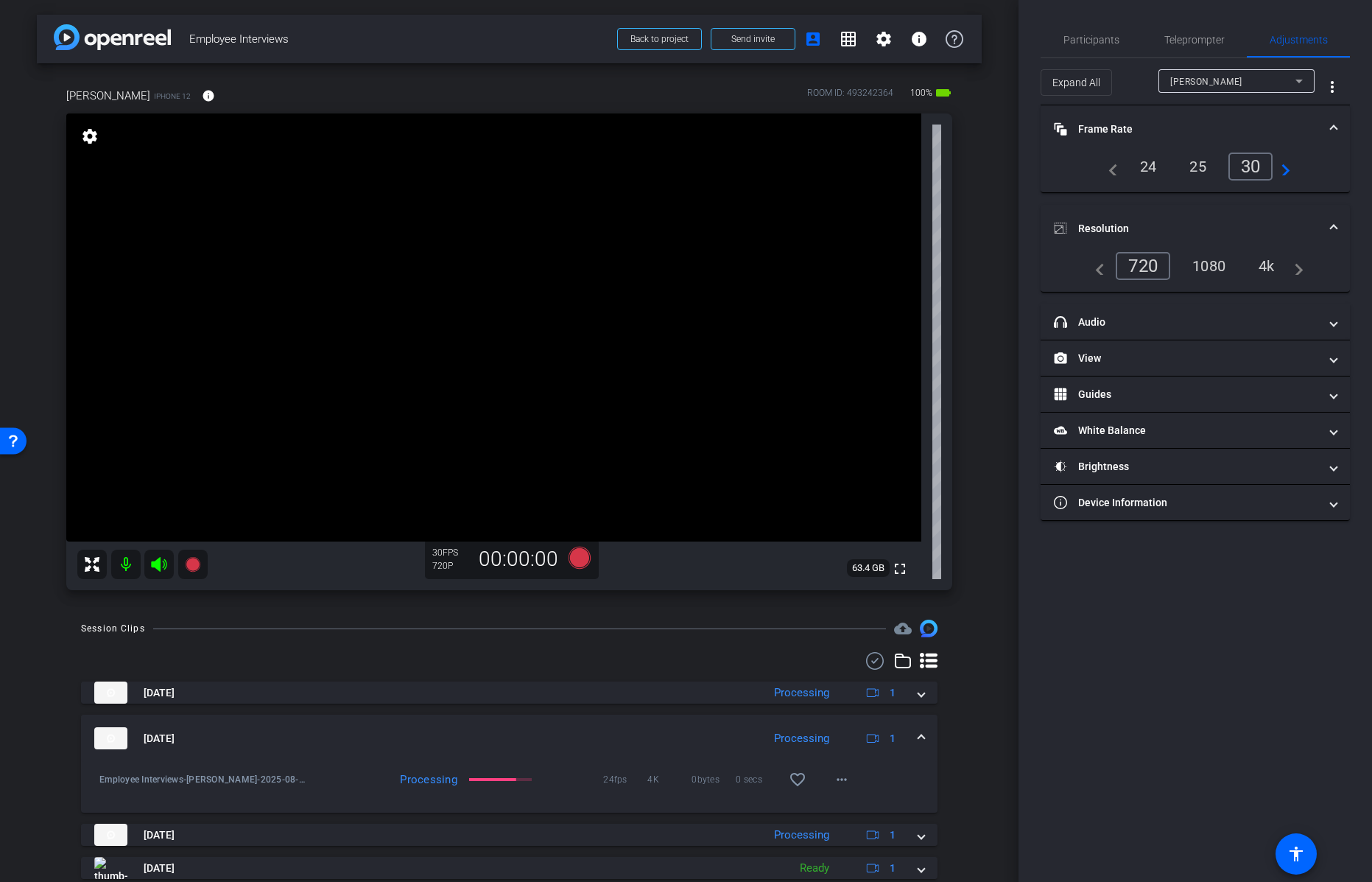
click at [1268, 263] on div "4k" at bounding box center [1266, 266] width 39 height 25
click at [1110, 576] on div "Participants Teleprompter Adjustments settings [PERSON_NAME] flip Director [PER…" at bounding box center [1195, 441] width 354 height 882
click at [202, 95] on mat-icon "info" at bounding box center [208, 96] width 13 height 13
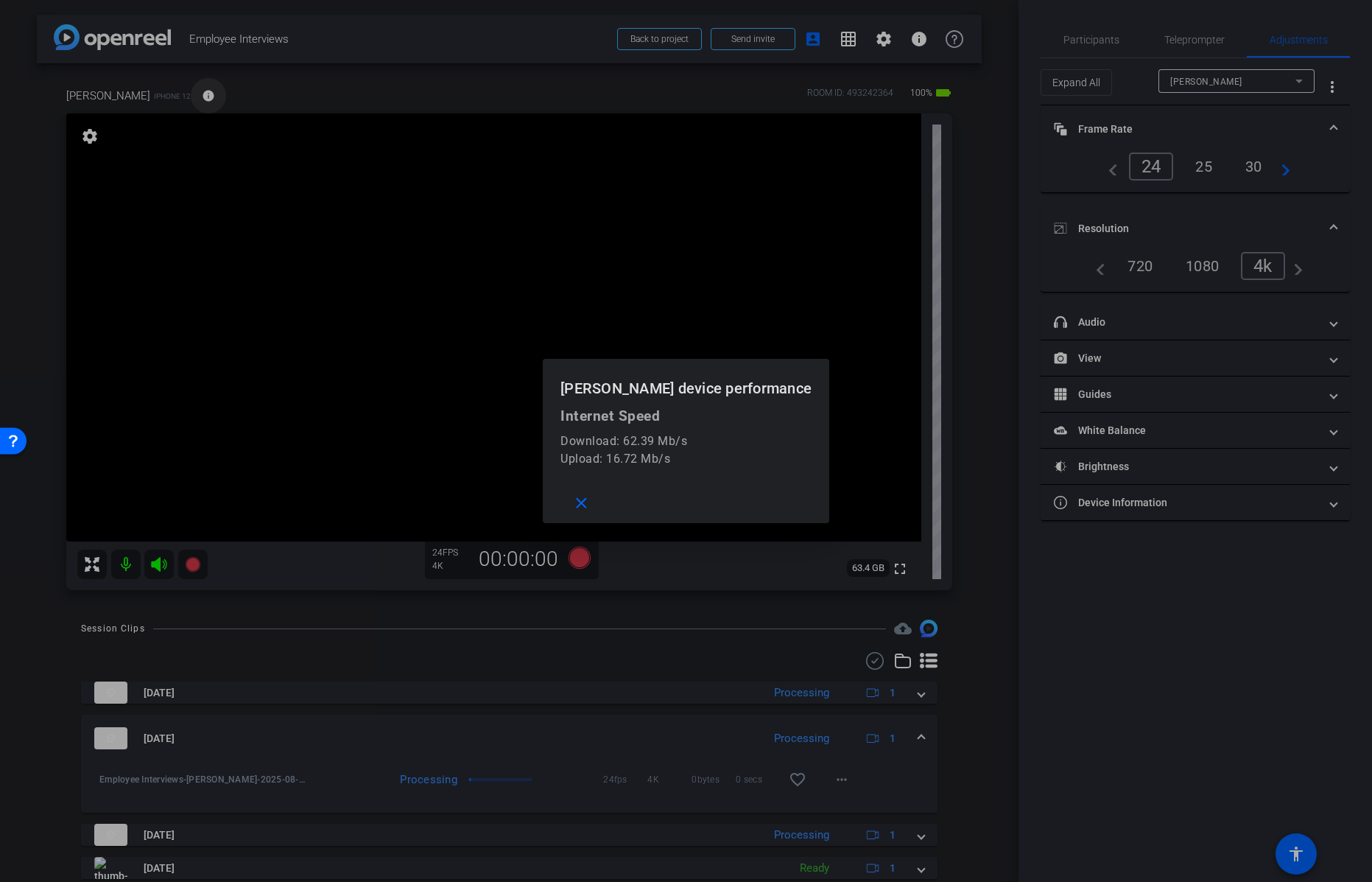
click at [191, 95] on div at bounding box center [686, 441] width 1372 height 882
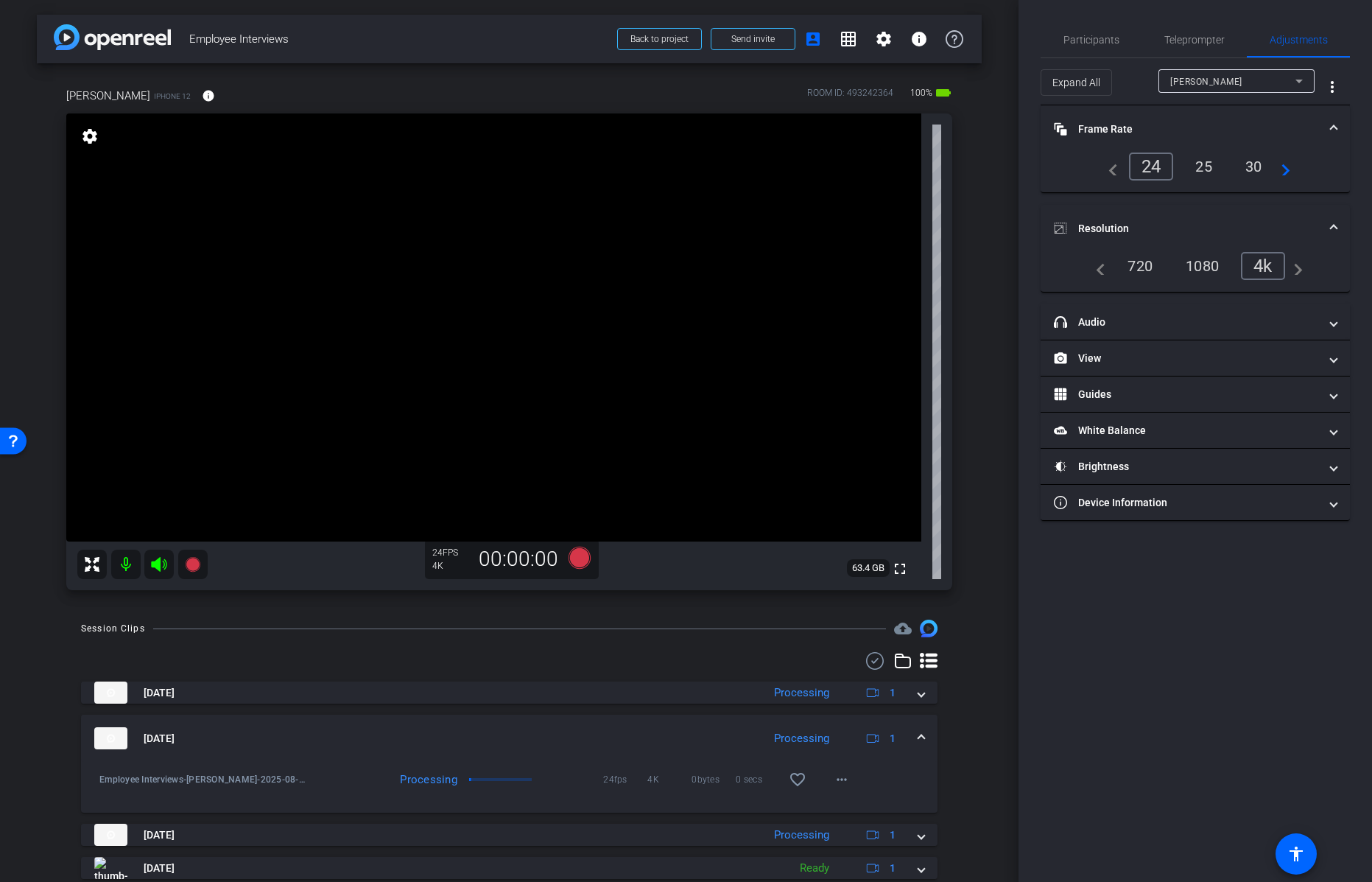
click at [1108, 587] on div "Participants Teleprompter Adjustments settings [PERSON_NAME] flip Director [PER…" at bounding box center [1195, 441] width 354 height 882
click at [1104, 37] on span "Participants" at bounding box center [1091, 39] width 56 height 10
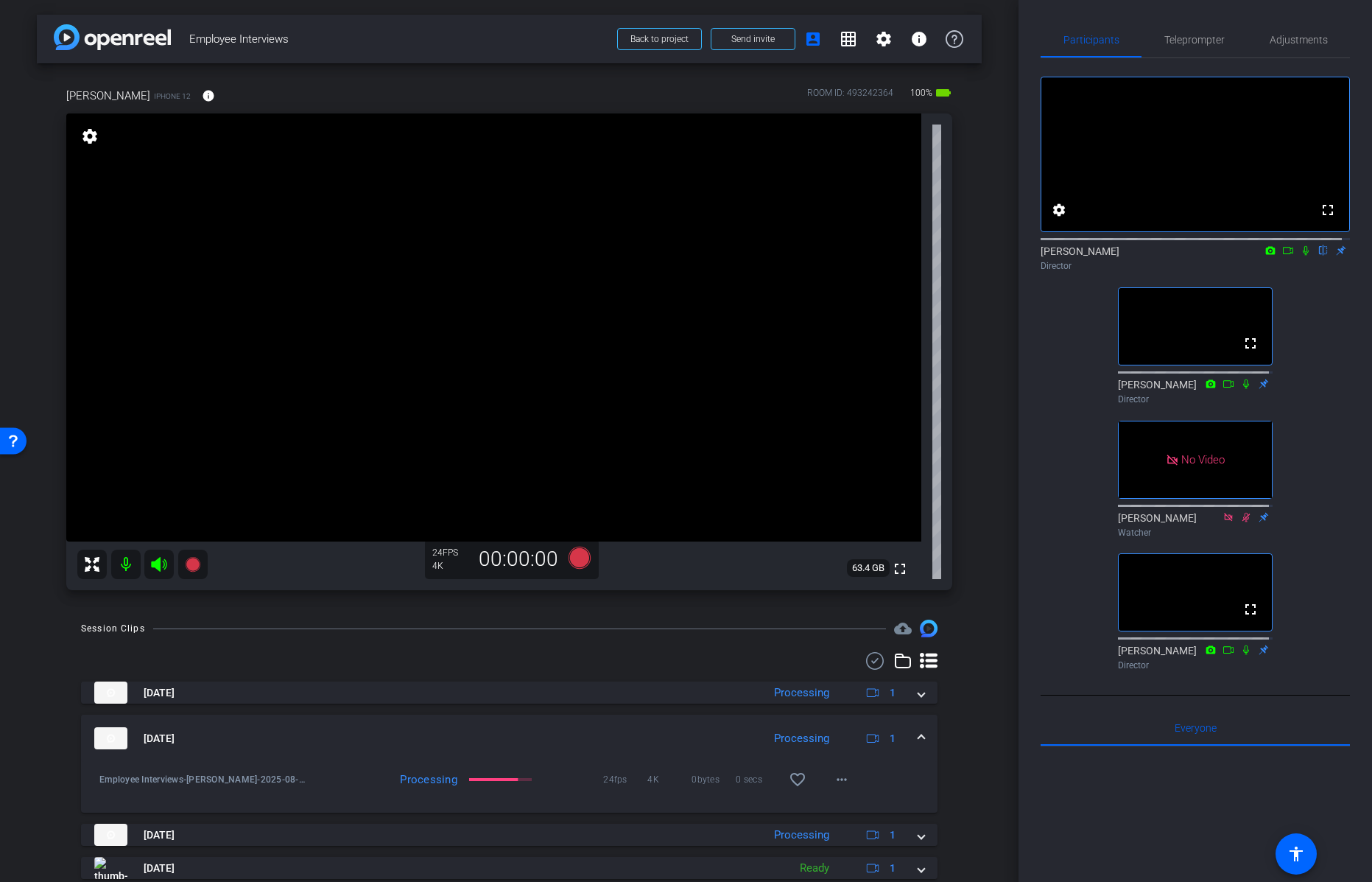
click at [43, 562] on div "[PERSON_NAME] iPhone 12 info ROOM ID: 493242364 100% battery_std fullscreen set…" at bounding box center [509, 334] width 945 height 542
click at [575, 557] on icon at bounding box center [579, 557] width 22 height 22
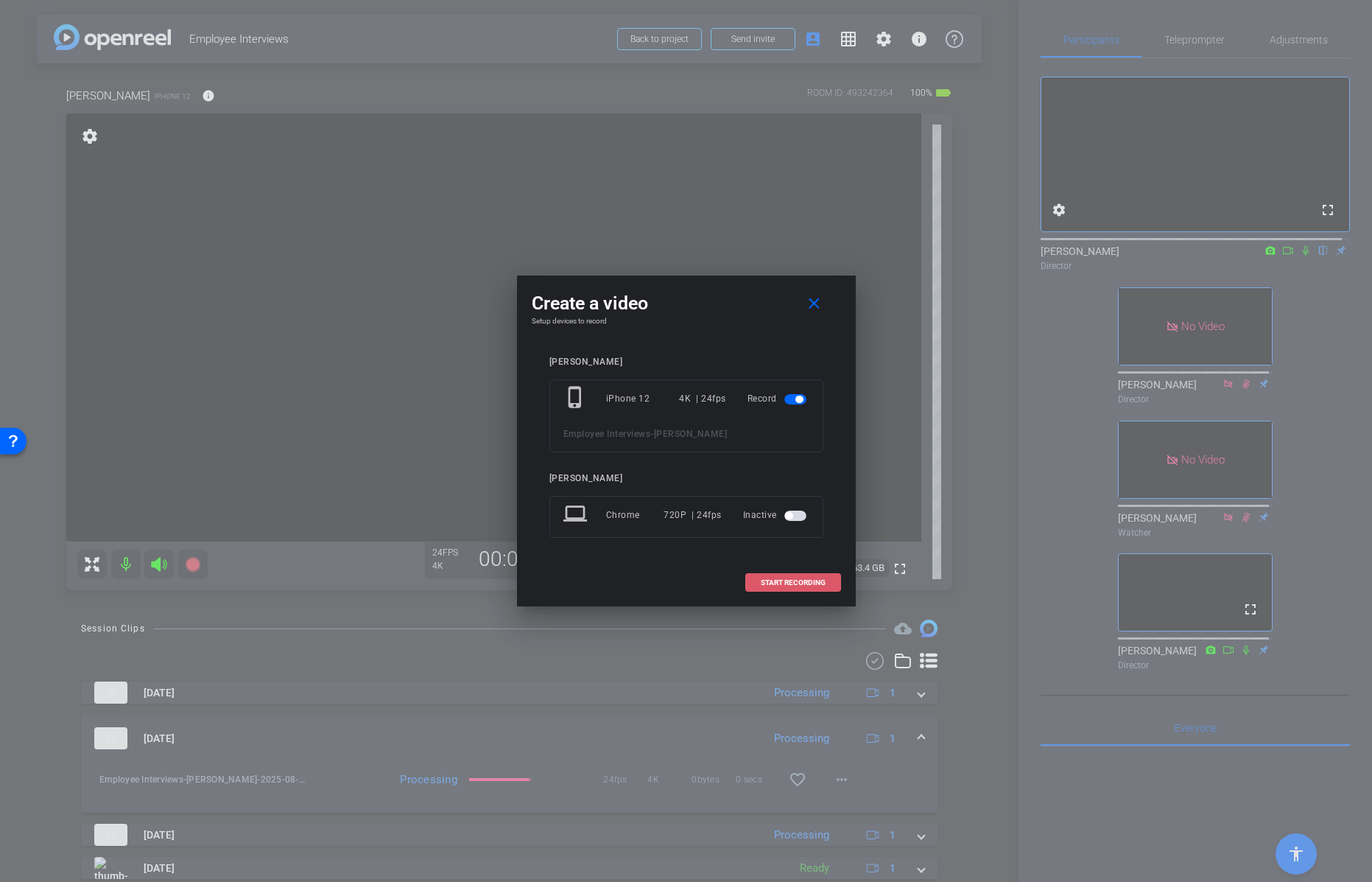
click at [789, 579] on span "START RECORDING" at bounding box center [793, 582] width 65 height 7
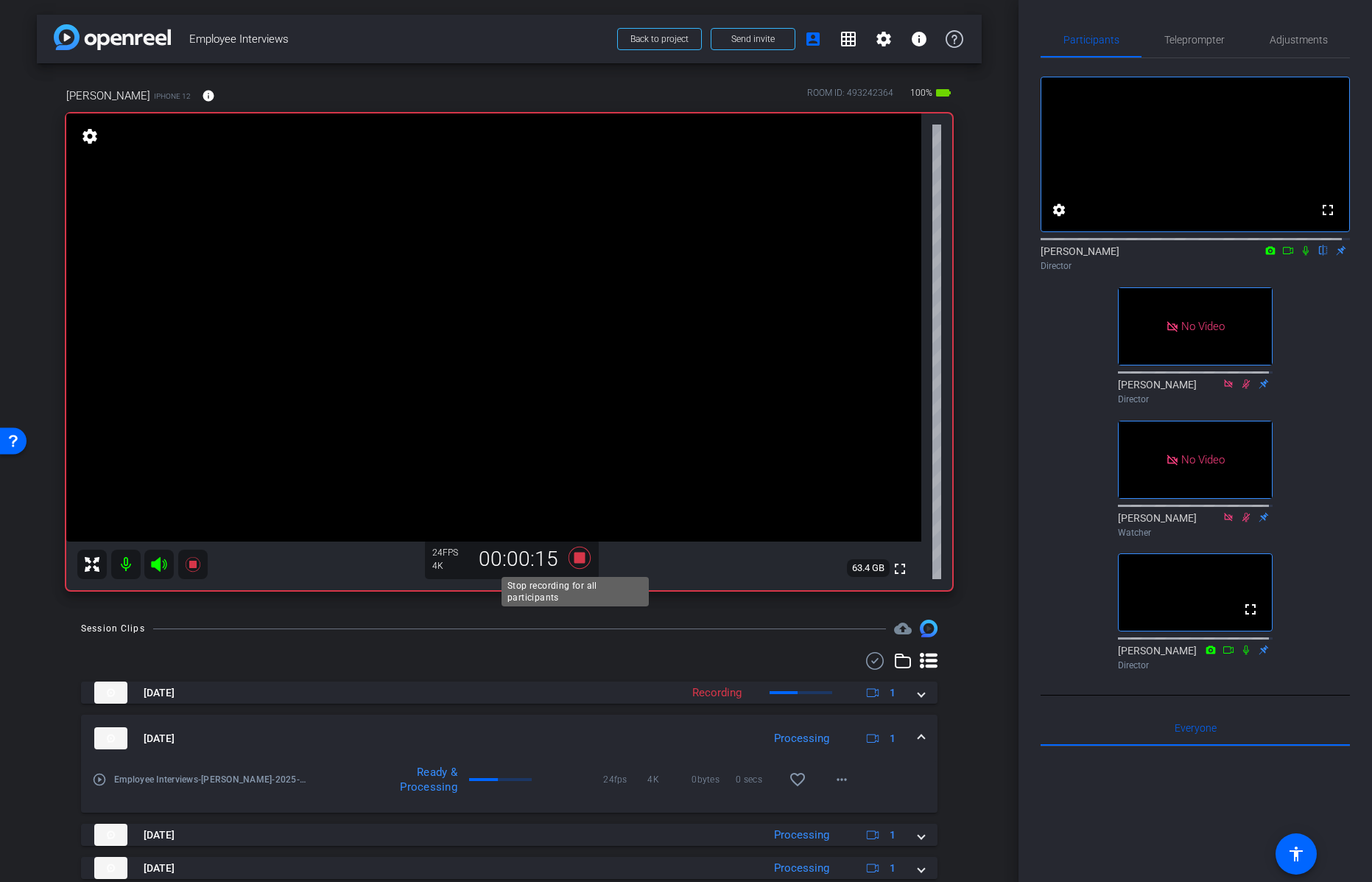
click at [574, 556] on icon at bounding box center [579, 557] width 22 height 22
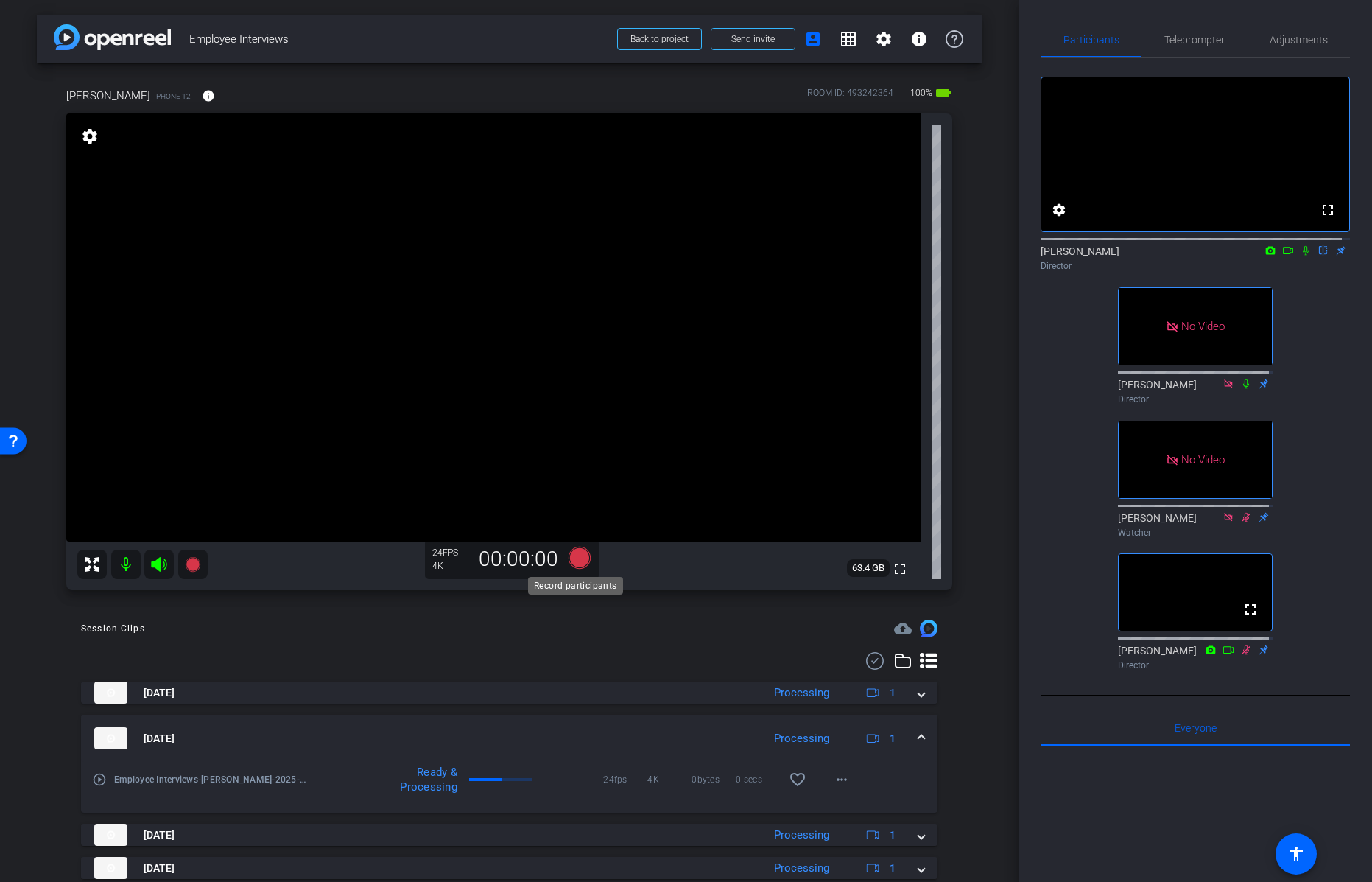
click at [569, 557] on icon at bounding box center [579, 557] width 22 height 22
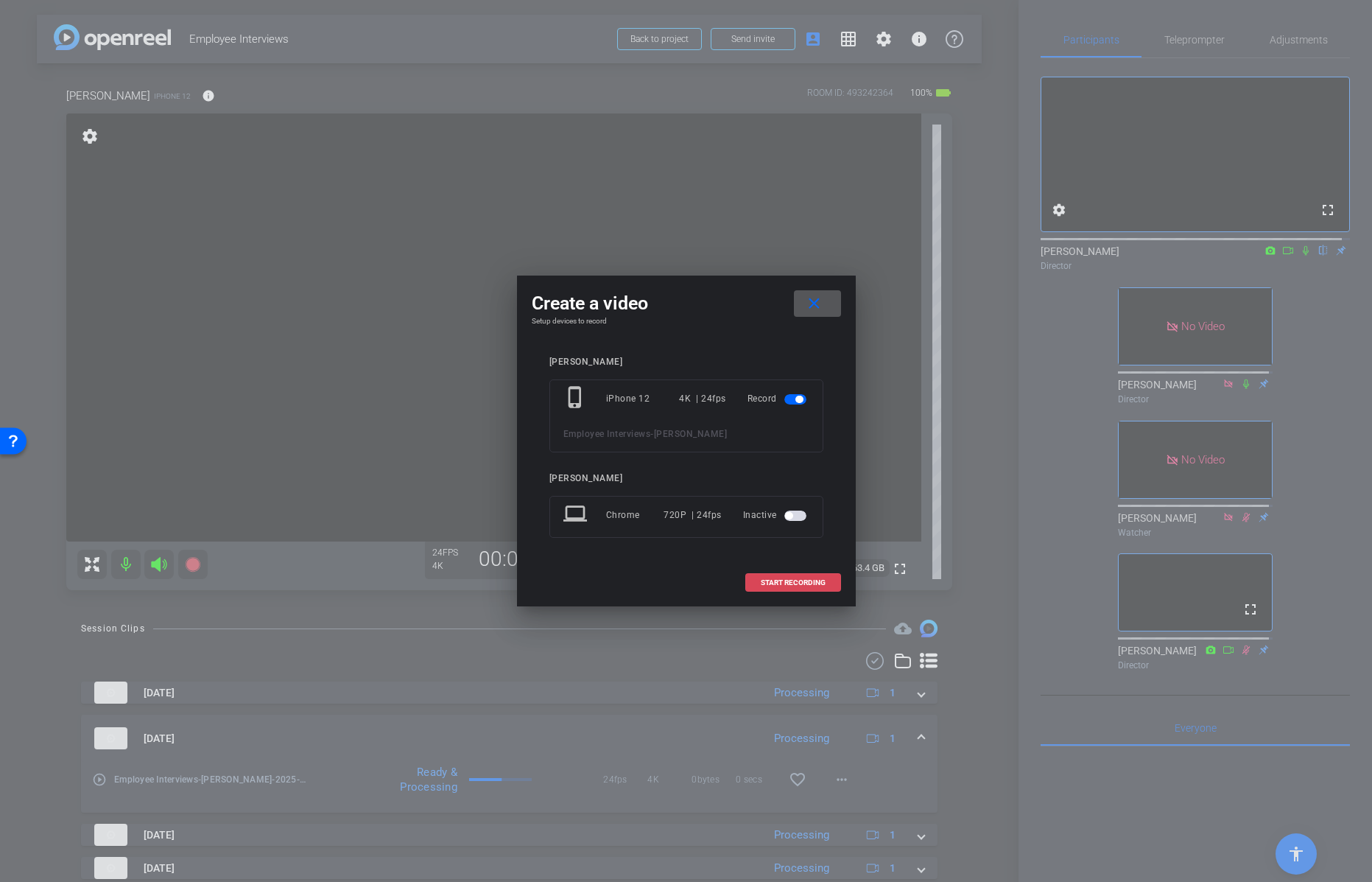
click at [815, 579] on span "START RECORDING" at bounding box center [793, 582] width 65 height 7
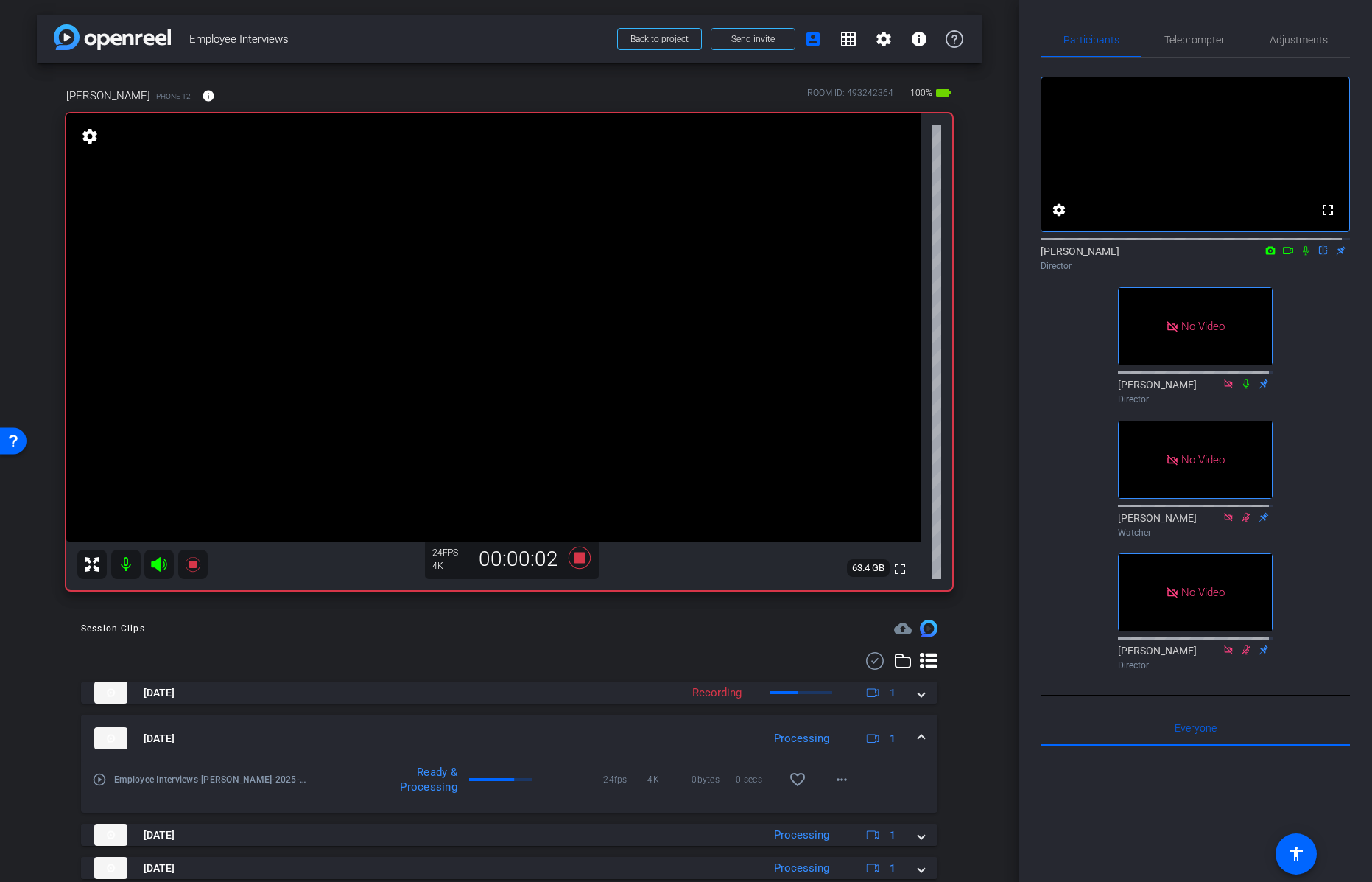
click at [1282, 256] on icon at bounding box center [1288, 250] width 12 height 10
click at [1318, 256] on icon at bounding box center [1323, 250] width 12 height 10
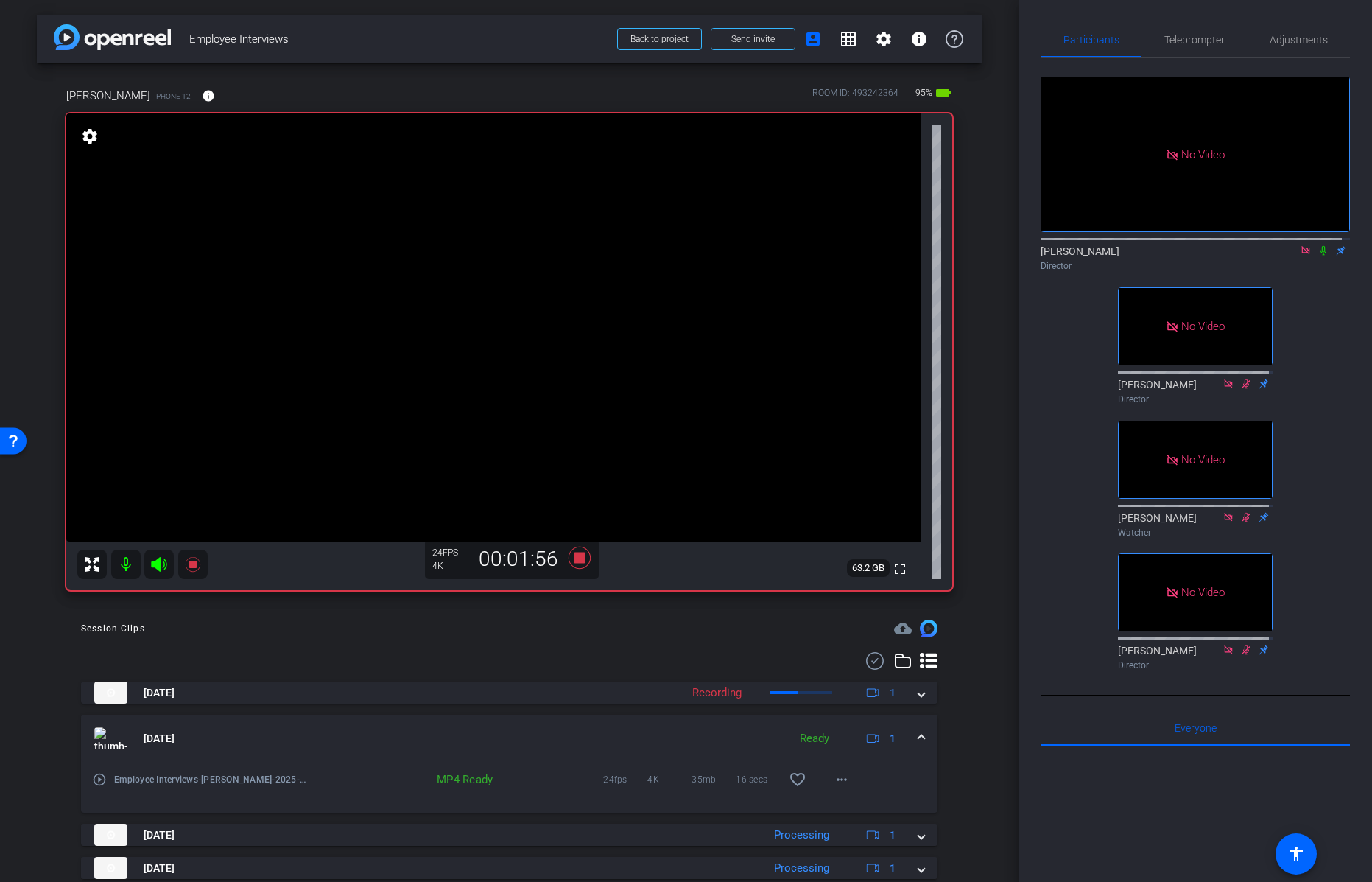
click at [1318, 256] on icon at bounding box center [1323, 250] width 12 height 10
click at [1321, 256] on icon at bounding box center [1323, 251] width 6 height 9
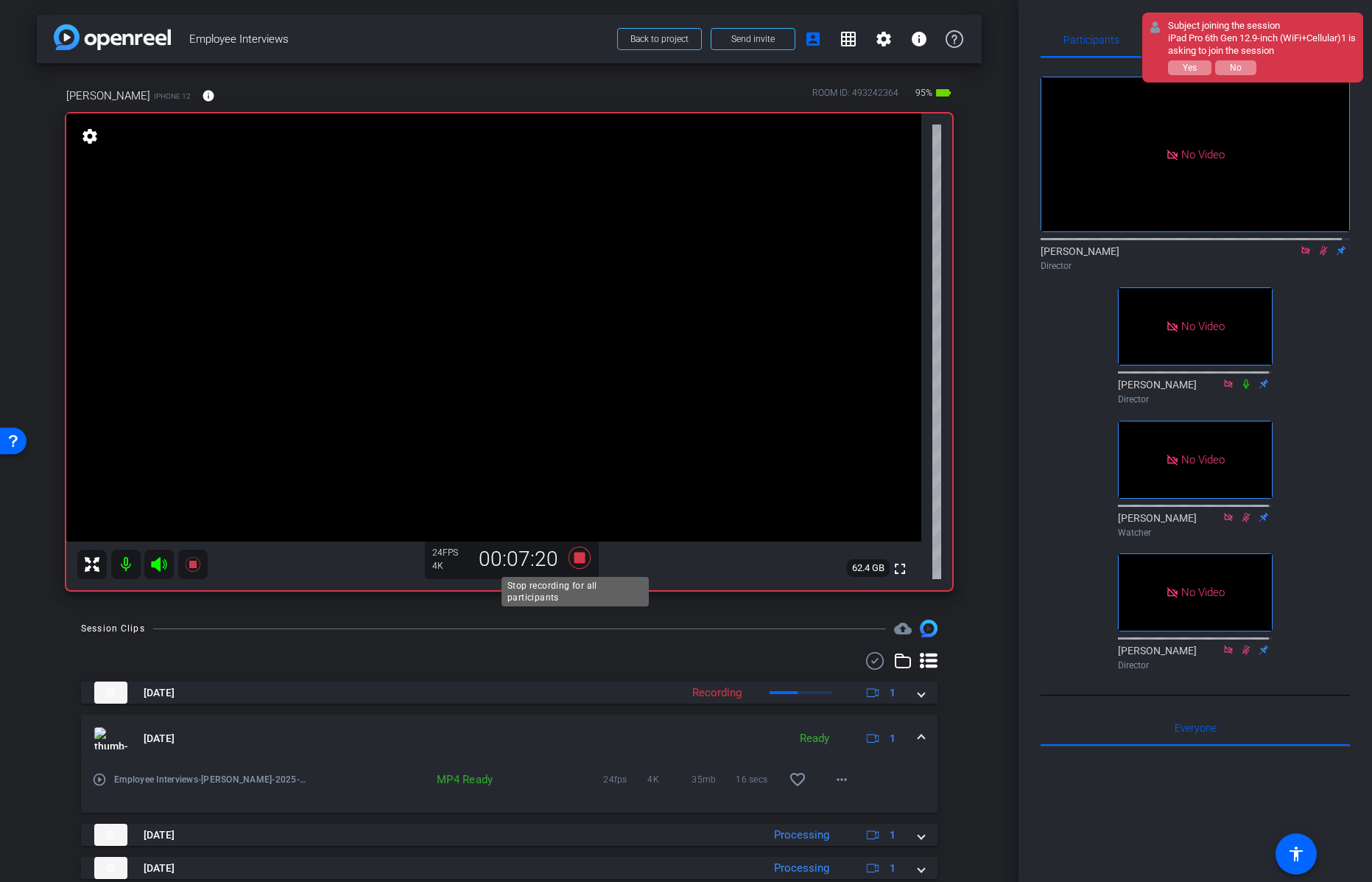
click at [575, 557] on icon at bounding box center [579, 557] width 22 height 22
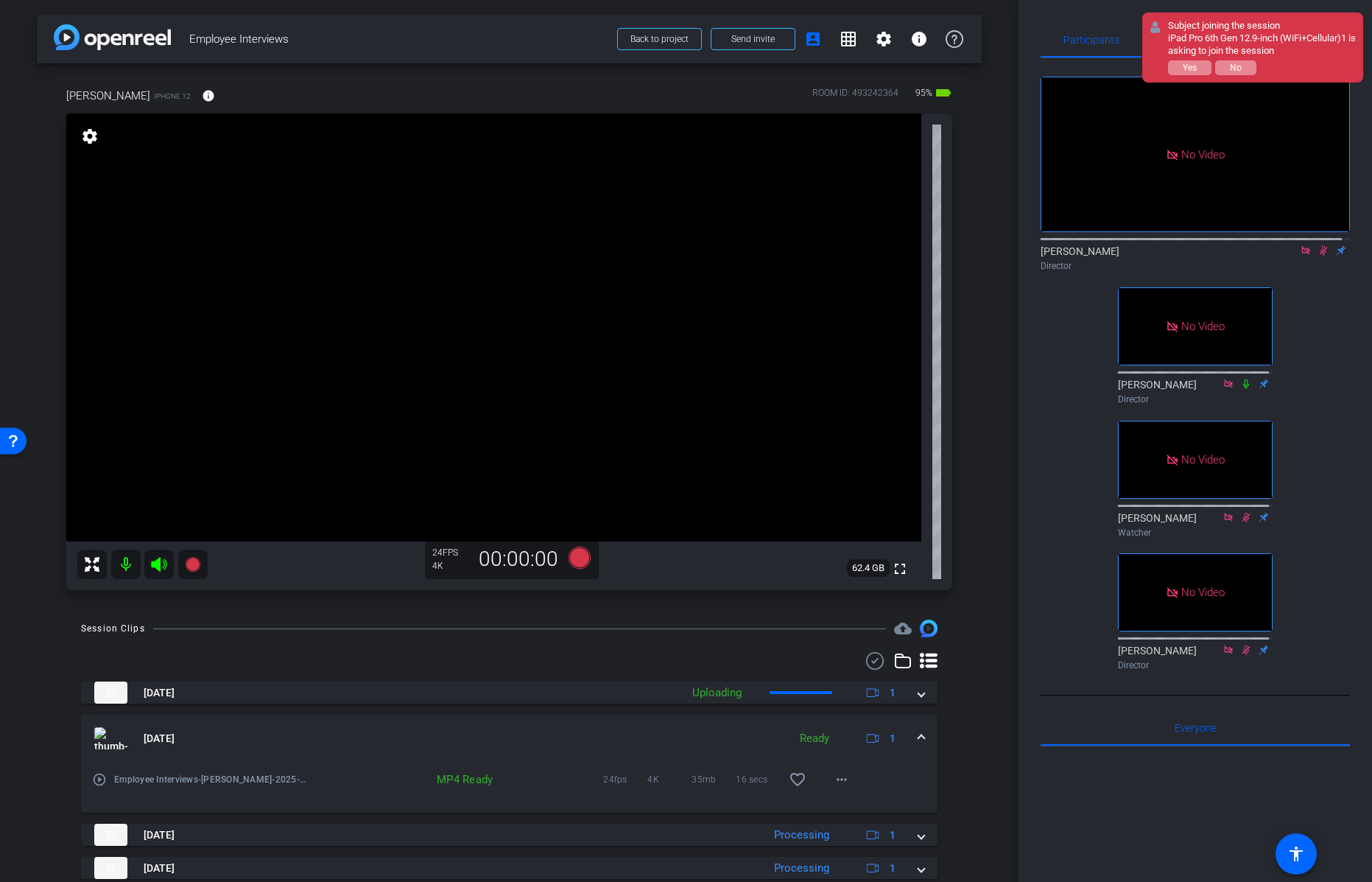
click at [1320, 256] on icon at bounding box center [1324, 251] width 8 height 9
click at [1302, 254] on icon at bounding box center [1306, 250] width 8 height 8
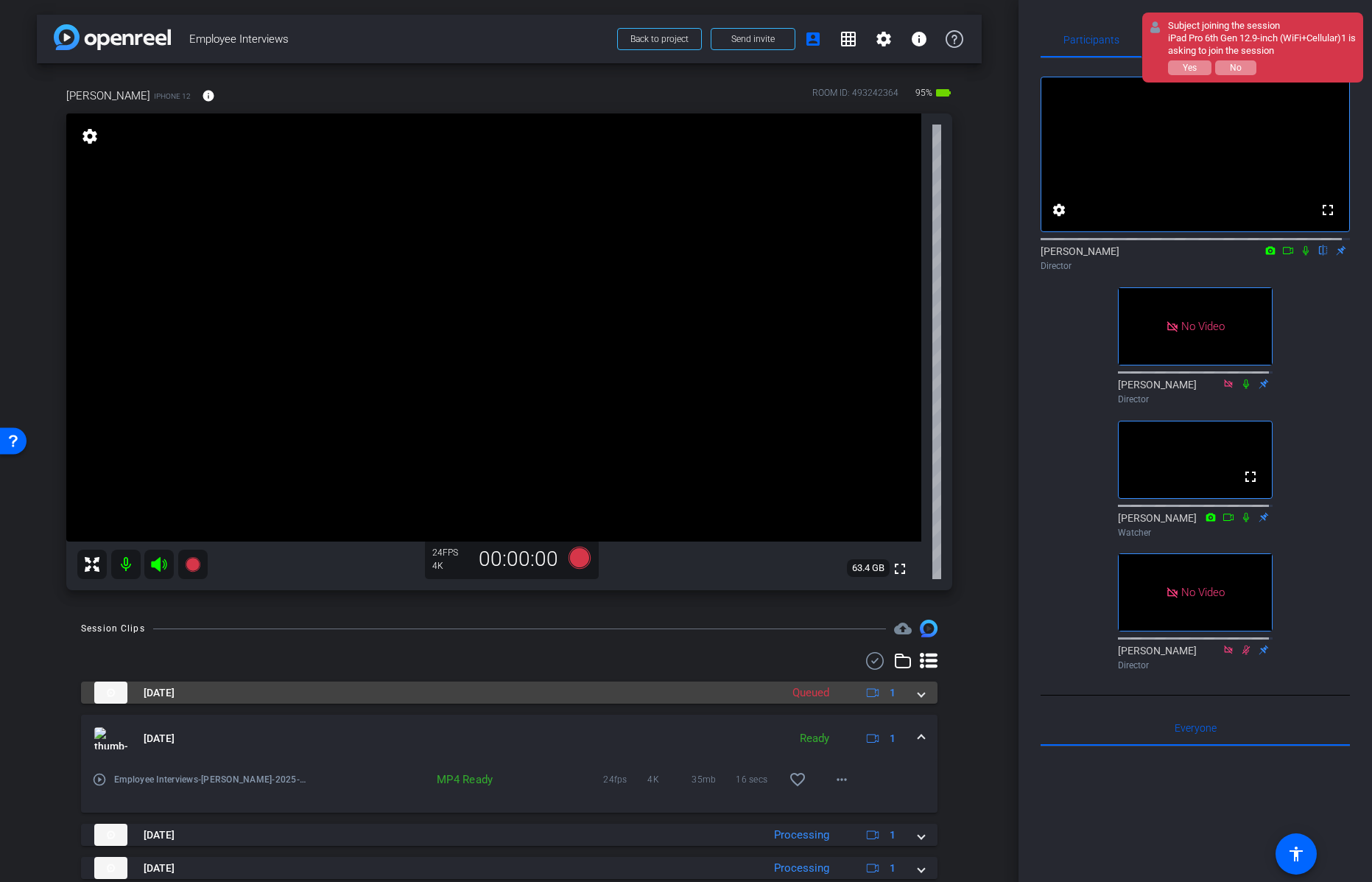
click at [918, 692] on span at bounding box center [920, 693] width 6 height 16
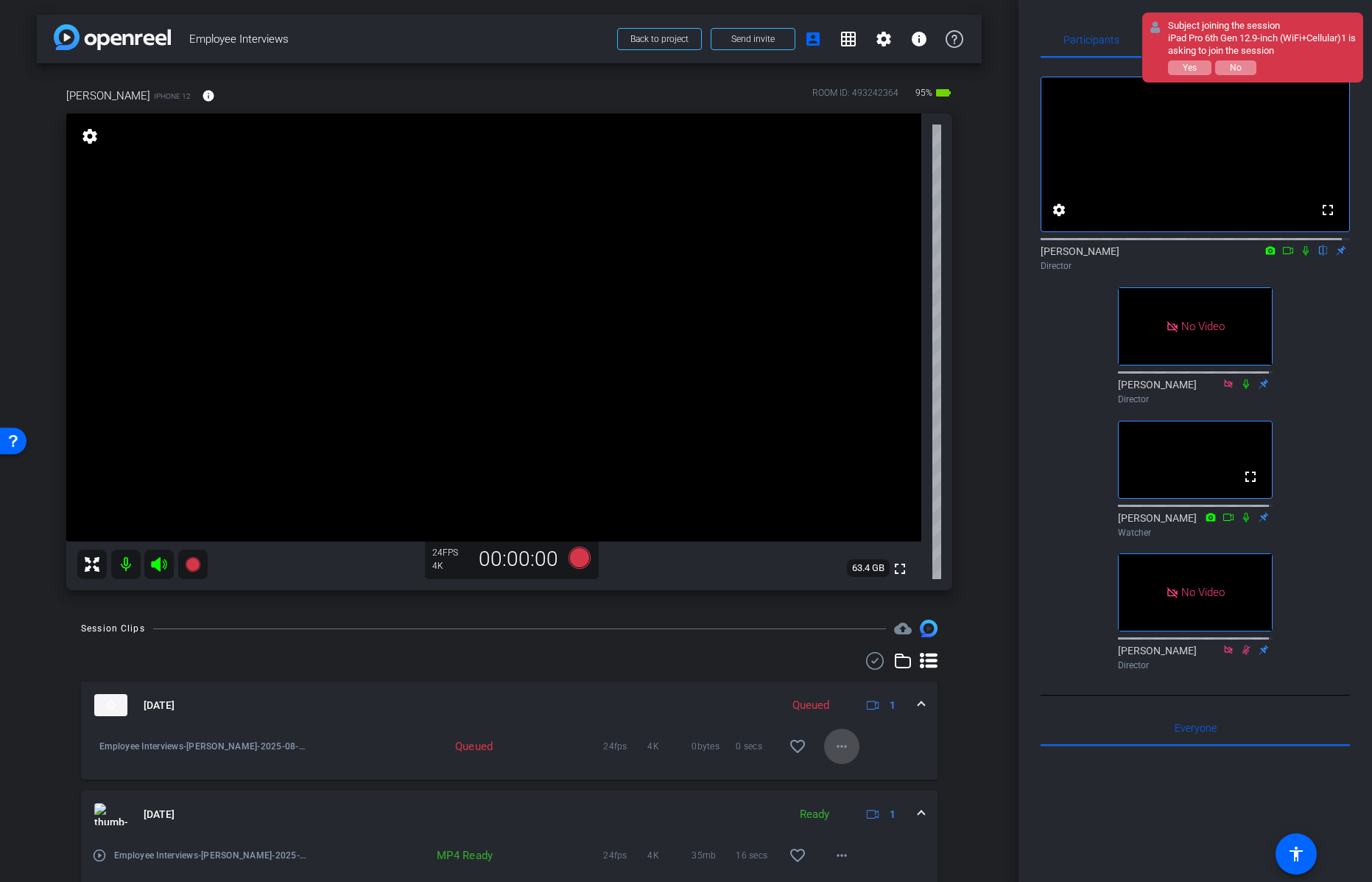
click at [833, 745] on mat-icon "more_horiz" at bounding box center [842, 746] width 17 height 17
click at [731, 657] on div at bounding box center [686, 441] width 1372 height 882
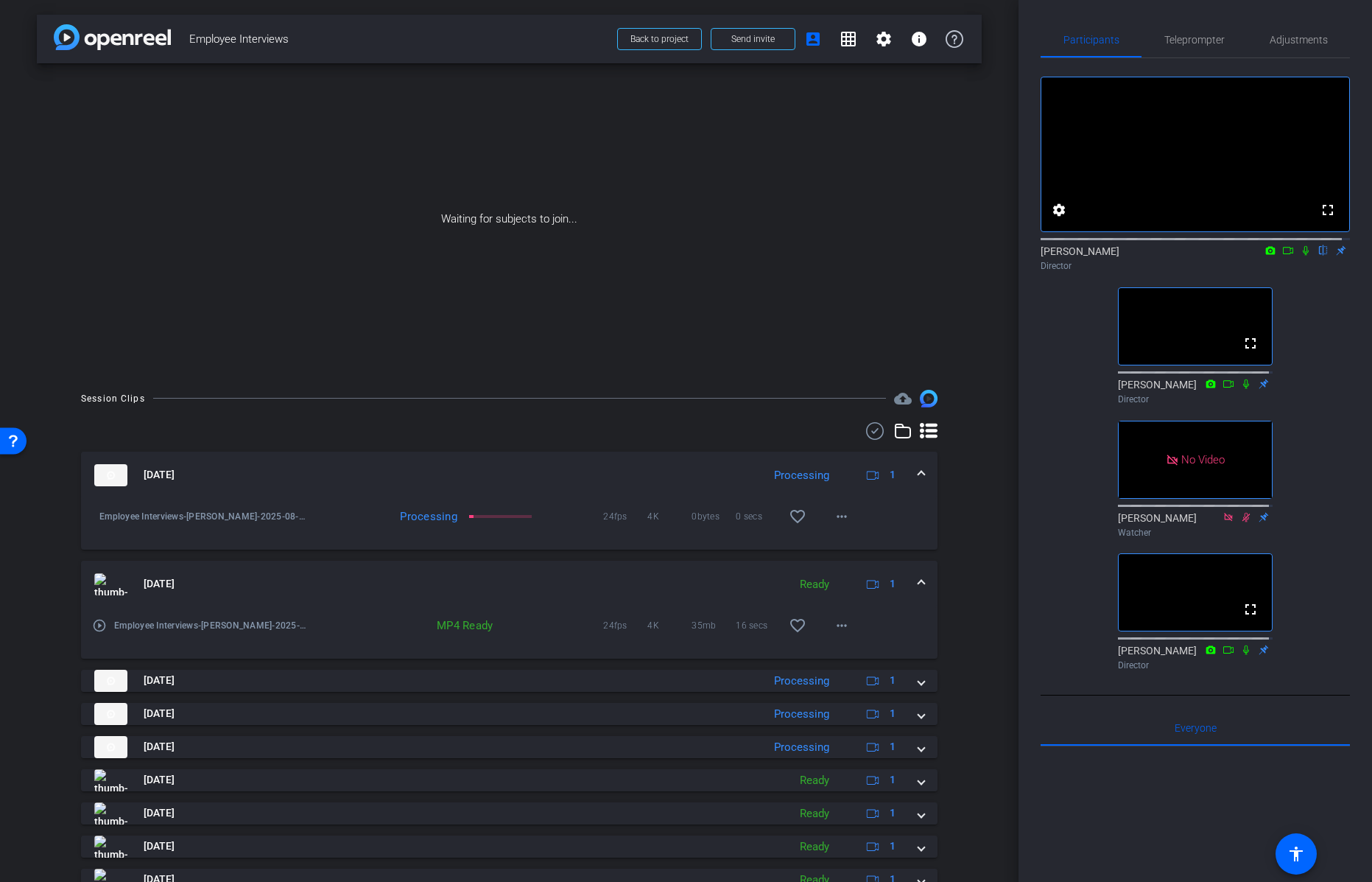
click at [1185, 66] on div "fullscreen settings [PERSON_NAME] flip Director fullscreen [PERSON_NAME] Direct…" at bounding box center [1195, 367] width 309 height 618
click at [1050, 375] on div "fullscreen settings [PERSON_NAME] flip Director fullscreen [PERSON_NAME] Direct…" at bounding box center [1195, 367] width 309 height 618
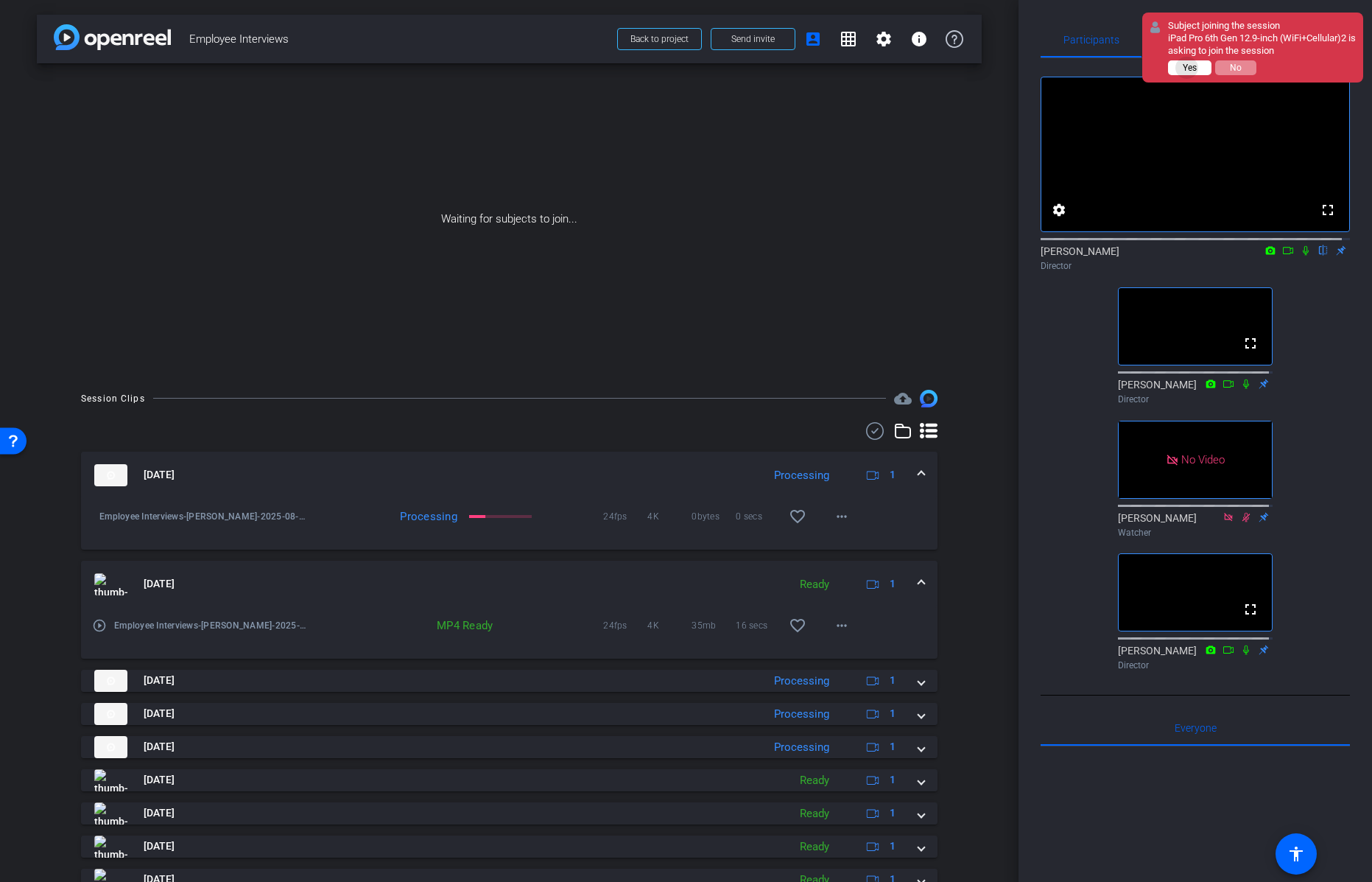
click at [1187, 68] on span "Yes" at bounding box center [1190, 67] width 14 height 10
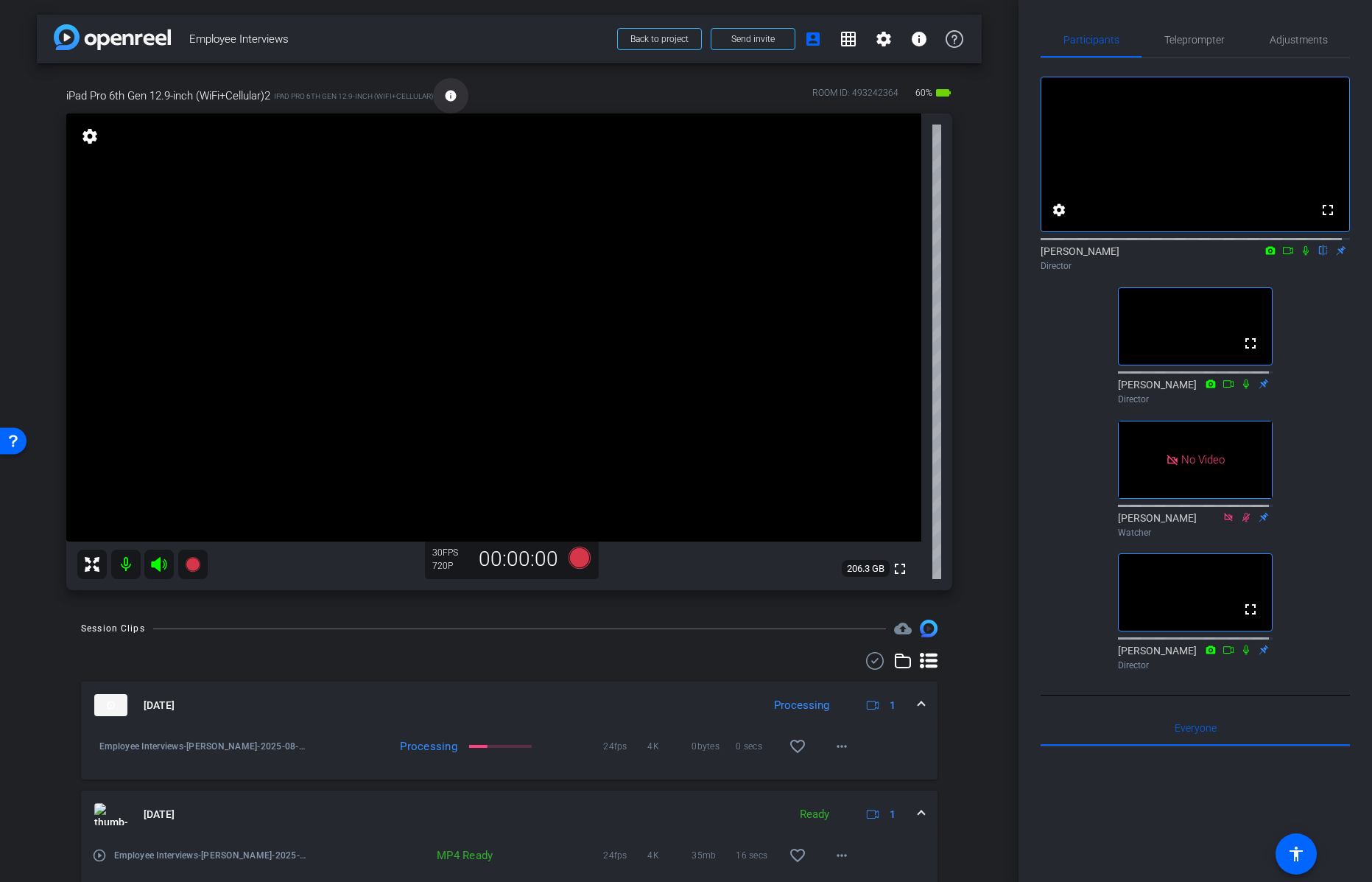
click at [449, 93] on mat-icon "info" at bounding box center [451, 96] width 13 height 13
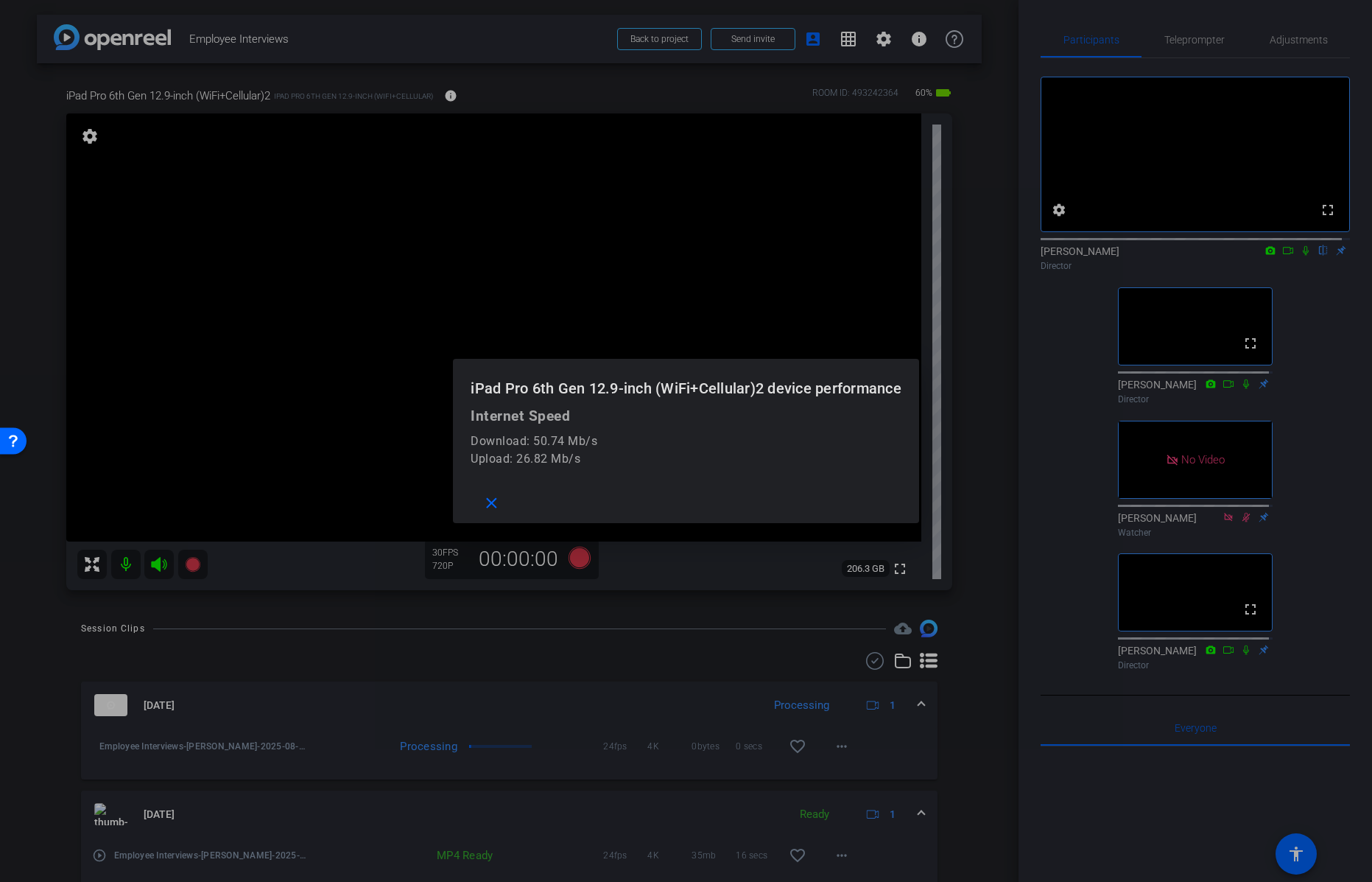
click at [90, 140] on div at bounding box center [686, 441] width 1372 height 882
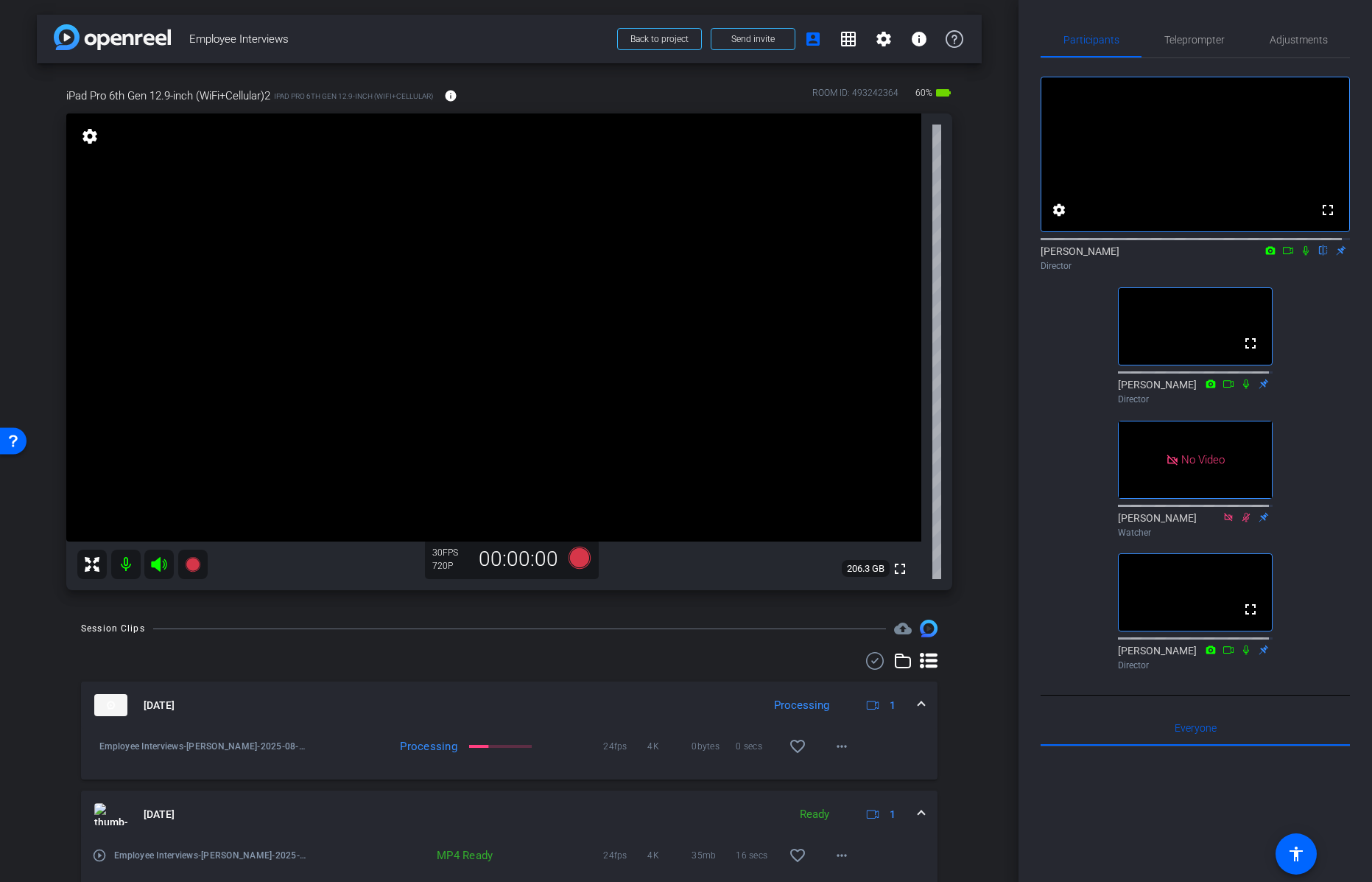
click at [90, 140] on mat-icon "settings" at bounding box center [90, 136] width 21 height 17
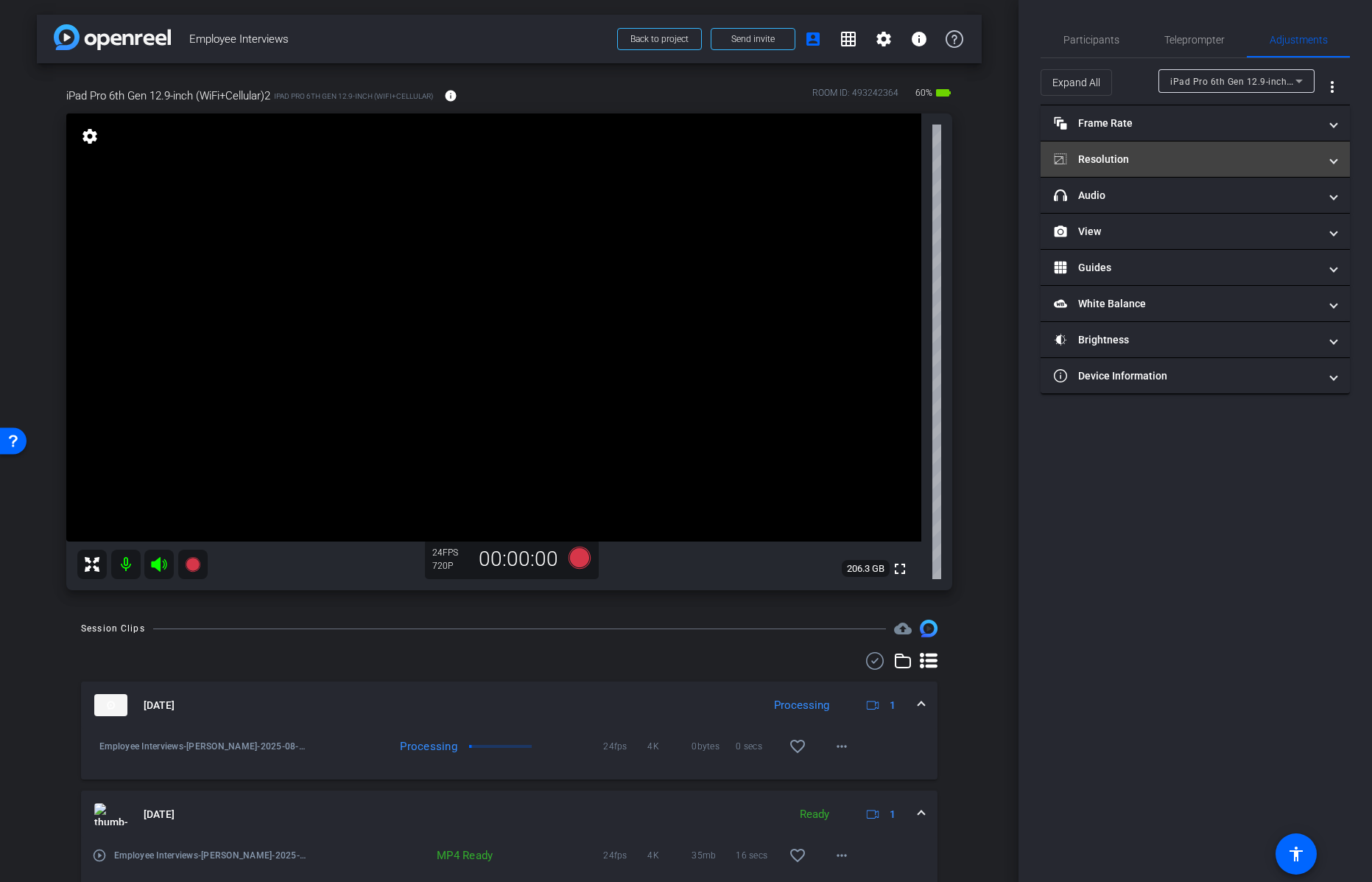
click at [1127, 159] on mat-panel-title "Resolution" at bounding box center [1186, 160] width 265 height 16
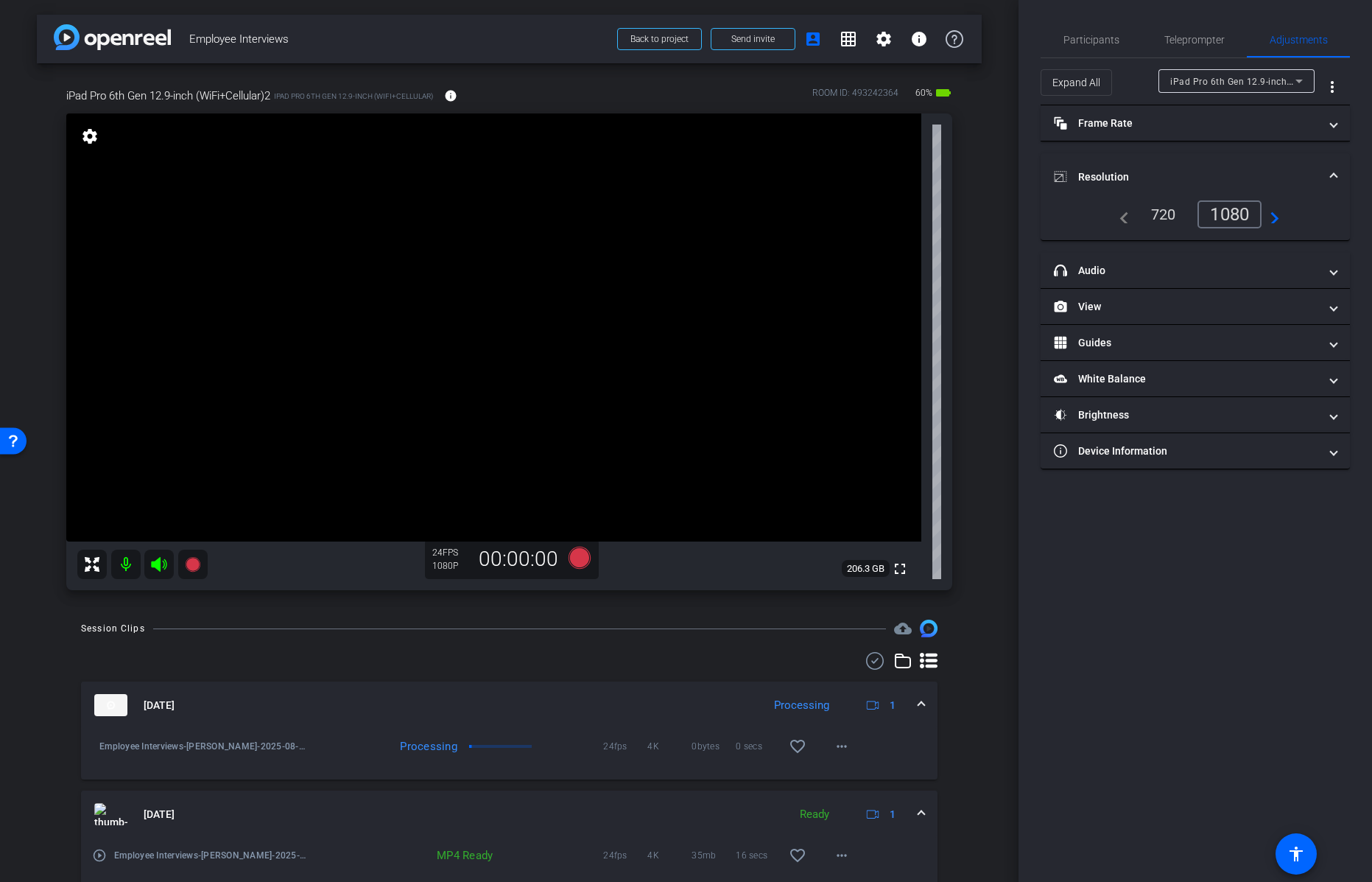
click at [1235, 216] on div "1080" at bounding box center [1229, 214] width 64 height 28
click at [1120, 119] on mat-panel-title "Frame Rate Frame Rate" at bounding box center [1186, 123] width 265 height 16
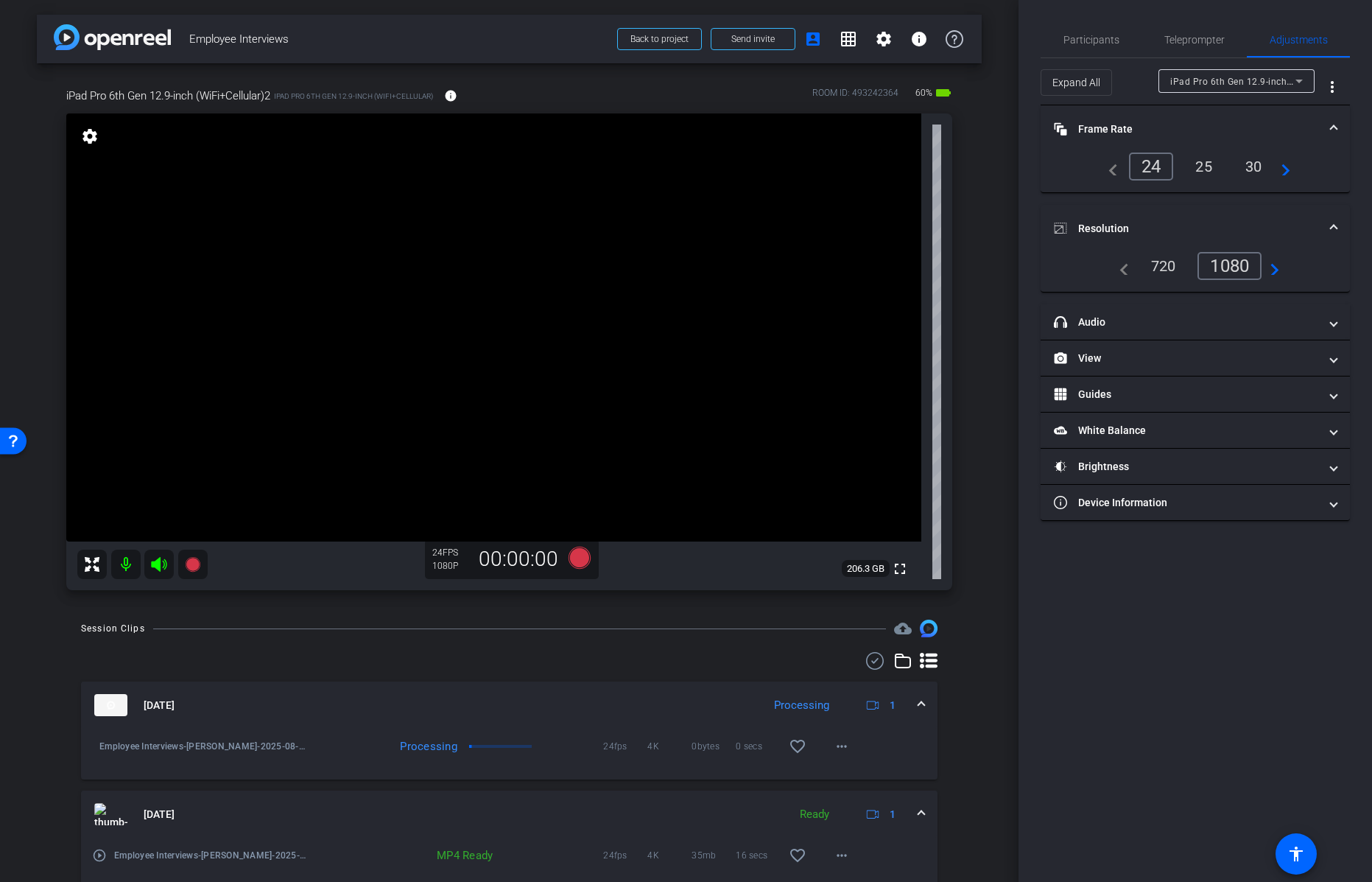
click at [1251, 164] on div "30" at bounding box center [1254, 167] width 39 height 25
click at [1104, 41] on span "Participants" at bounding box center [1091, 39] width 56 height 10
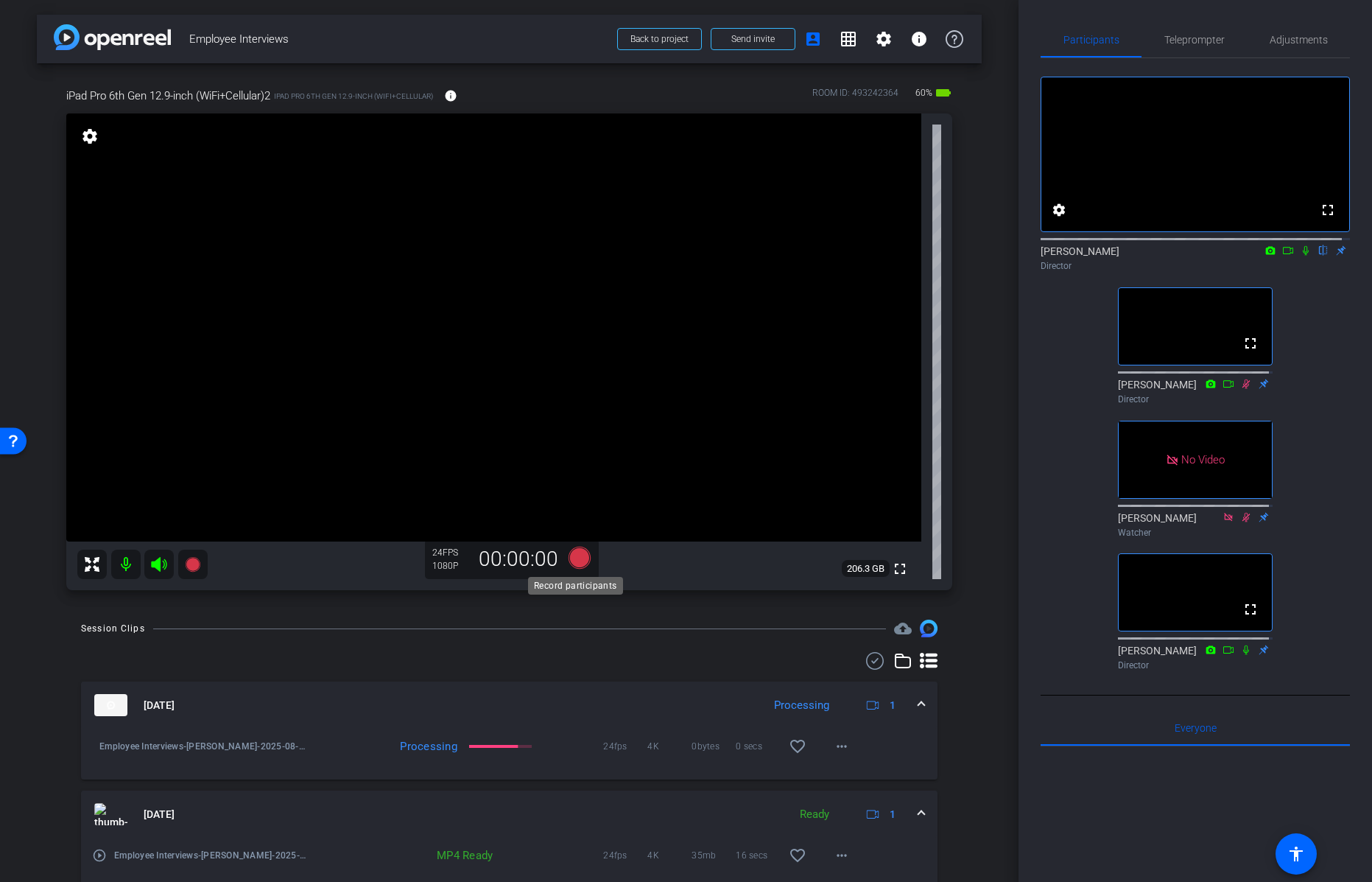
click at [575, 557] on icon at bounding box center [579, 557] width 22 height 22
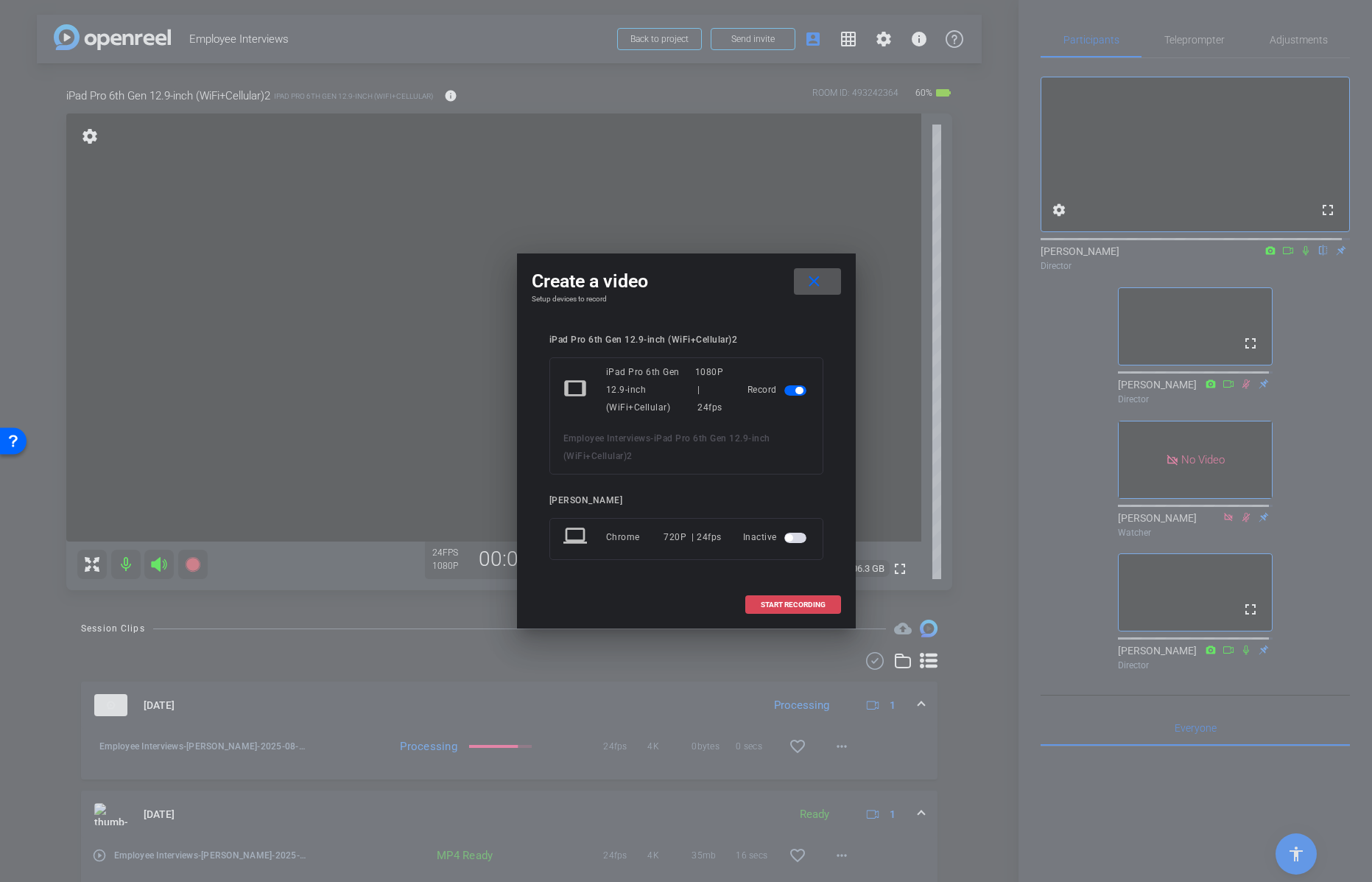
click at [785, 602] on span "START RECORDING" at bounding box center [793, 604] width 65 height 7
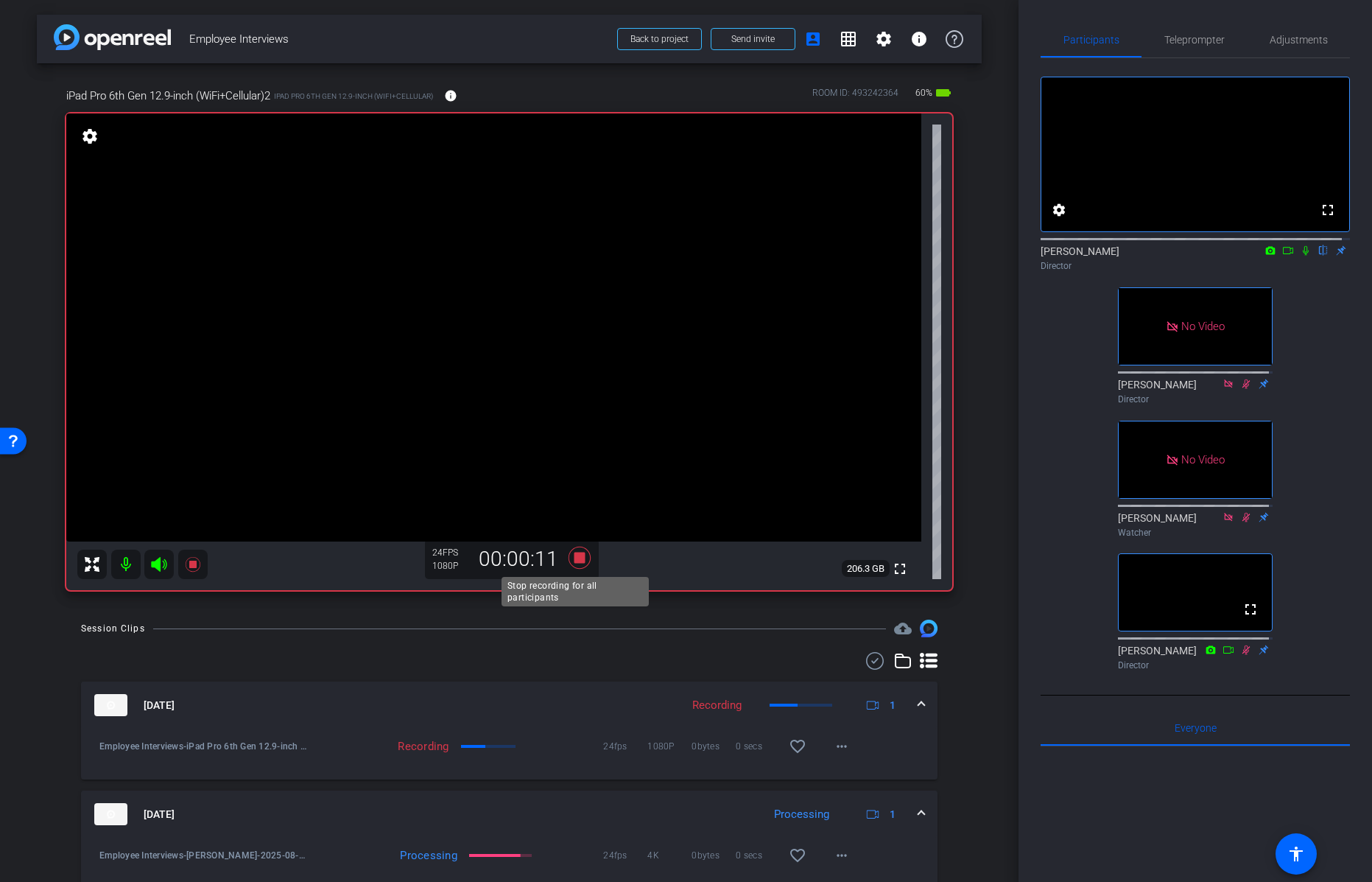
click at [577, 555] on icon at bounding box center [579, 557] width 22 height 22
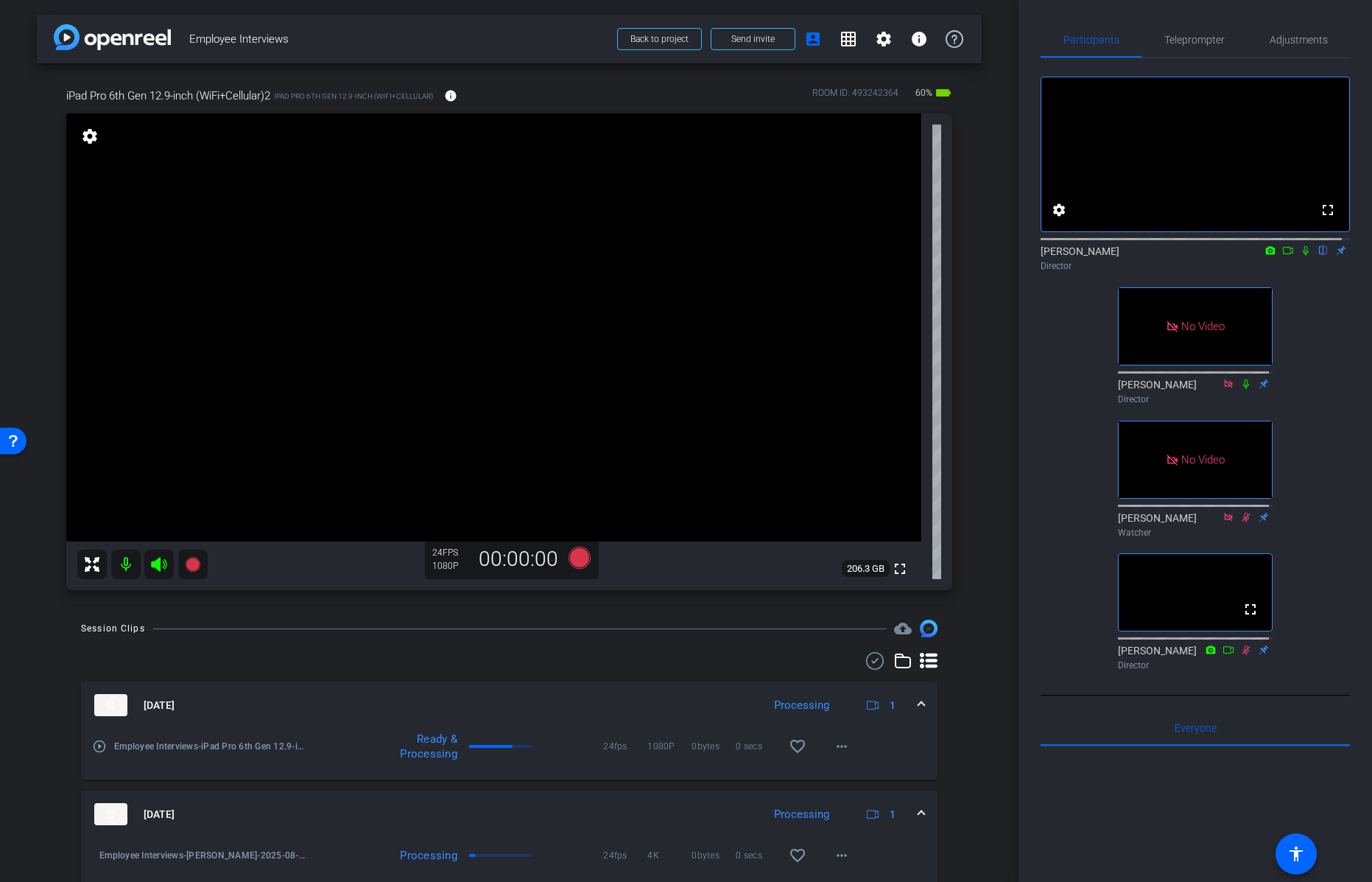
click at [1300, 256] on icon at bounding box center [1306, 250] width 12 height 10
click at [1303, 256] on icon at bounding box center [1306, 251] width 8 height 9
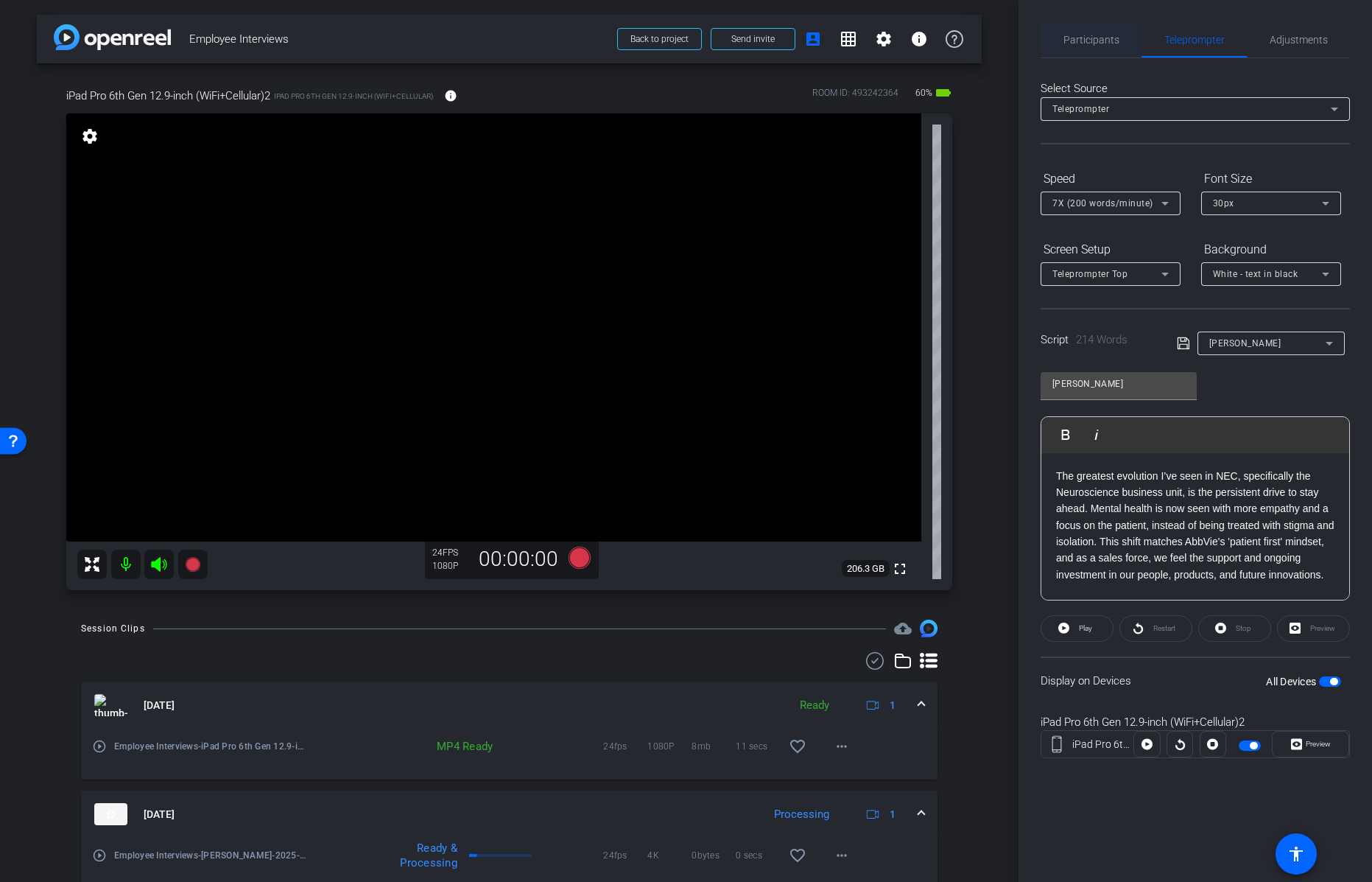
click at [1091, 39] on span "Participants" at bounding box center [1091, 39] width 56 height 10
click at [577, 555] on icon at bounding box center [579, 557] width 22 height 22
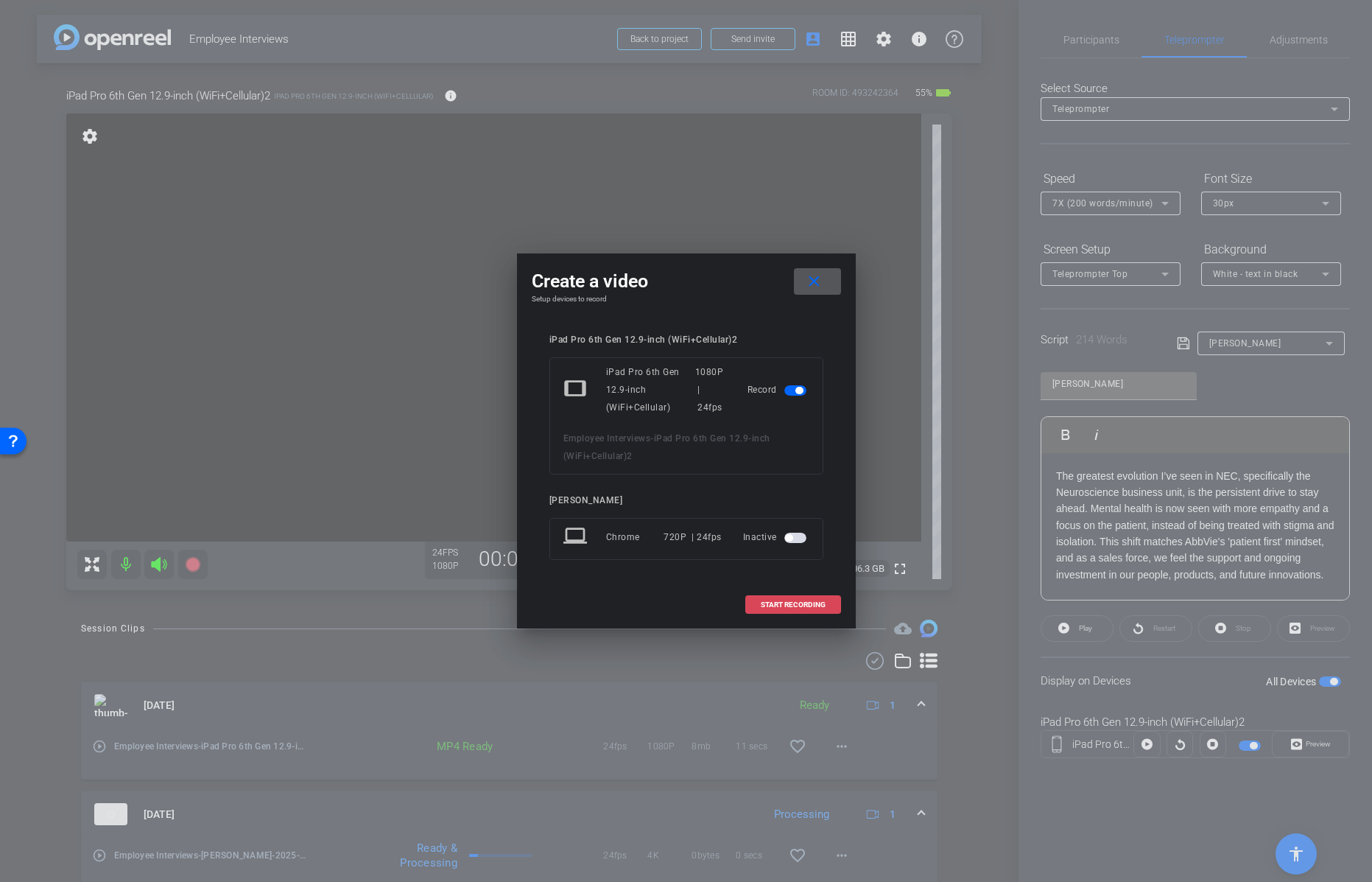
click at [773, 602] on span "START RECORDING" at bounding box center [793, 604] width 65 height 7
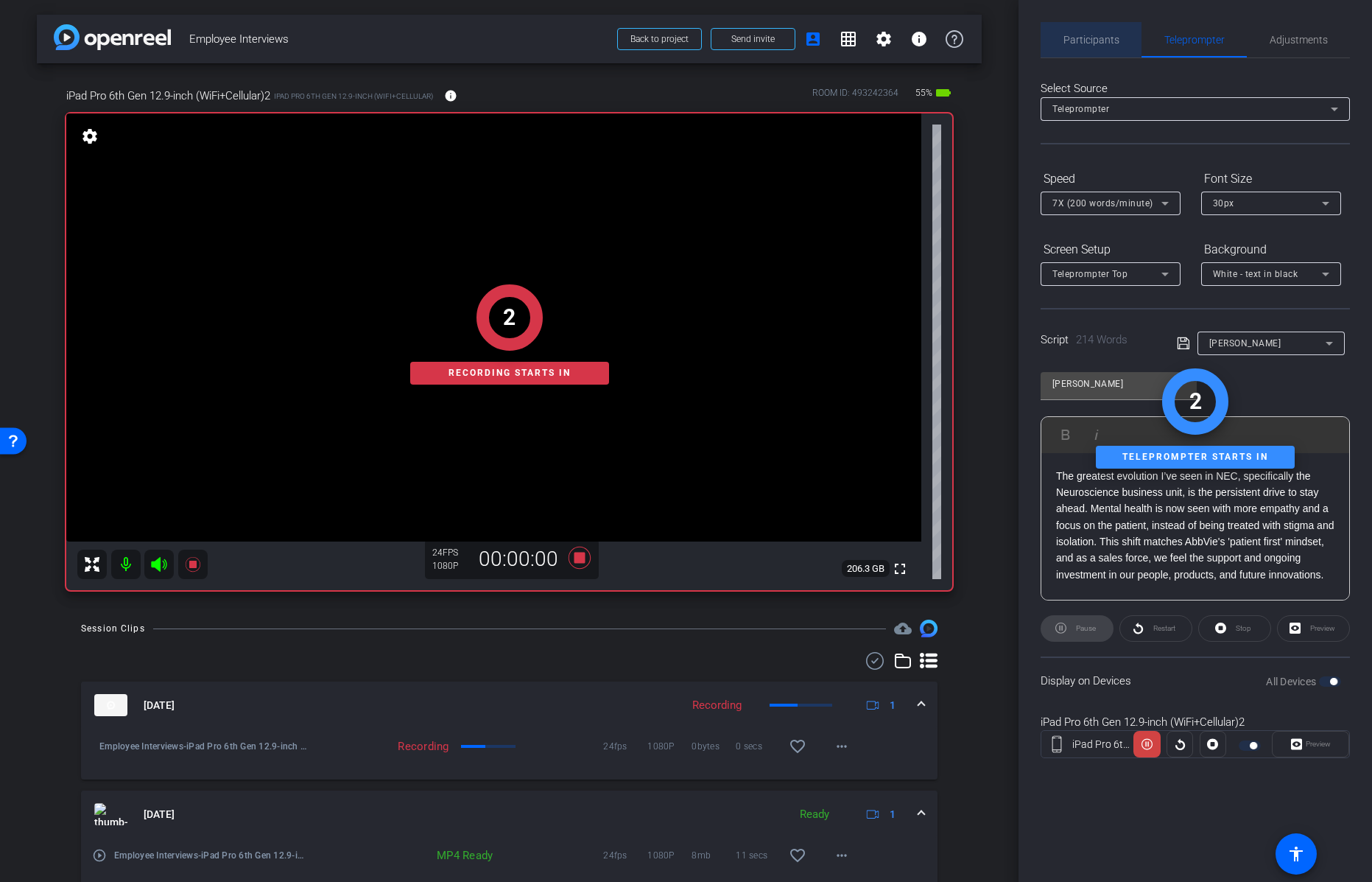
click at [1085, 35] on span "Participants" at bounding box center [1091, 39] width 56 height 10
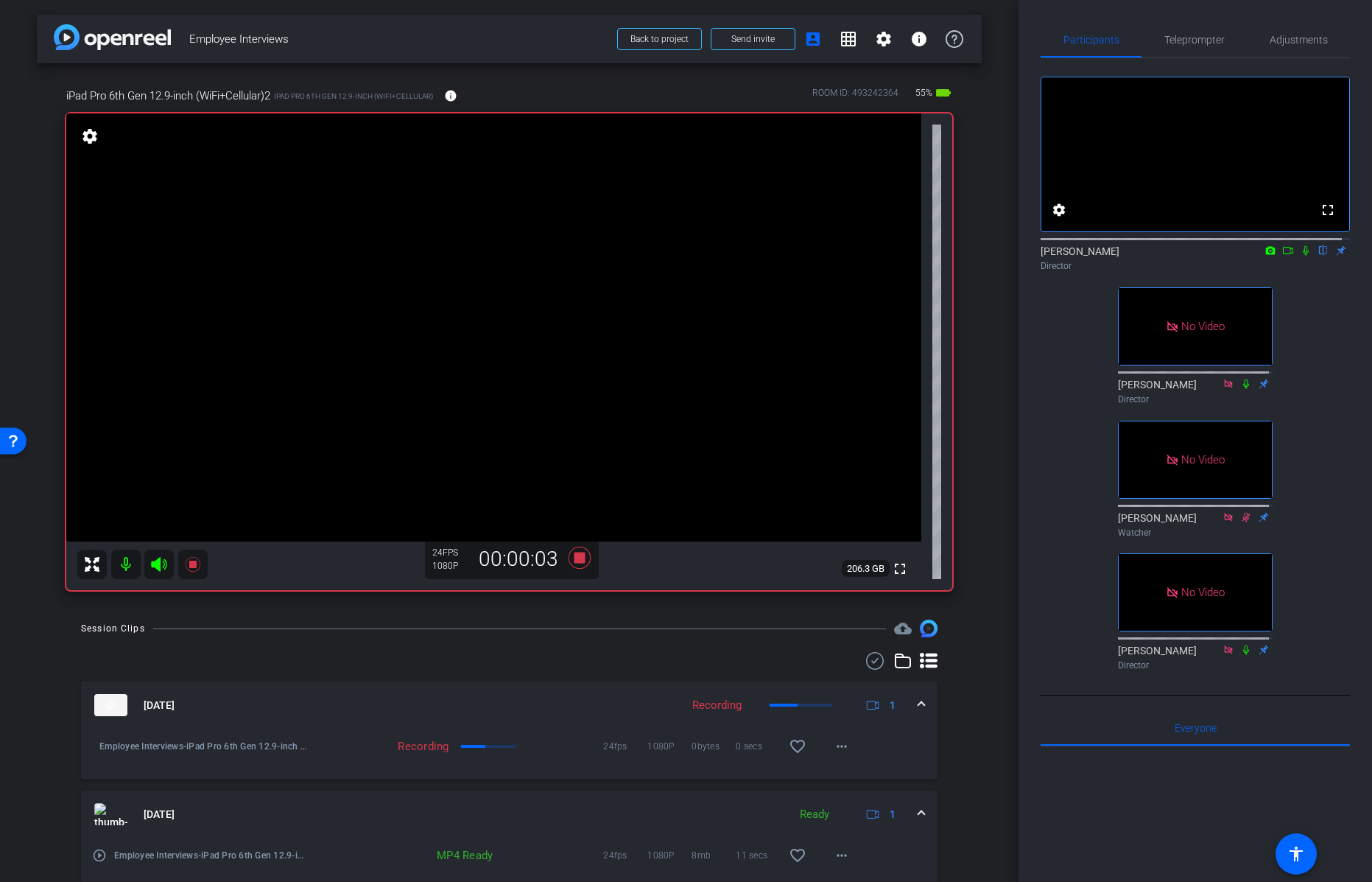
click at [1300, 256] on icon at bounding box center [1306, 250] width 12 height 10
click at [1282, 256] on icon at bounding box center [1288, 250] width 12 height 10
click at [1243, 655] on icon at bounding box center [1246, 649] width 12 height 10
click at [575, 554] on icon at bounding box center [579, 557] width 22 height 22
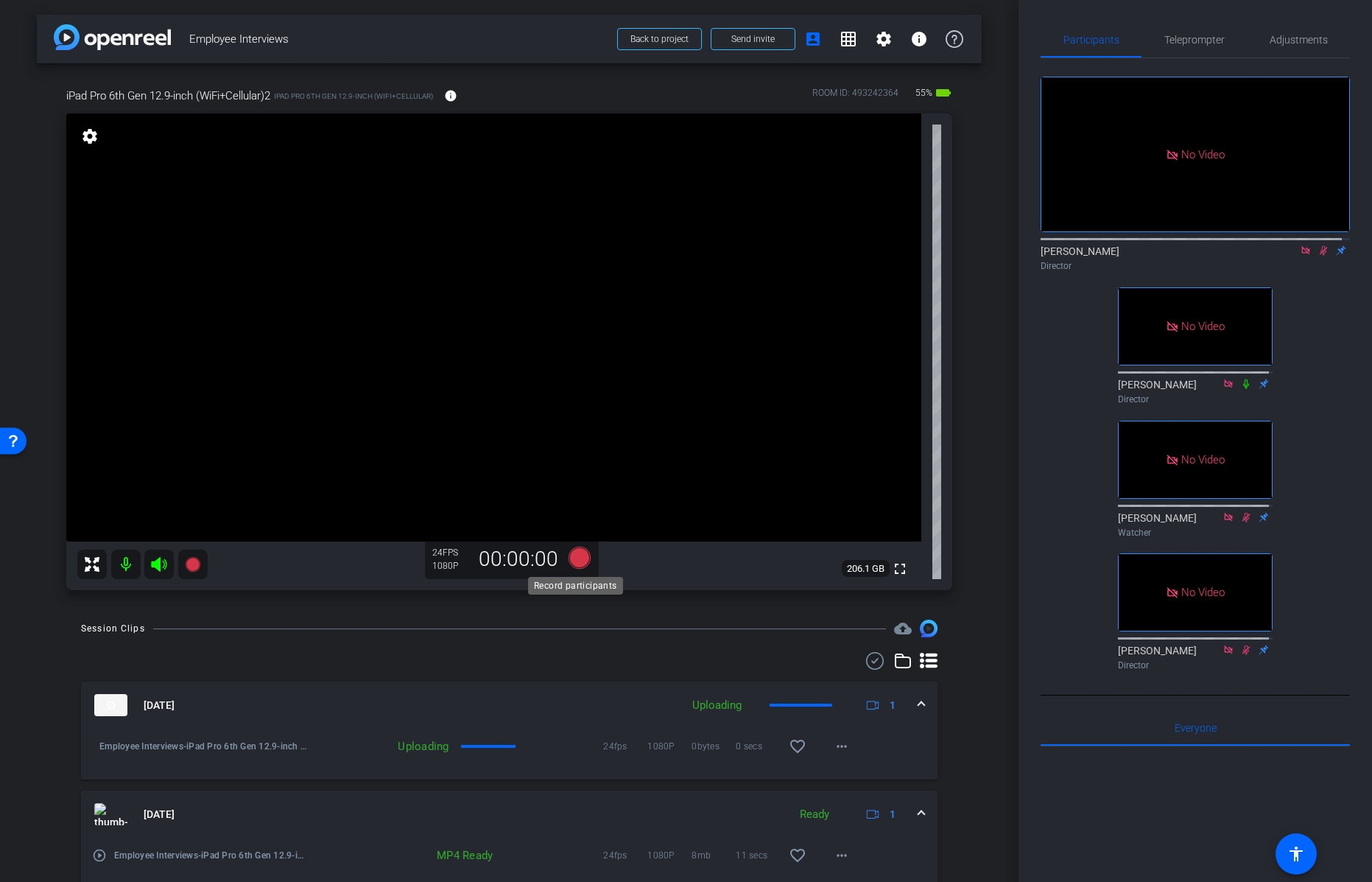
click at [575, 554] on icon at bounding box center [579, 557] width 22 height 22
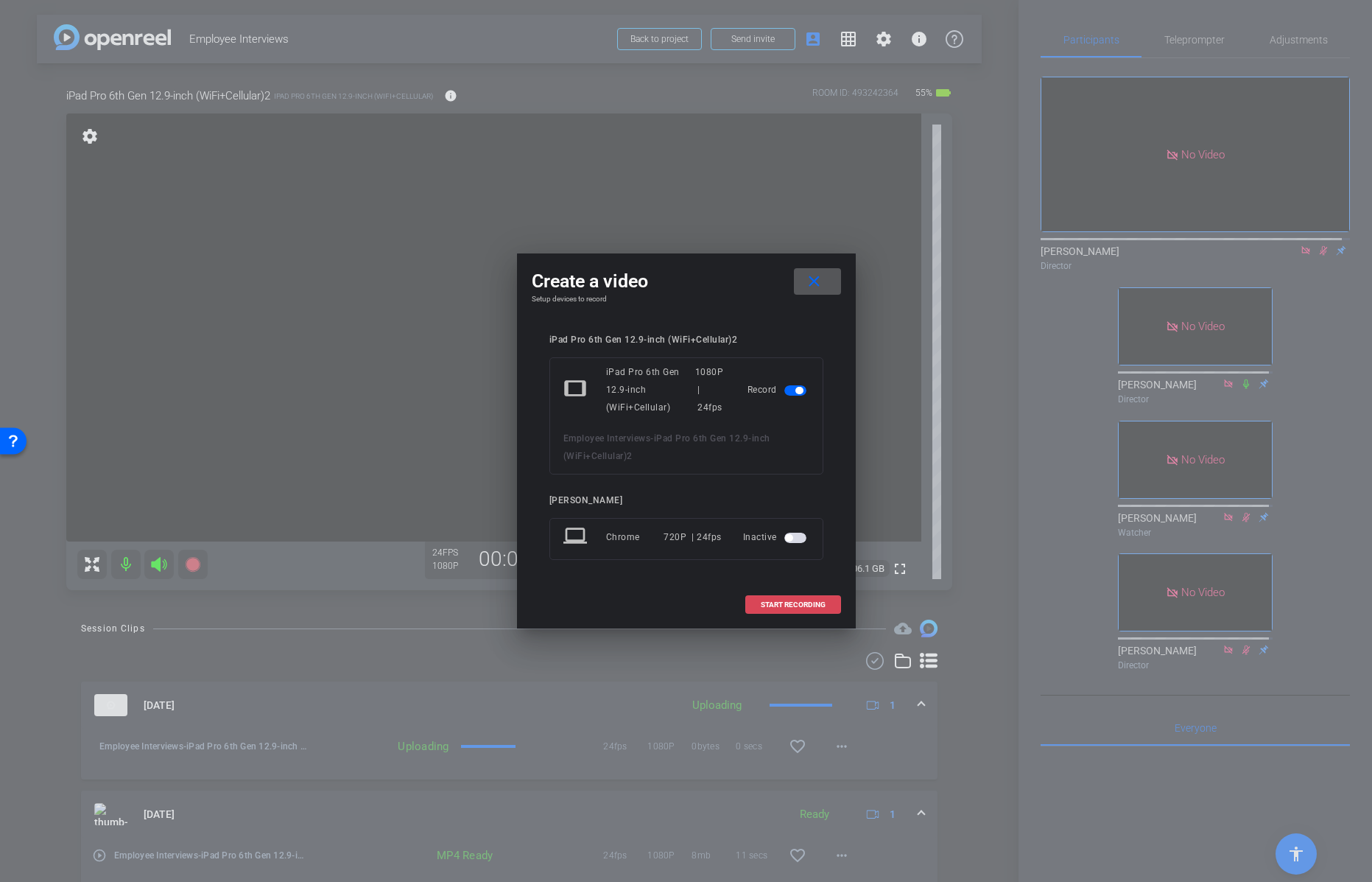
click at [778, 606] on span "START RECORDING" at bounding box center [793, 604] width 65 height 7
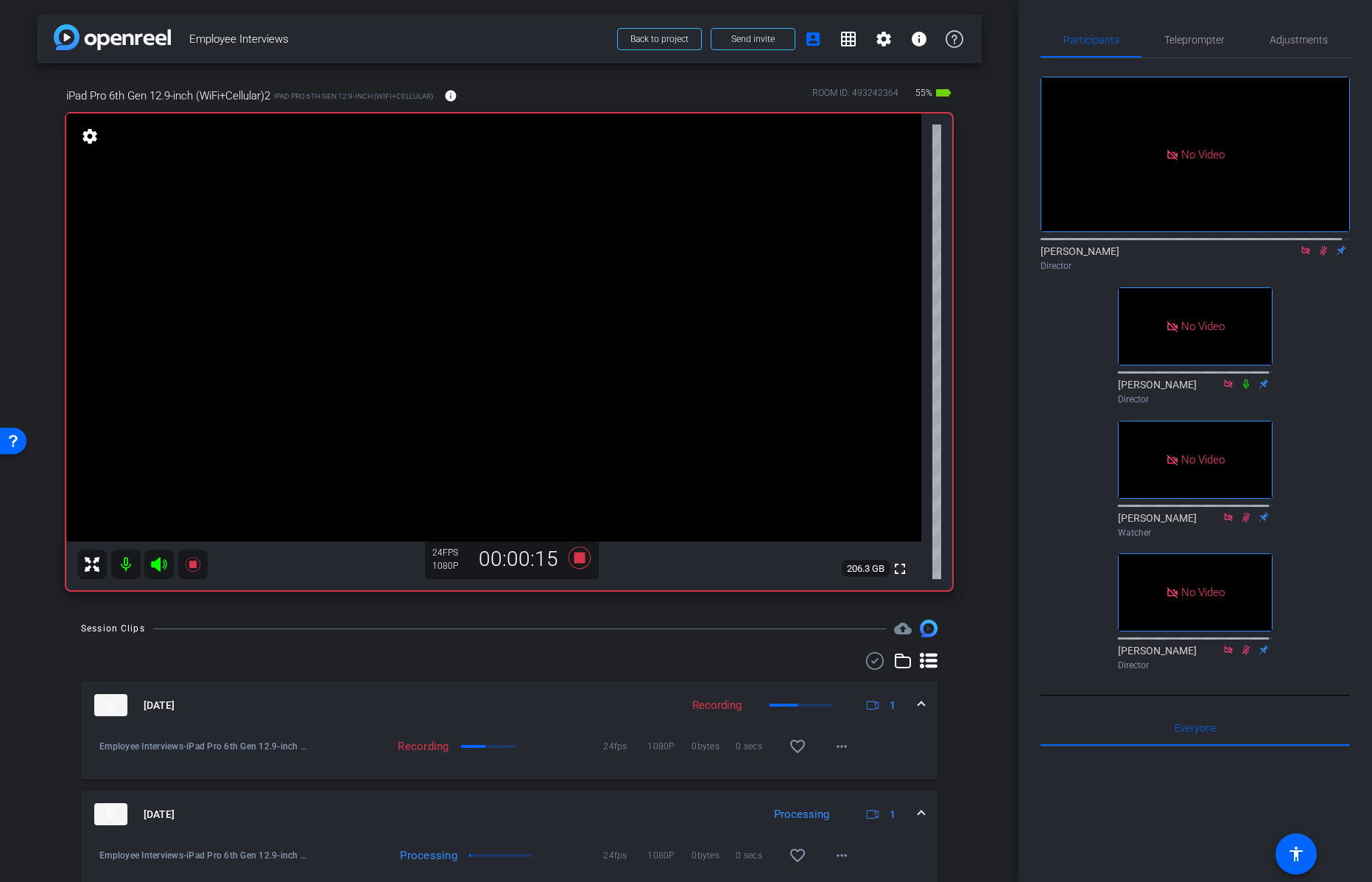
click at [1318, 256] on icon at bounding box center [1323, 250] width 12 height 10
click at [1321, 256] on icon at bounding box center [1323, 251] width 6 height 9
click at [576, 554] on icon at bounding box center [579, 557] width 22 height 22
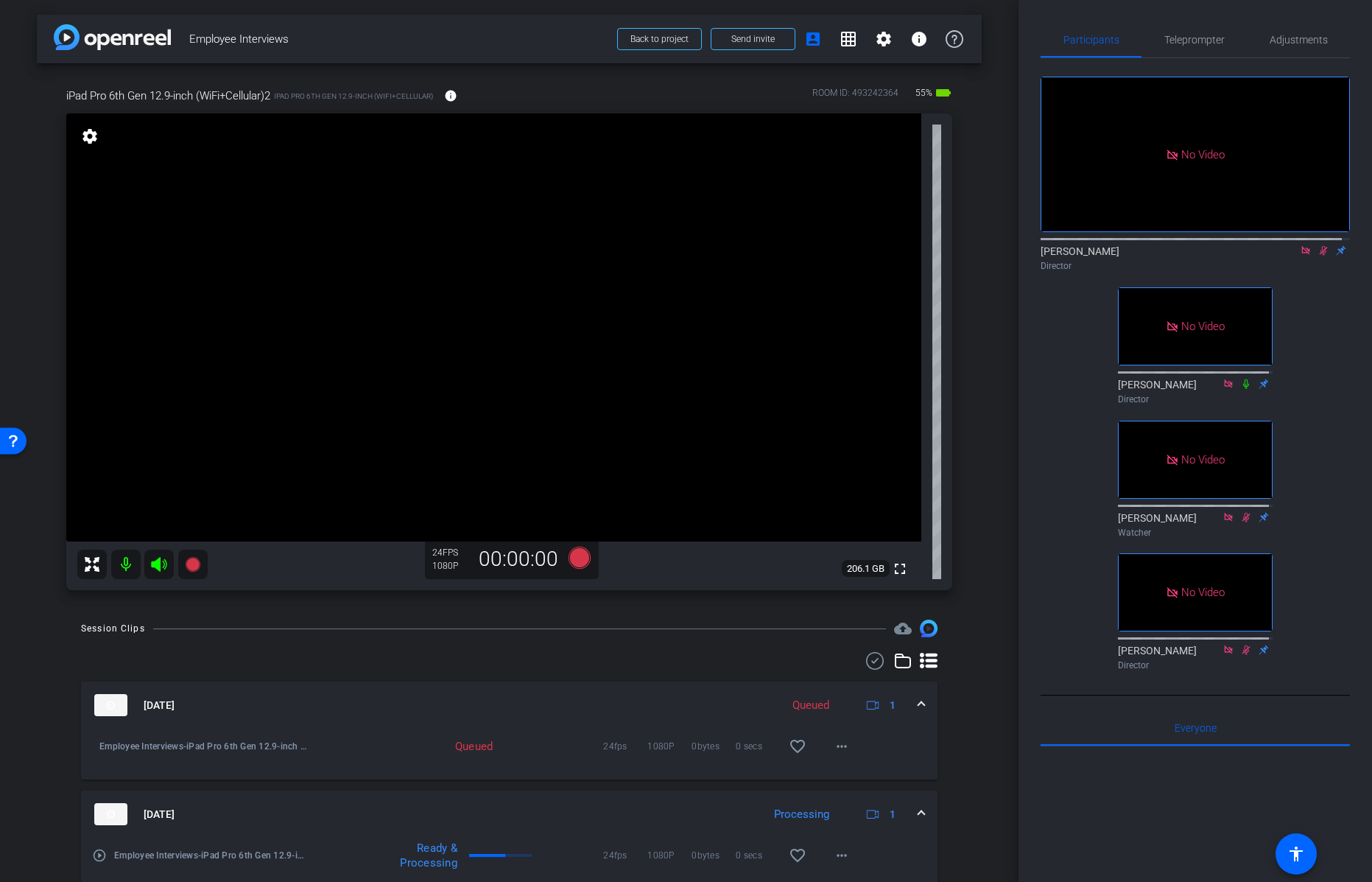
click at [1320, 256] on icon at bounding box center [1324, 251] width 8 height 9
click at [1300, 256] on icon at bounding box center [1306, 250] width 12 height 10
